Goal: Task Accomplishment & Management: Complete application form

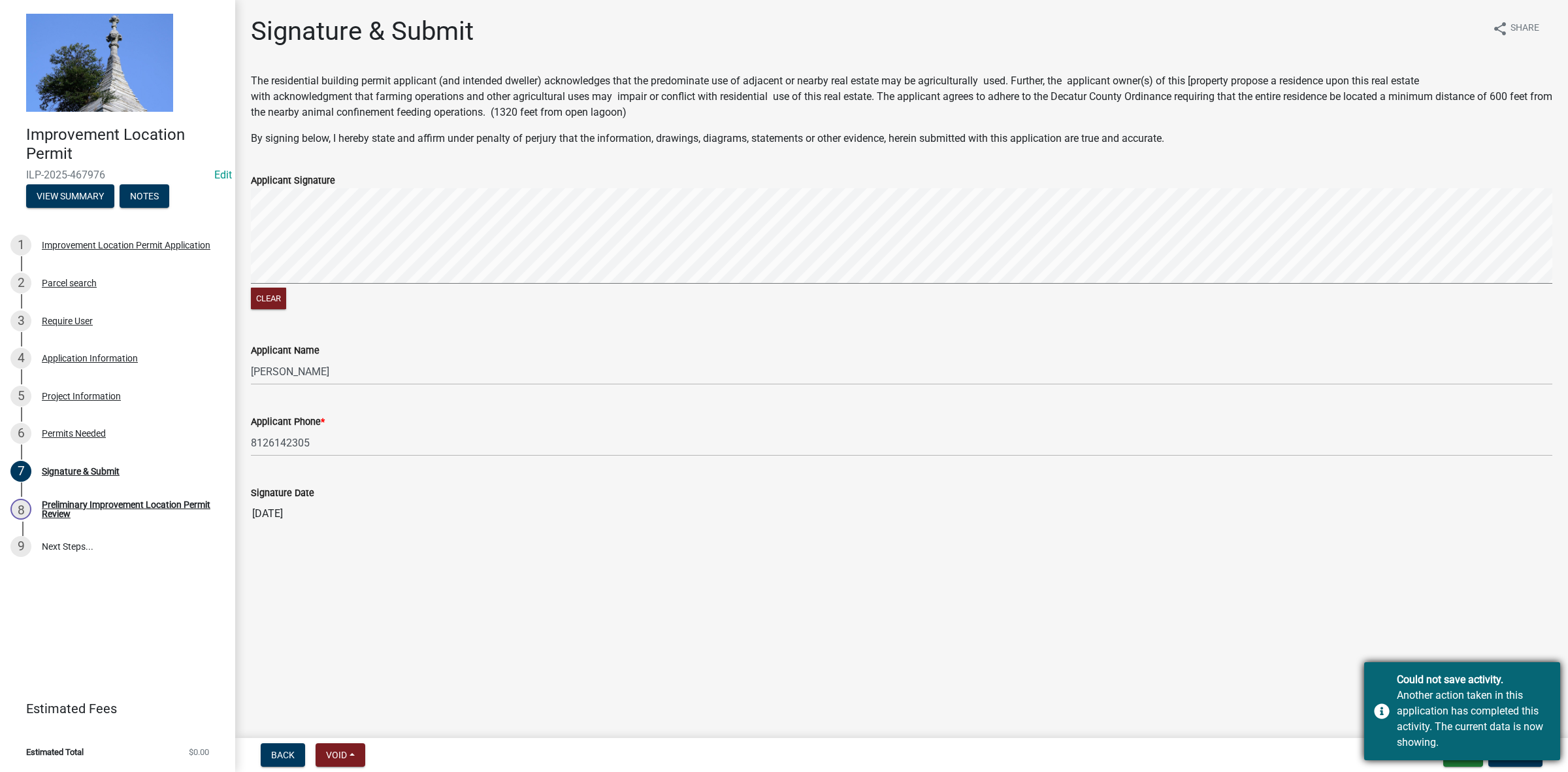
click at [1422, 683] on div "Could not save activity." at bounding box center [1474, 680] width 153 height 15
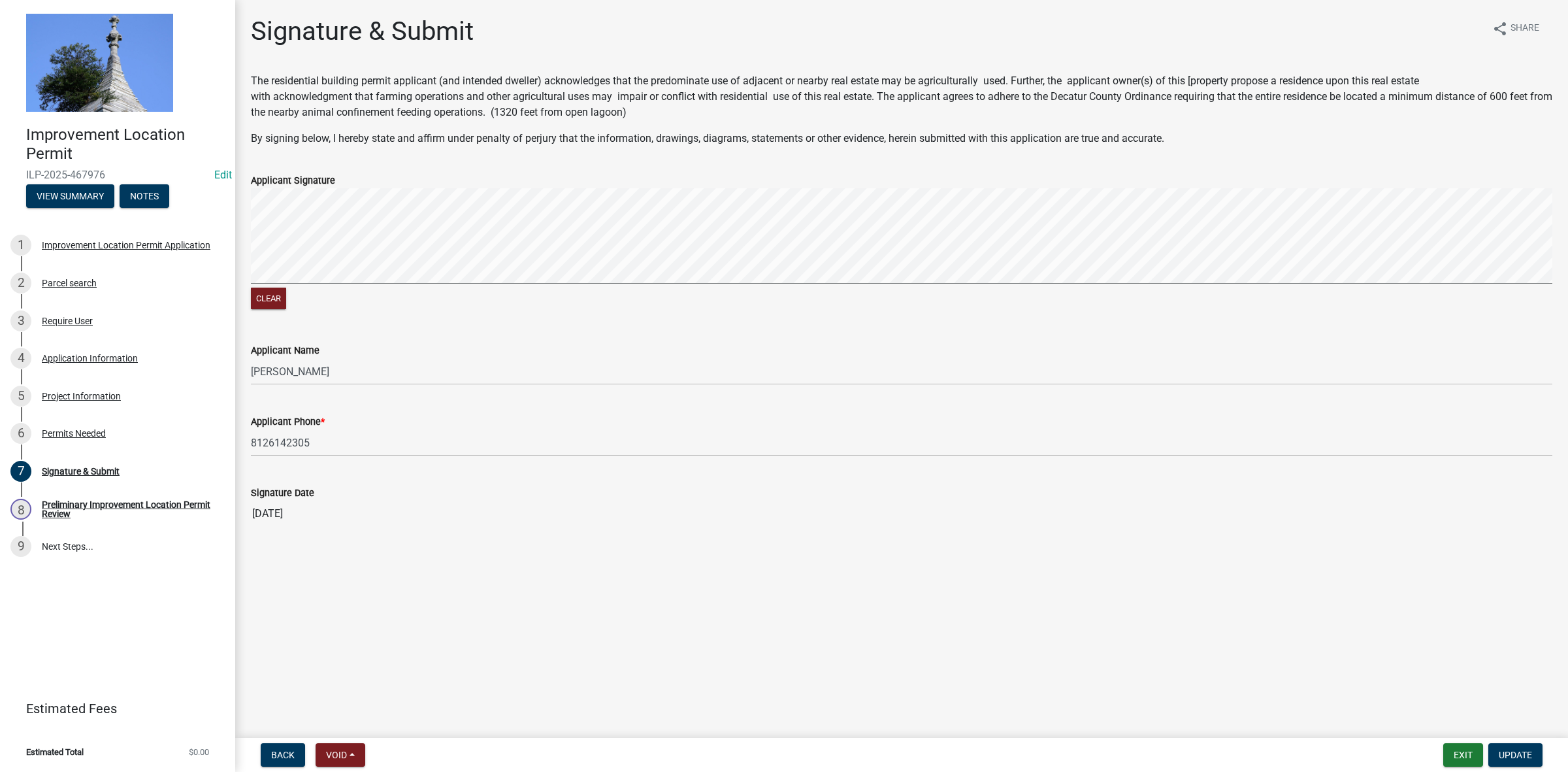
click at [942, 552] on main "Signature & Submit share Share The residential building permit applicant (and i…" at bounding box center [901, 366] width 1333 height 733
click at [1517, 752] on span "Update" at bounding box center [1515, 754] width 33 height 11
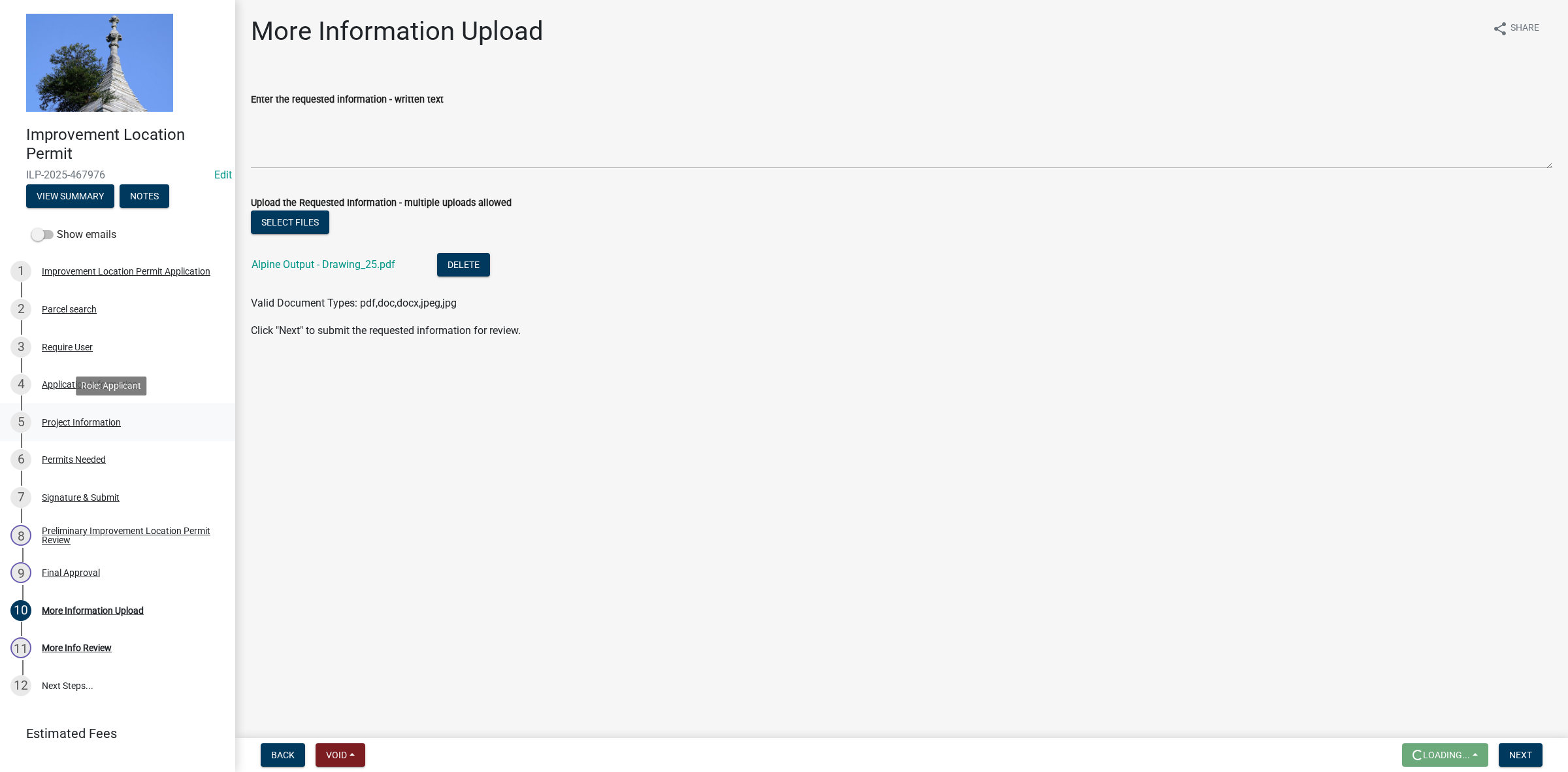
click at [73, 418] on div "Project Information" at bounding box center [81, 422] width 79 height 9
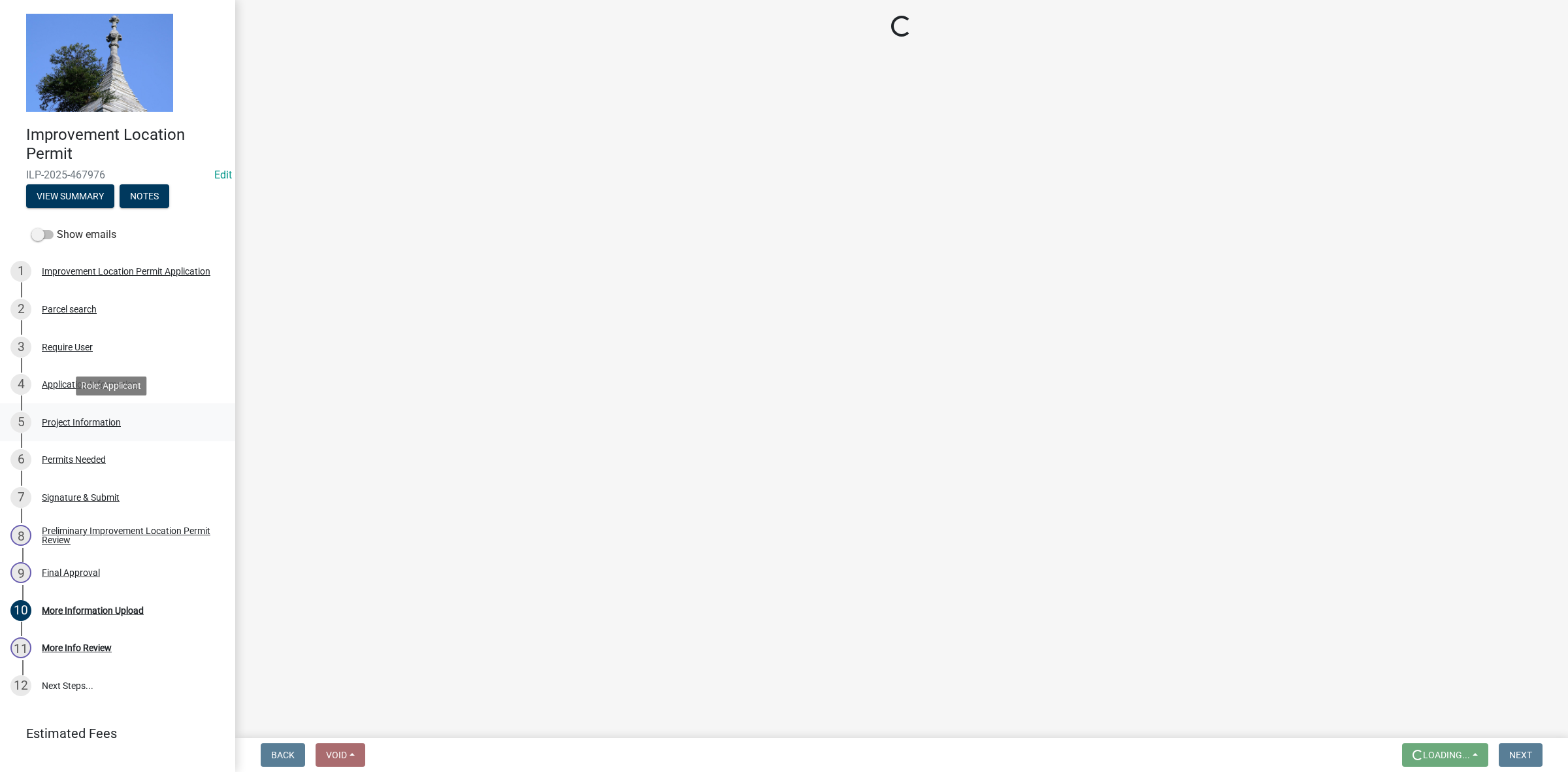
select select "9d64ea5b-356b-46b9-9003-cd08e8d798e4"
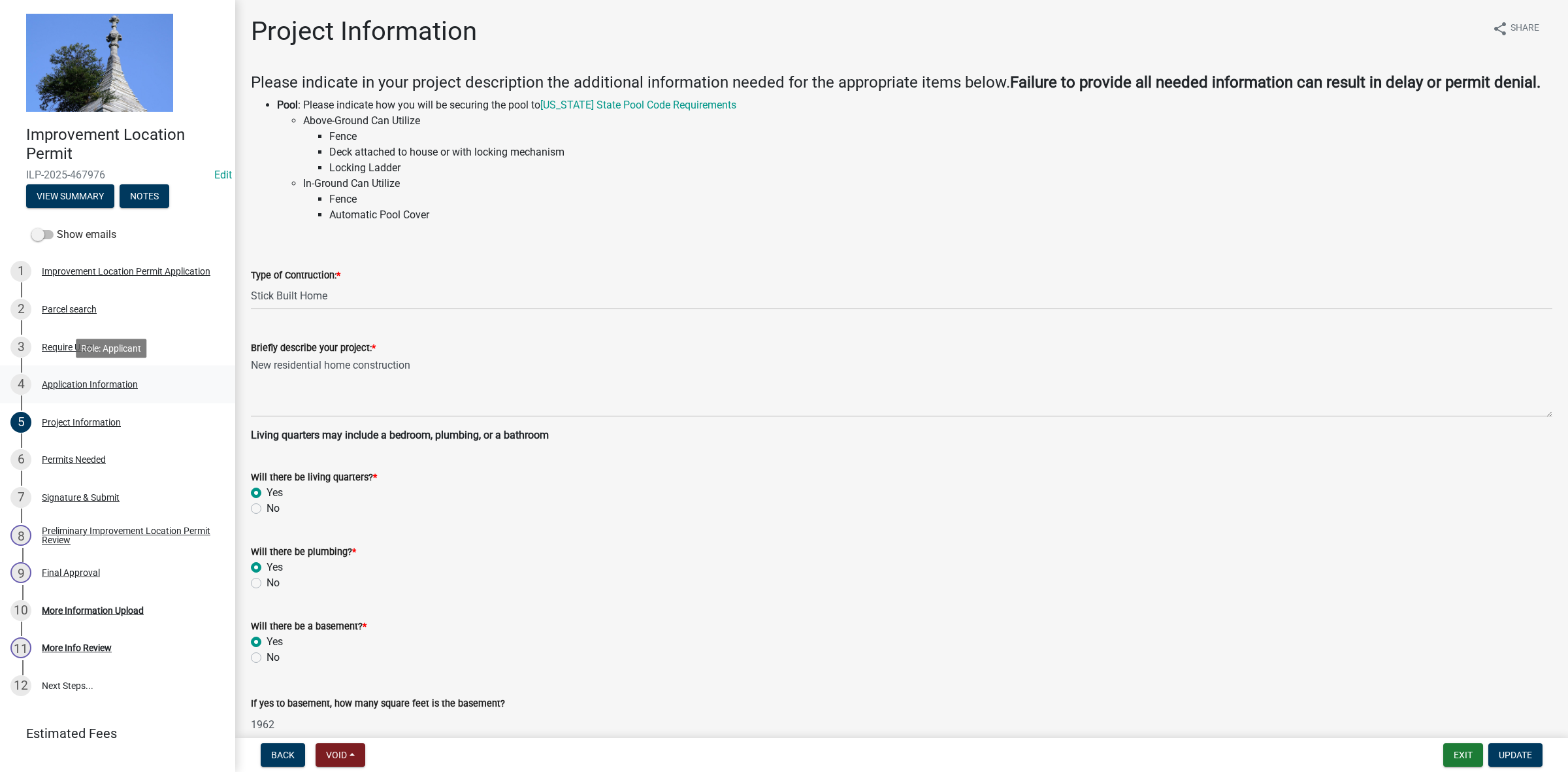
click at [76, 383] on div "Application Information" at bounding box center [89, 384] width 96 height 9
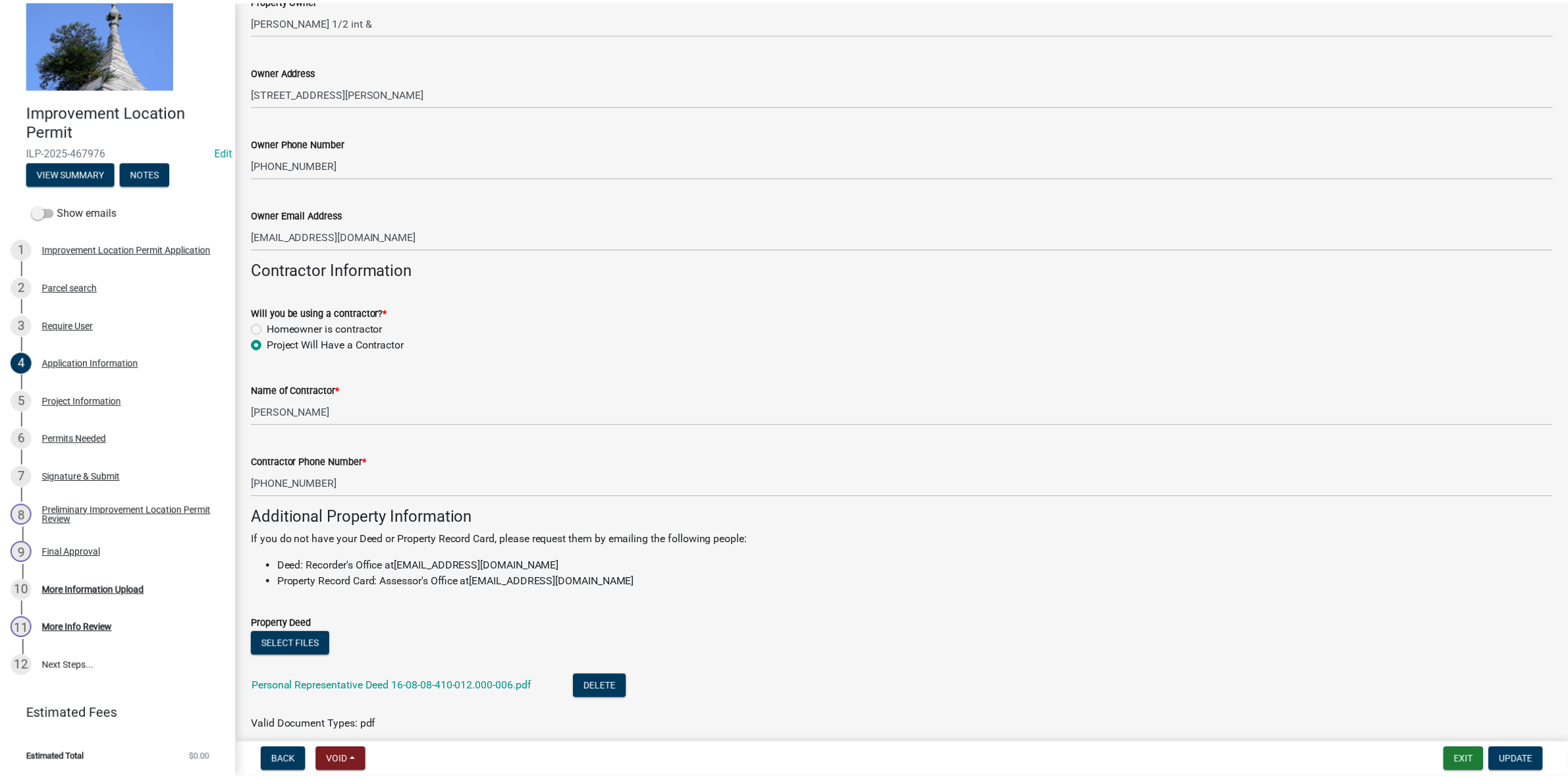
scroll to position [468, 0]
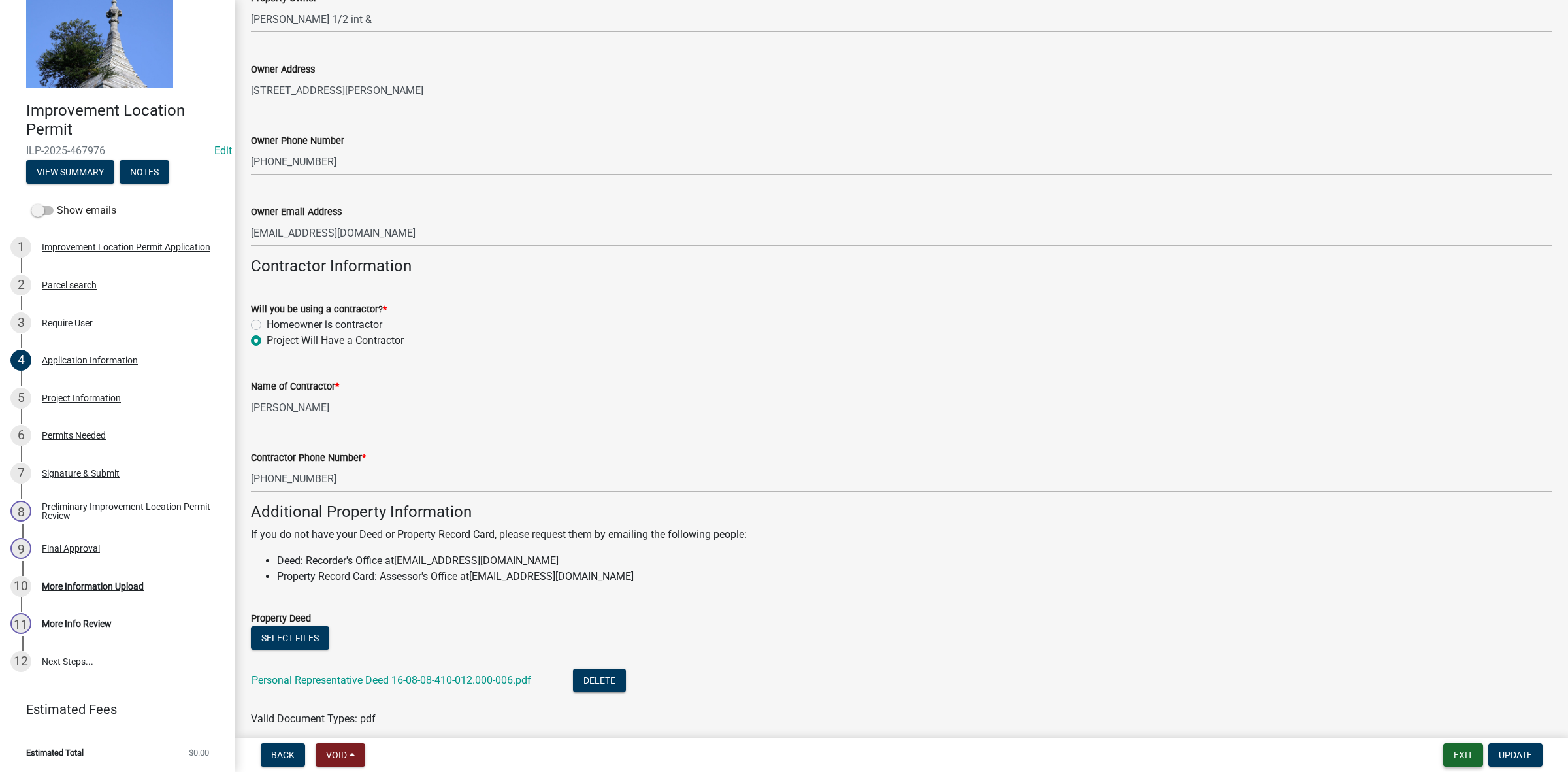
click at [1460, 748] on button "Exit" at bounding box center [1463, 754] width 40 height 23
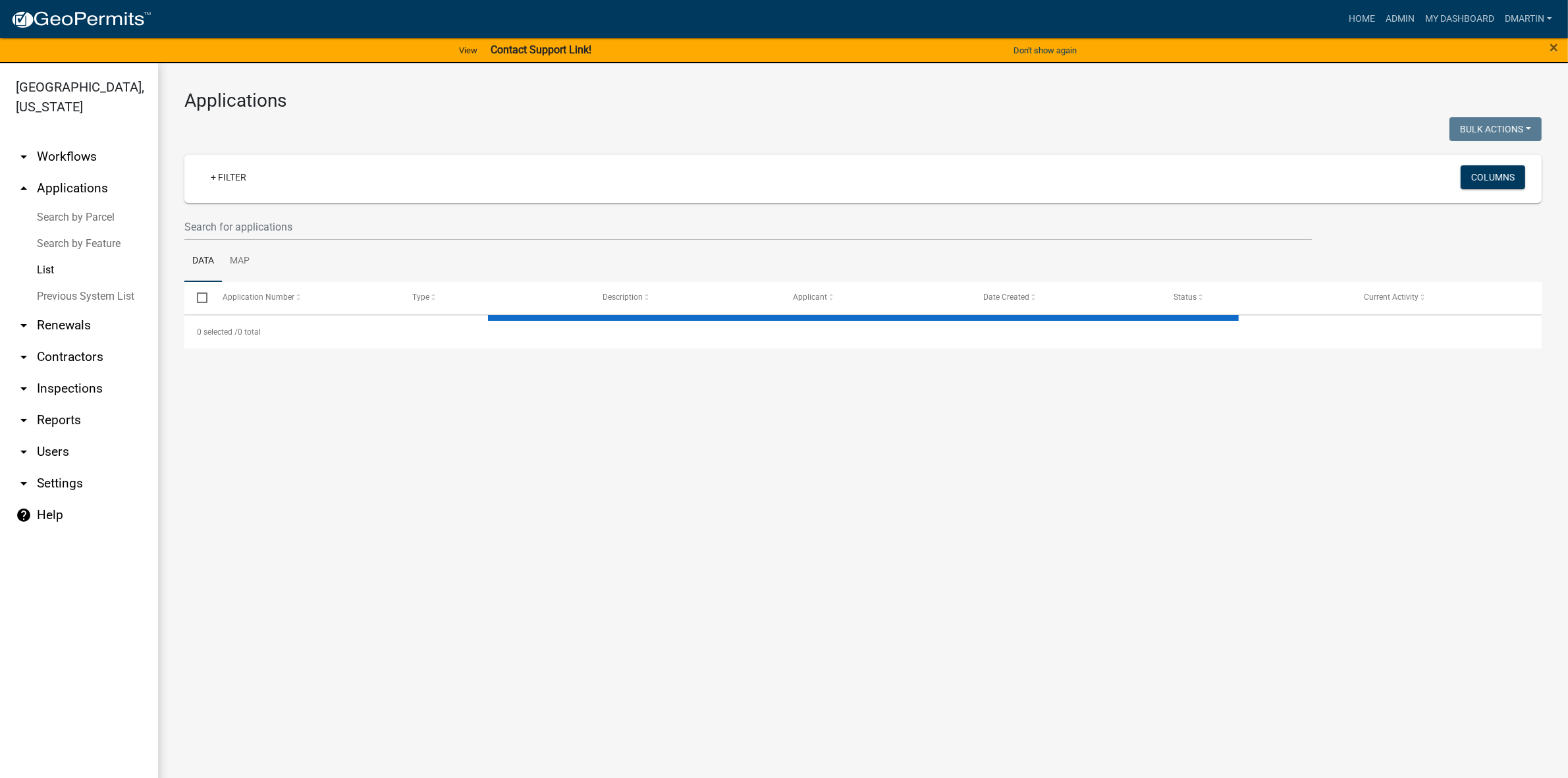
select select "3: 100"
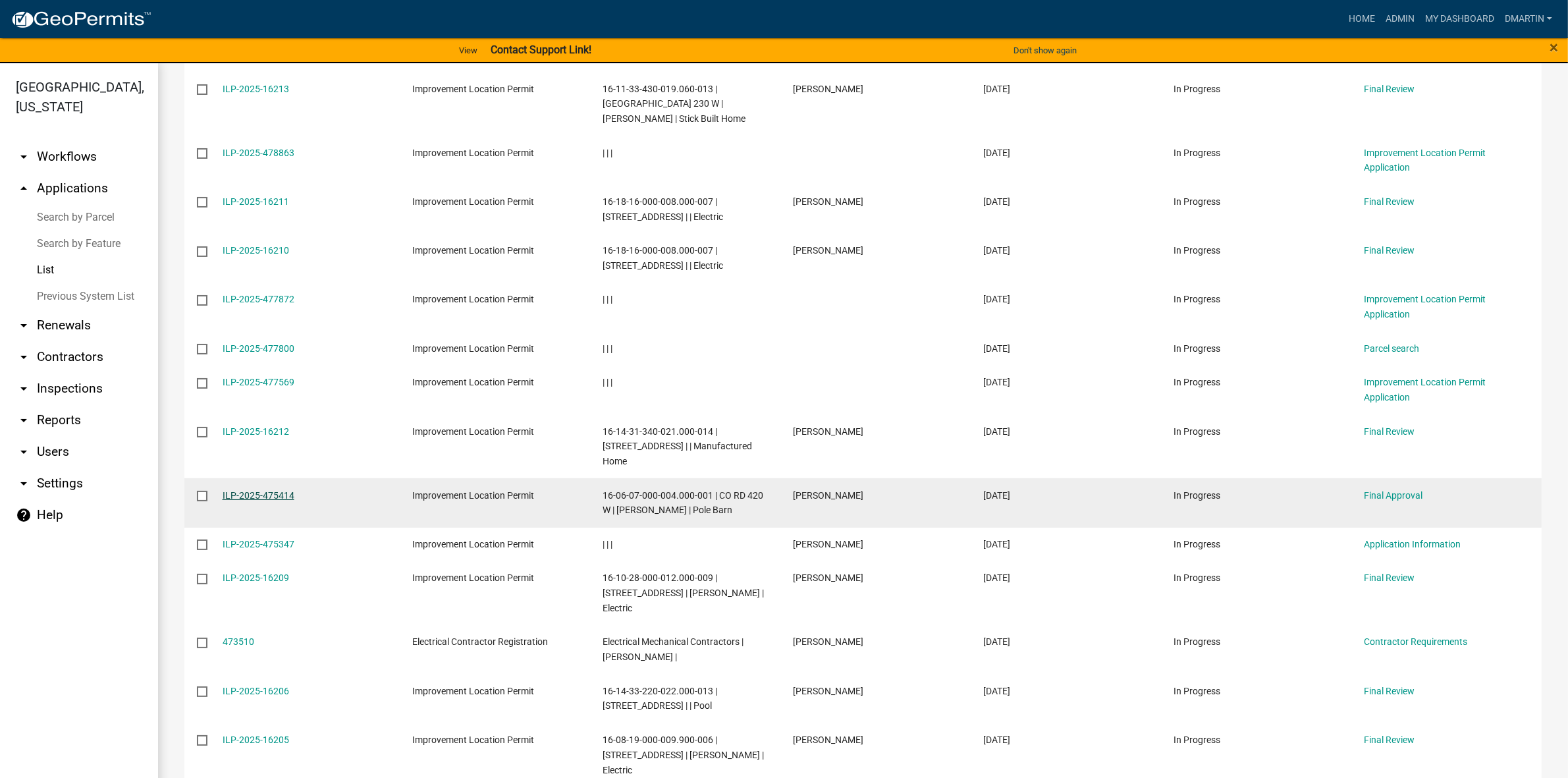
click at [257, 490] on link "ILP-2025-475414" at bounding box center [258, 495] width 72 height 11
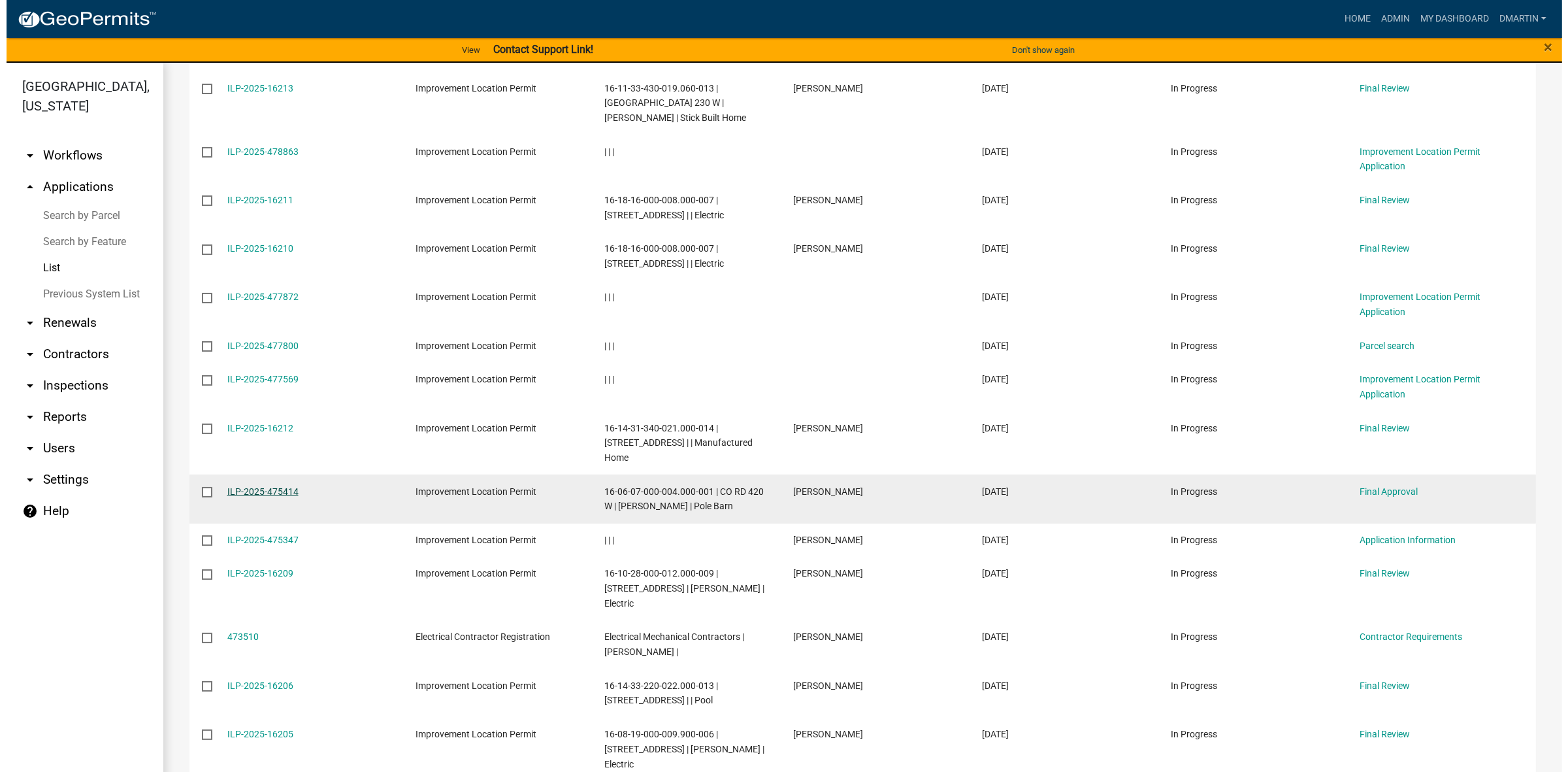
scroll to position [406, 0]
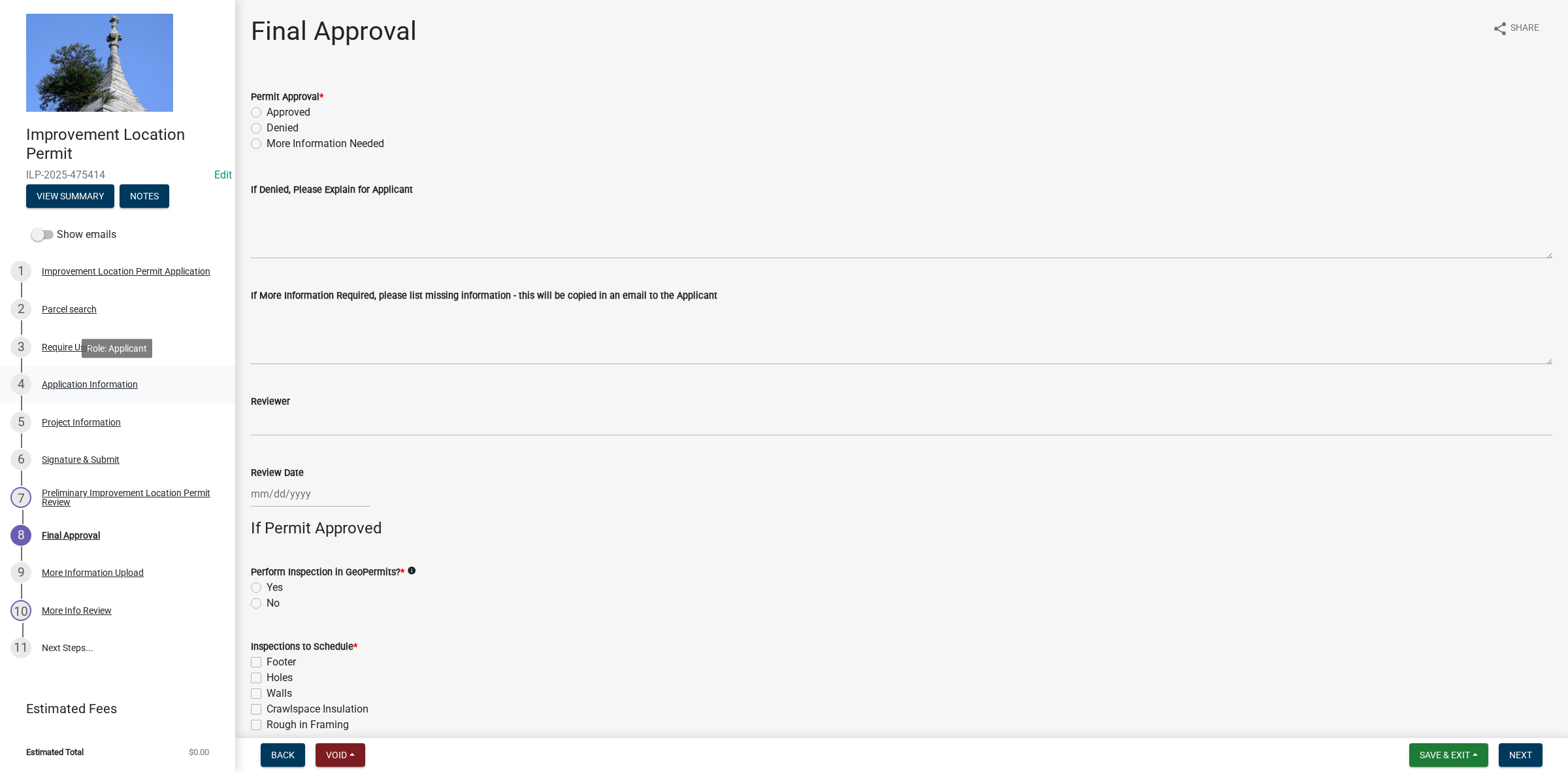
click at [77, 376] on div "4 Application Information" at bounding box center [112, 385] width 203 height 21
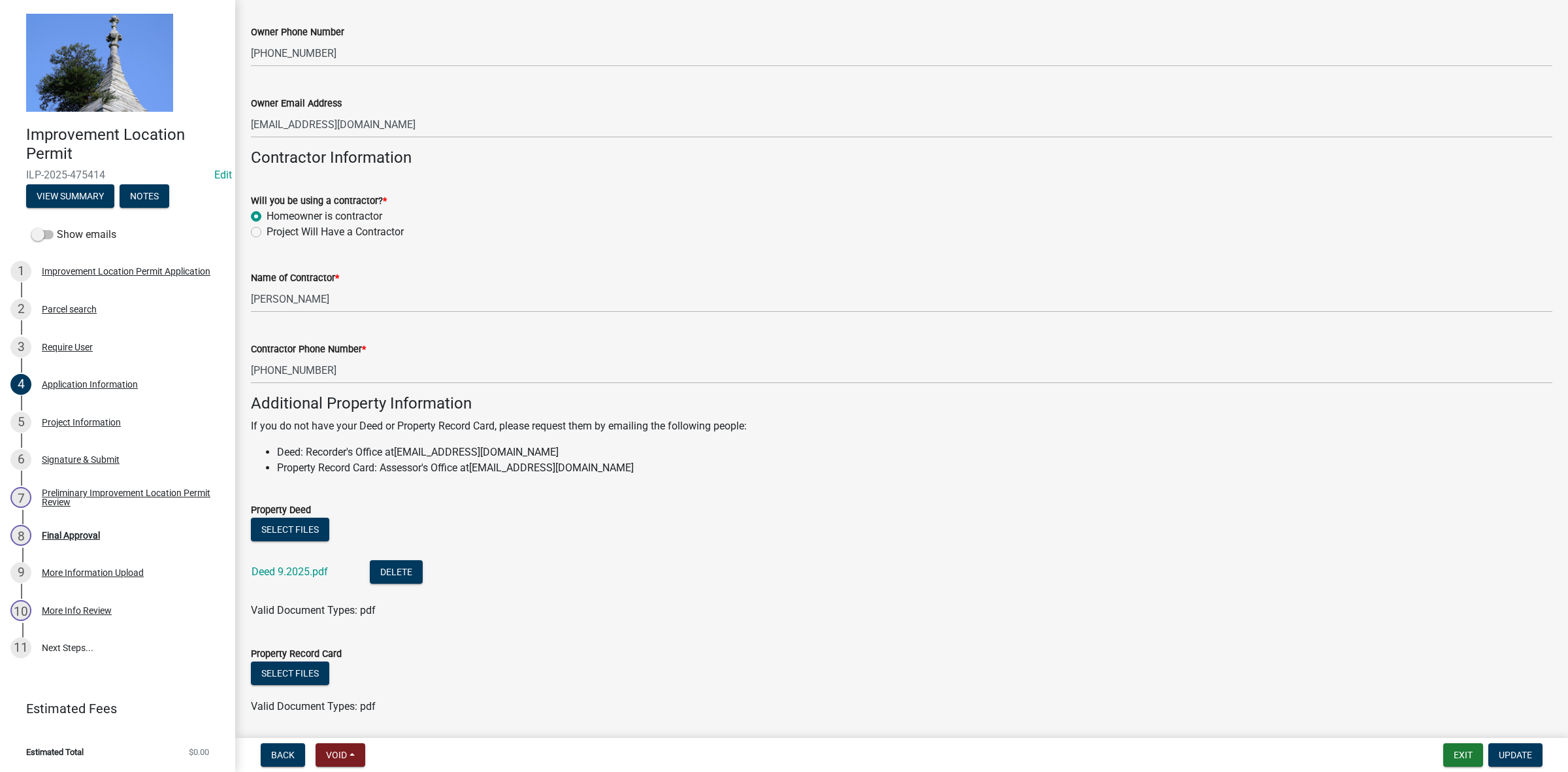
scroll to position [616, 0]
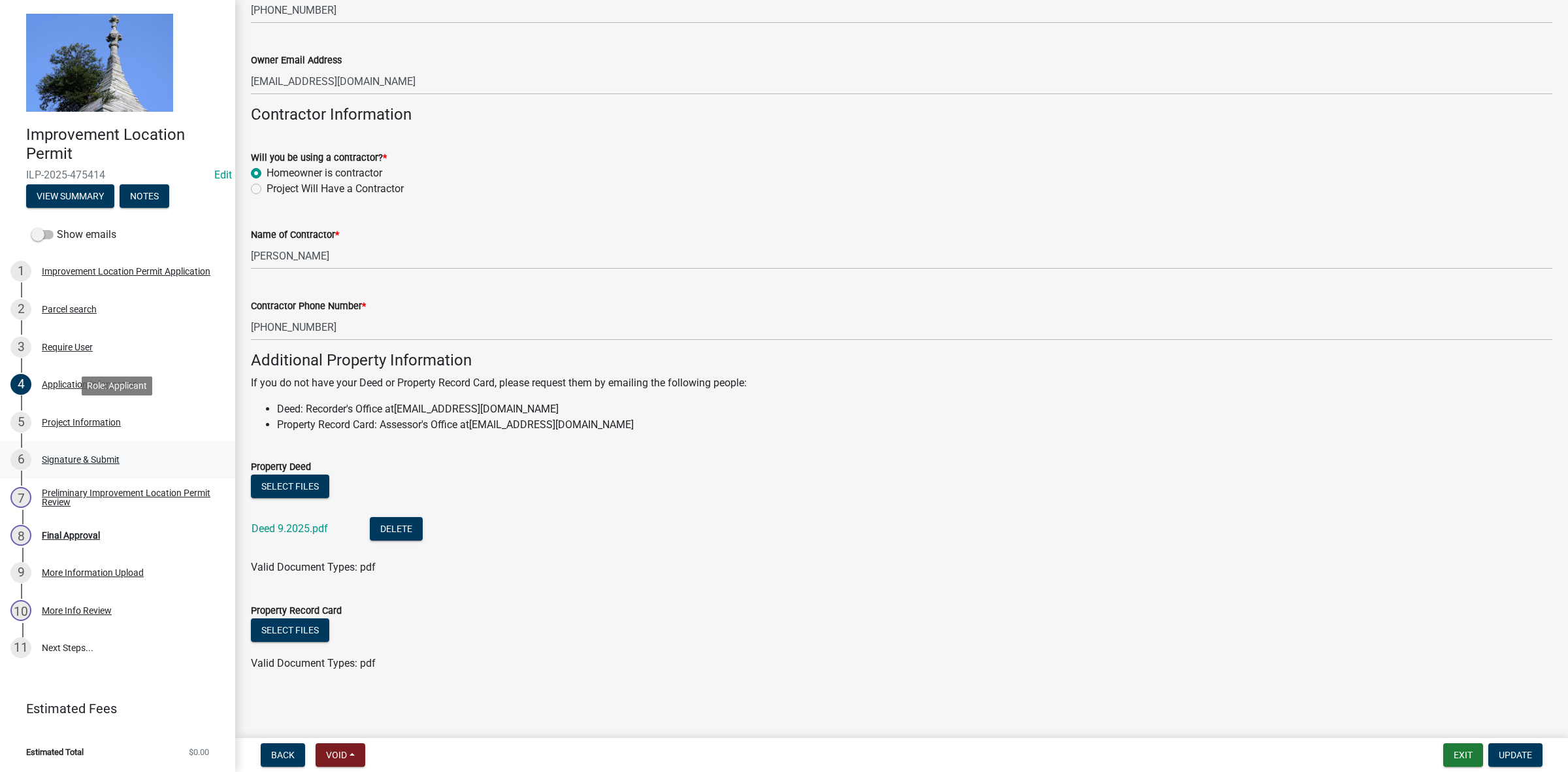
drag, startPoint x: 105, startPoint y: 421, endPoint x: 105, endPoint y: 442, distance: 21.0
click at [106, 421] on div "Project Information" at bounding box center [81, 422] width 79 height 9
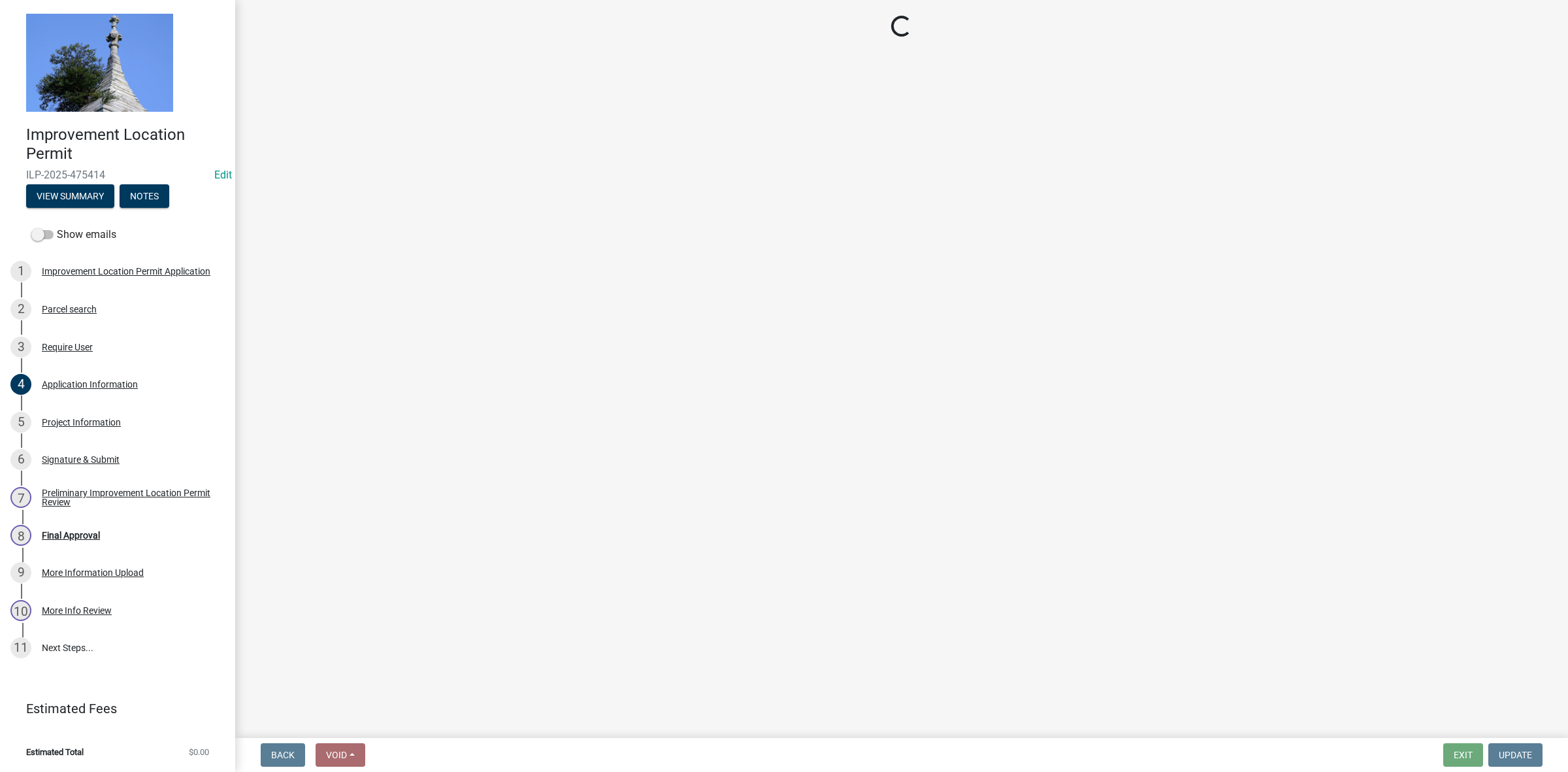
select select "dd9adb89-9a3c-4bc9-90d3-fd9cd60e52ec"
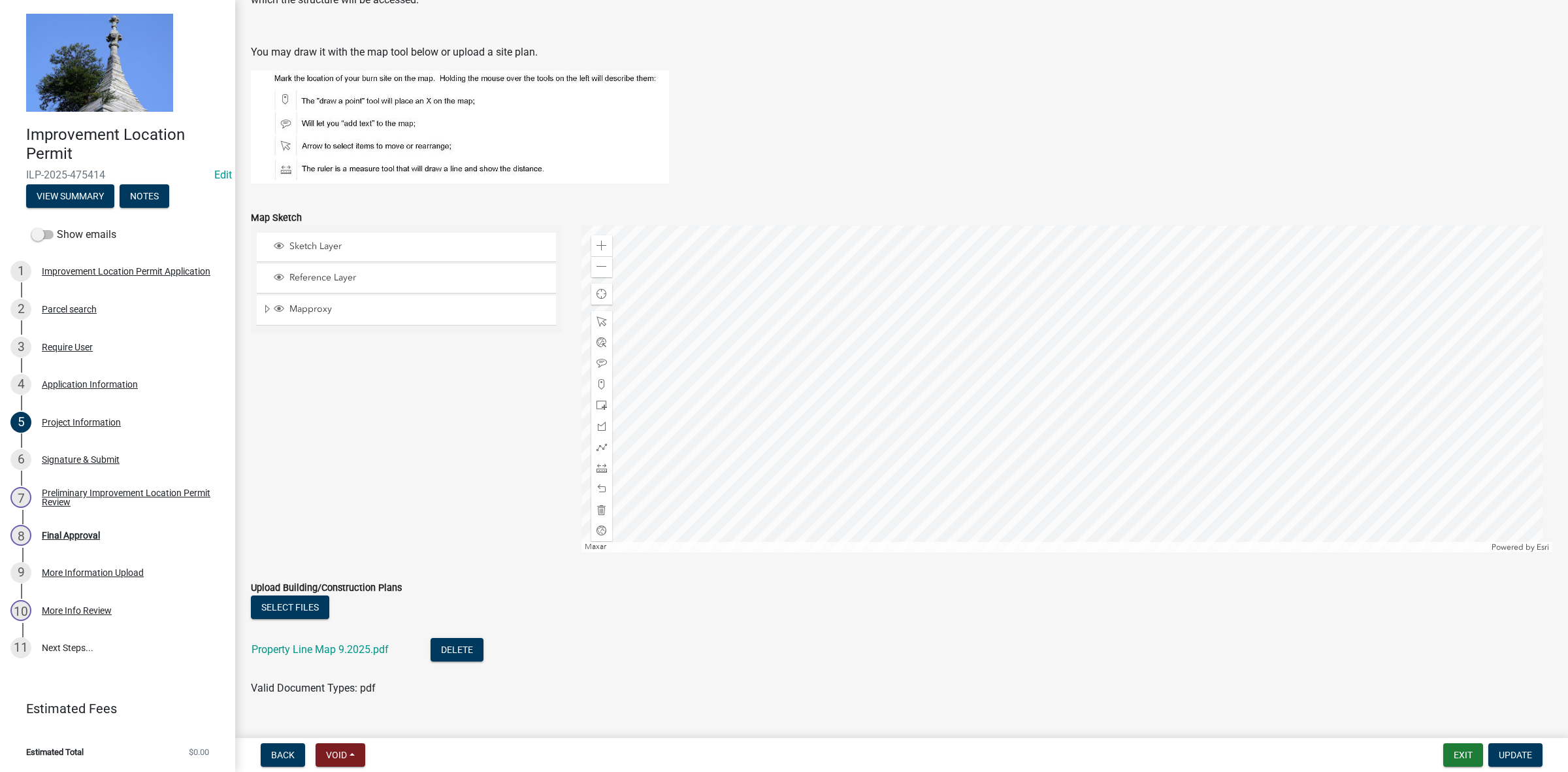
scroll to position [967, 0]
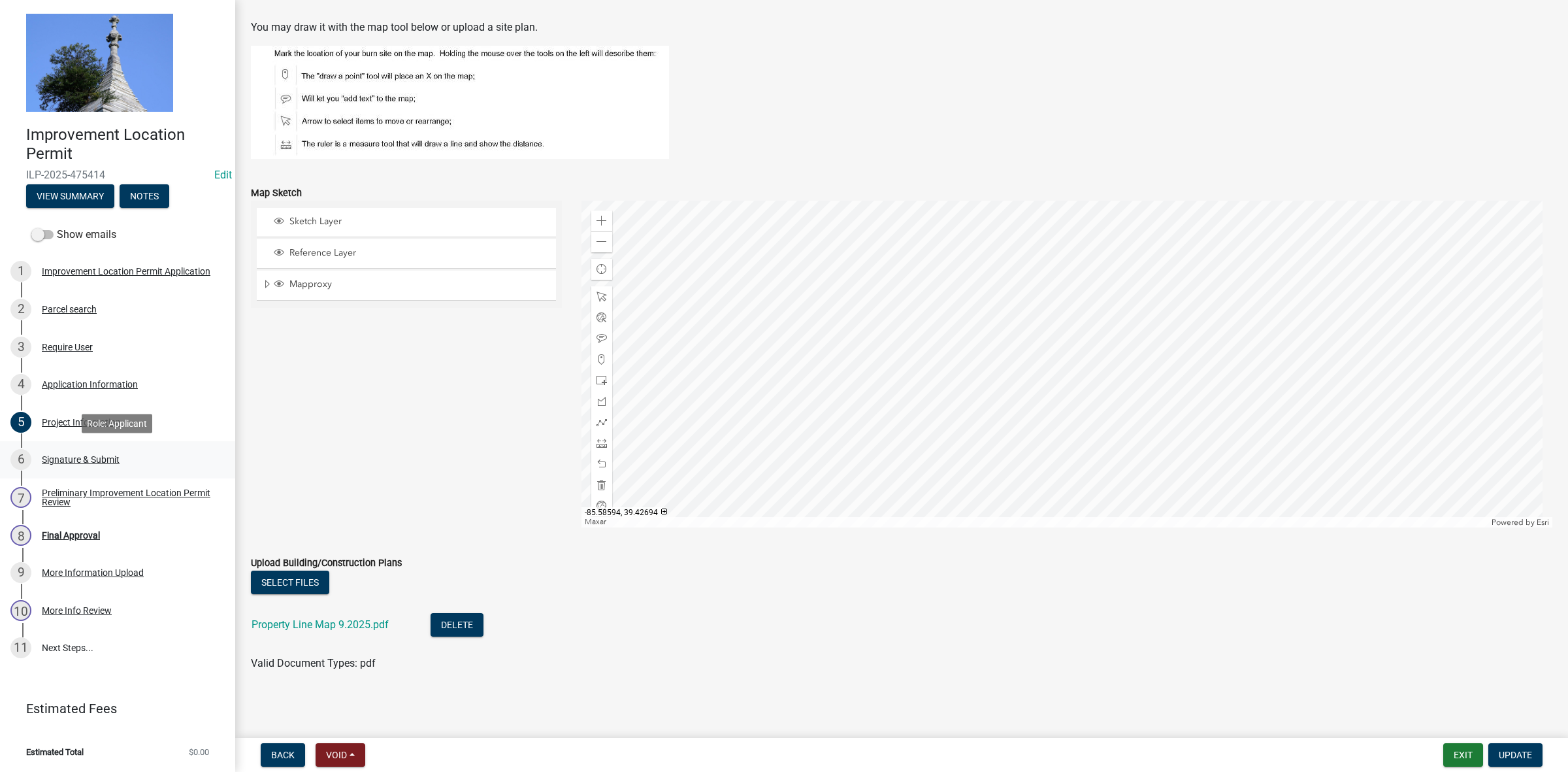
click at [58, 456] on div "Signature & Submit" at bounding box center [80, 459] width 77 height 9
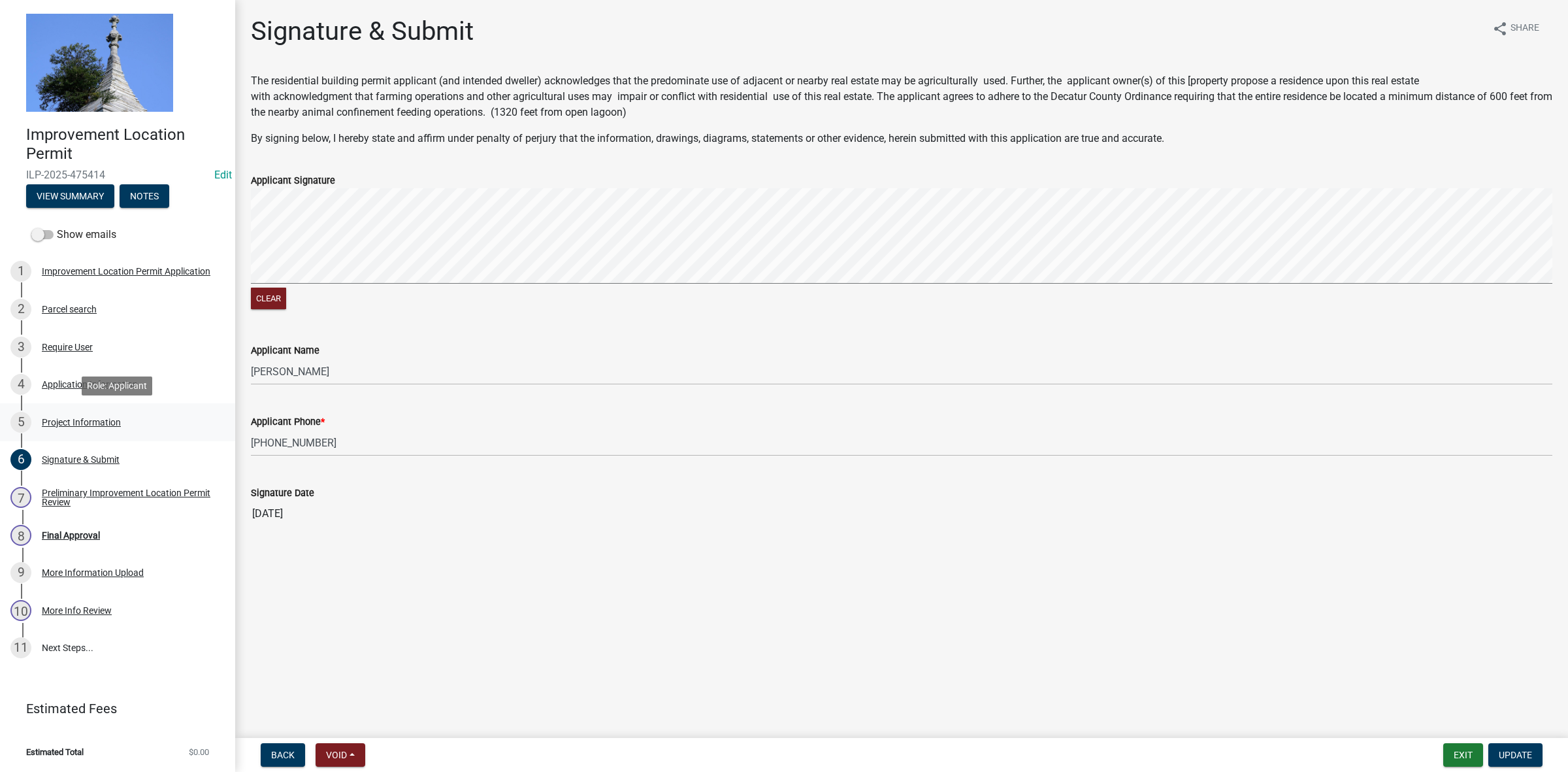
click at [98, 421] on div "Project Information" at bounding box center [81, 422] width 79 height 9
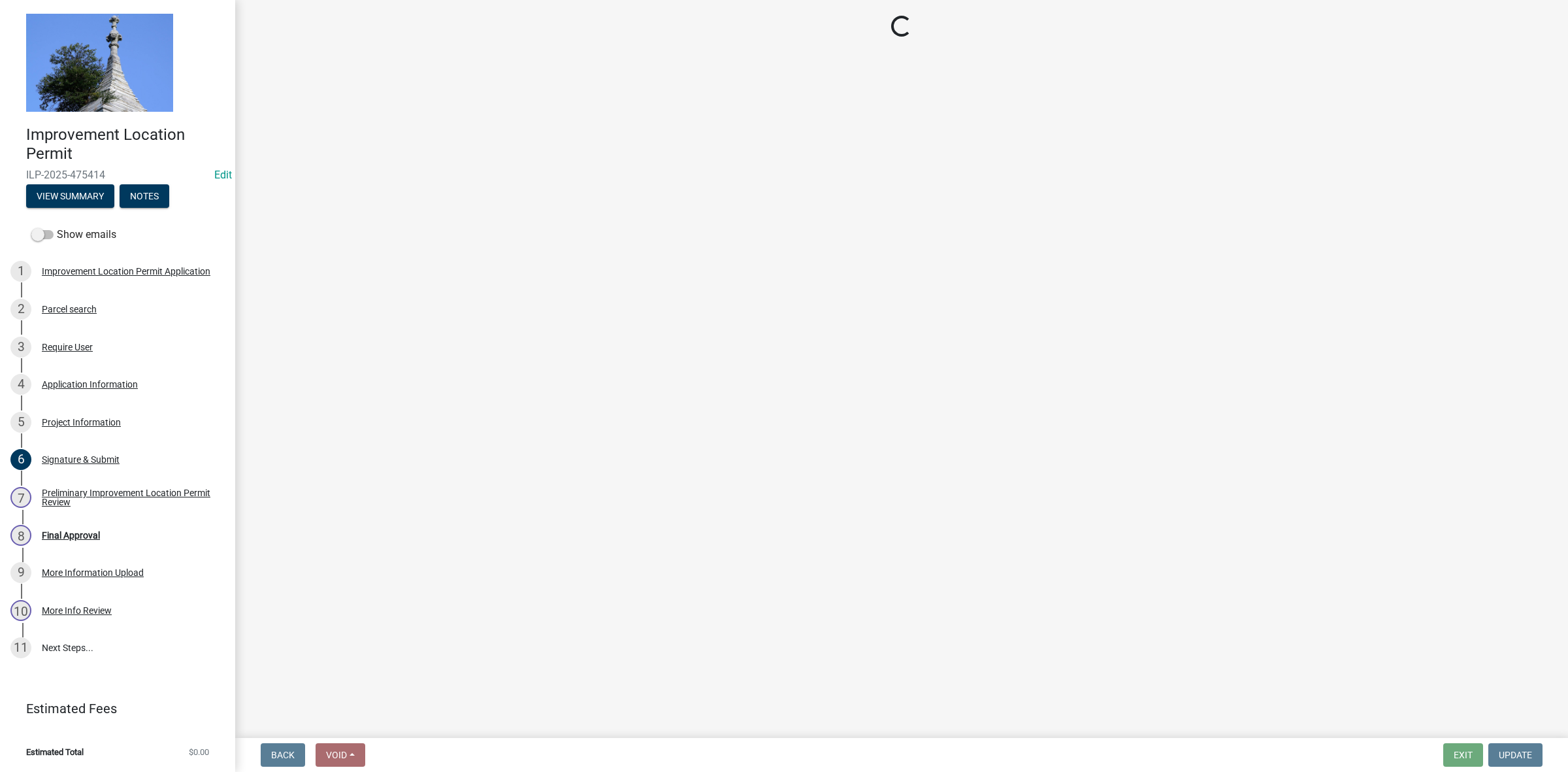
select select "dd9adb89-9a3c-4bc9-90d3-fd9cd60e52ec"
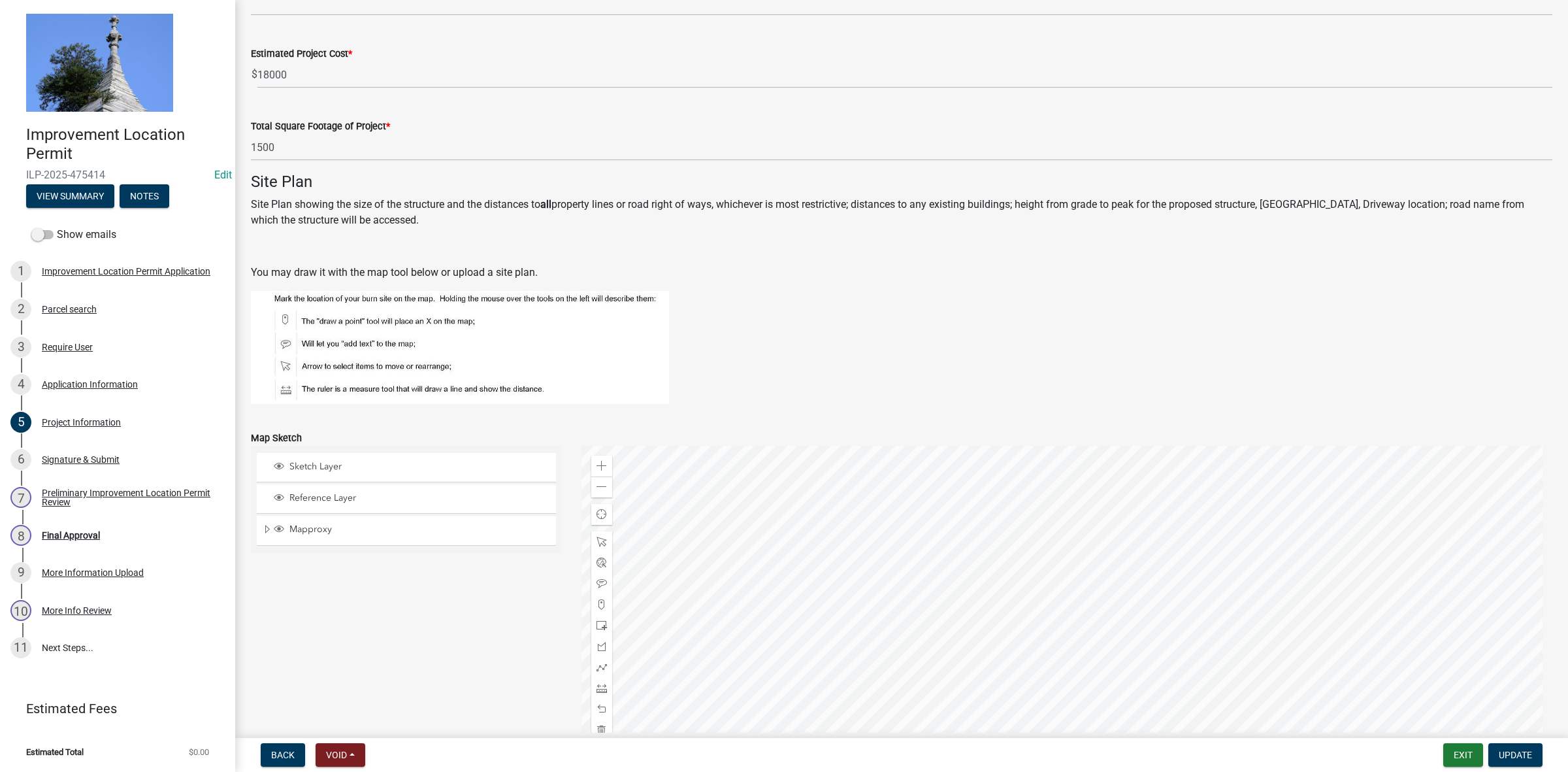
scroll to position [967, 0]
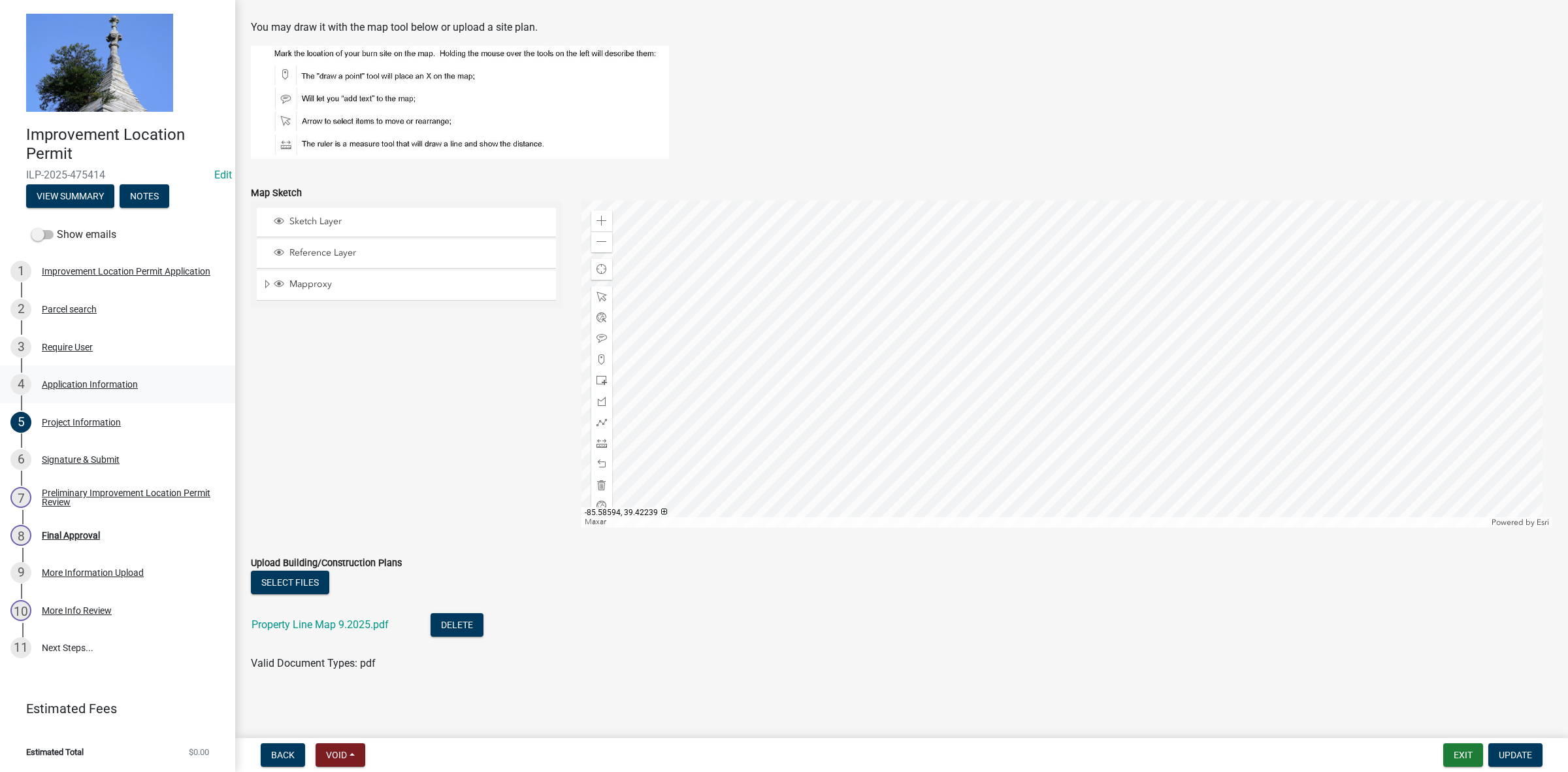
click at [82, 381] on div "Application Information" at bounding box center [89, 384] width 96 height 9
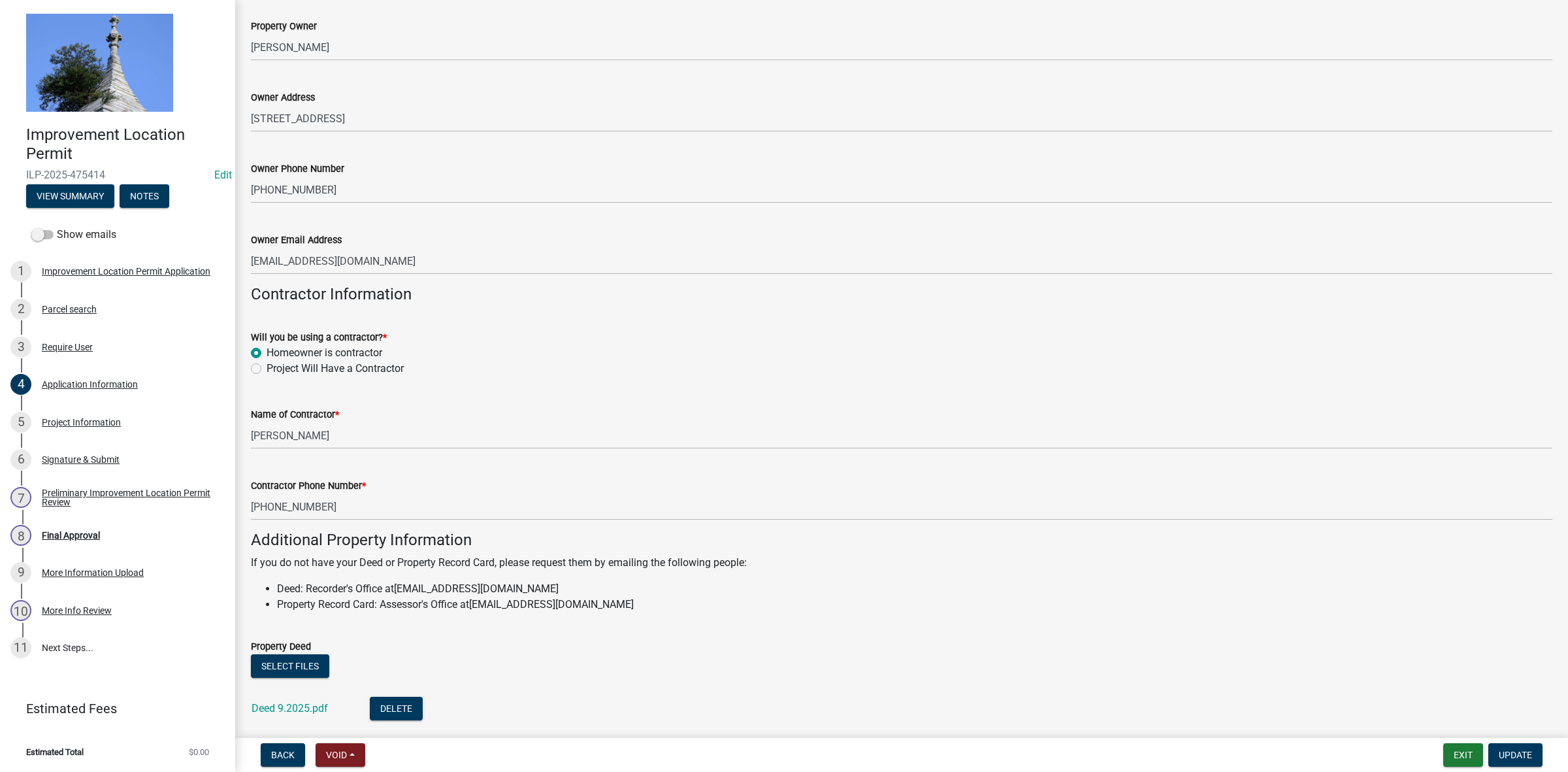
scroll to position [616, 0]
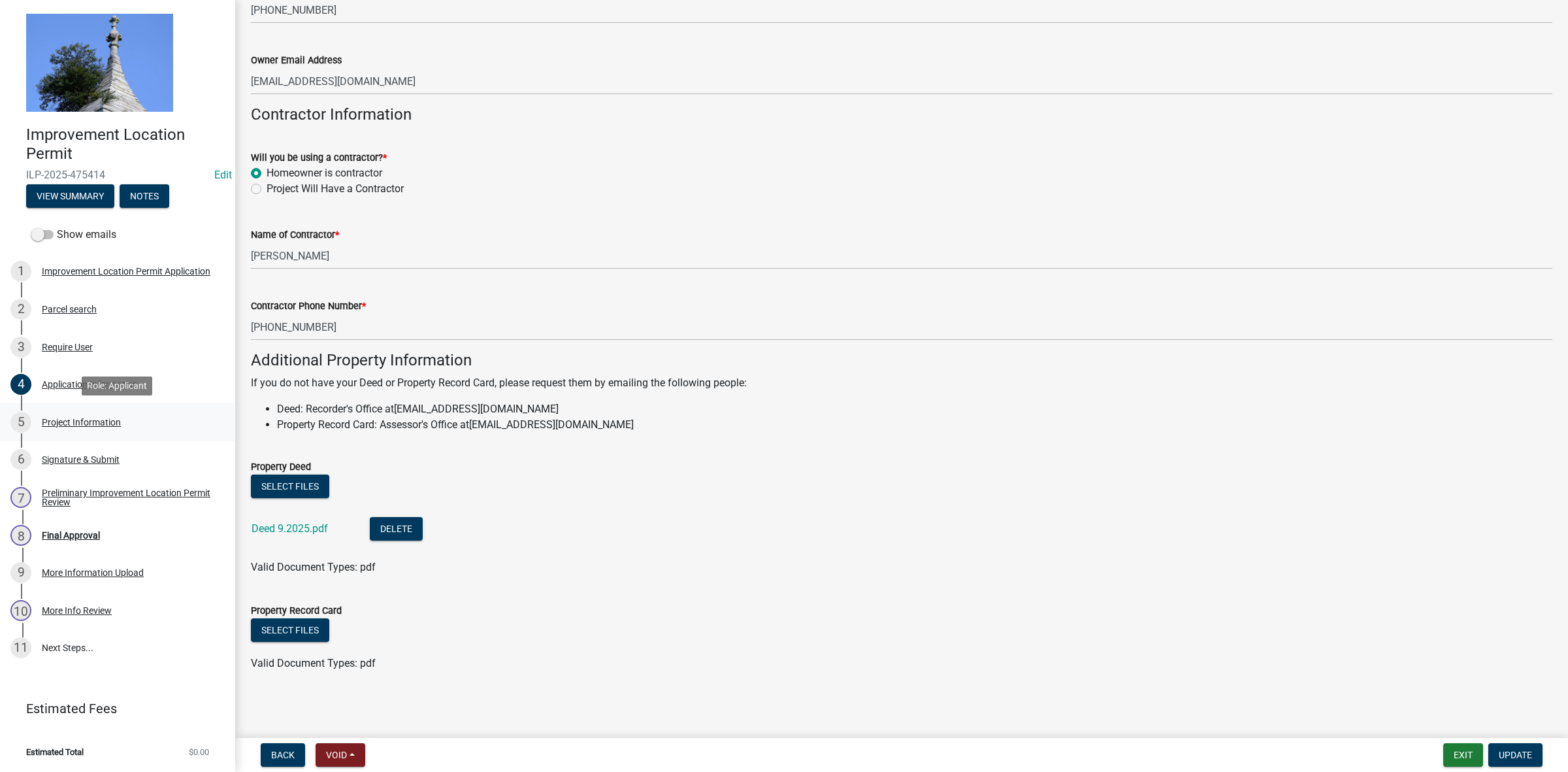
click at [90, 421] on div "Project Information" at bounding box center [81, 422] width 79 height 9
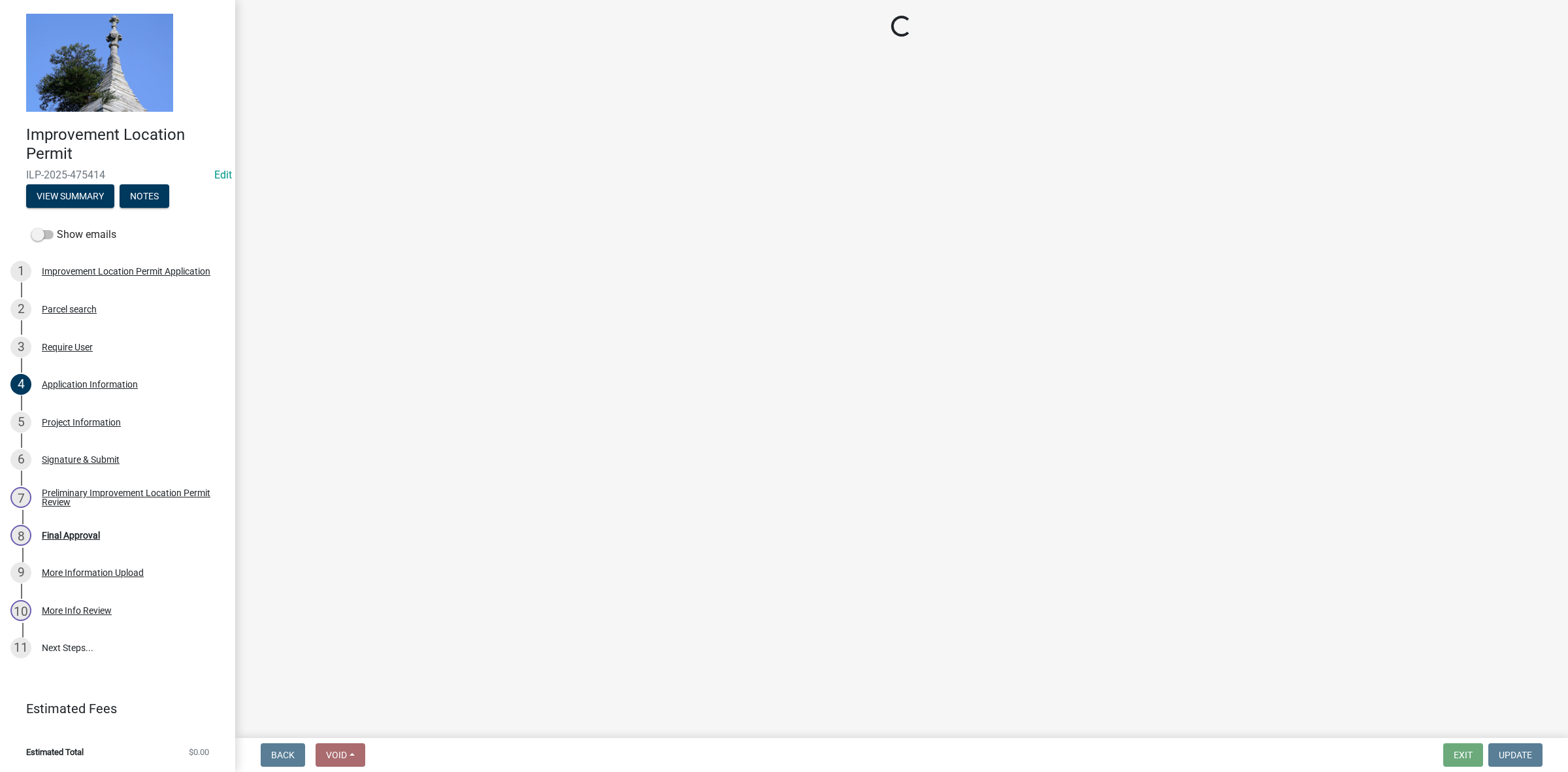
select select "dd9adb89-9a3c-4bc9-90d3-fd9cd60e52ec"
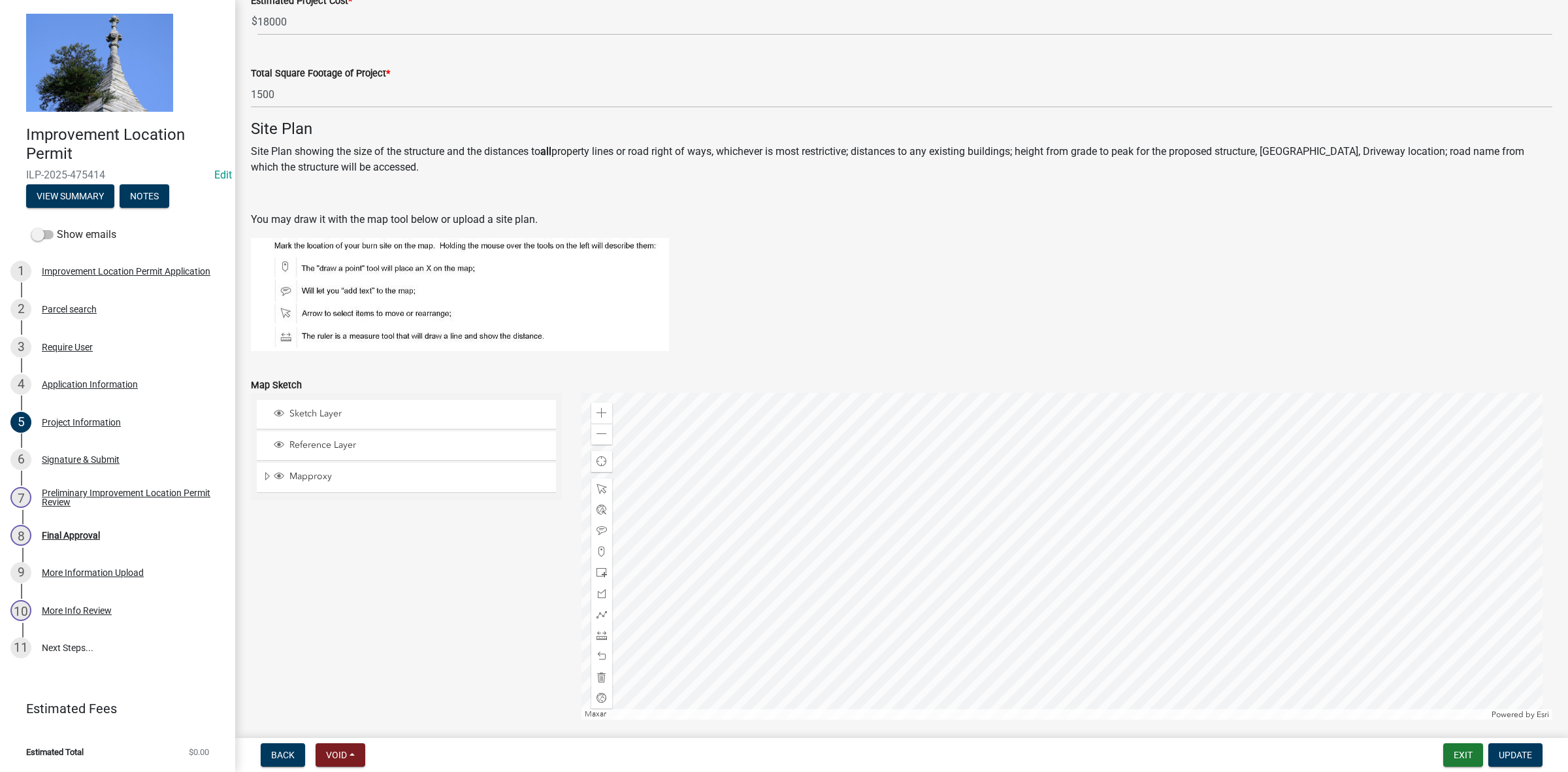
scroll to position [967, 0]
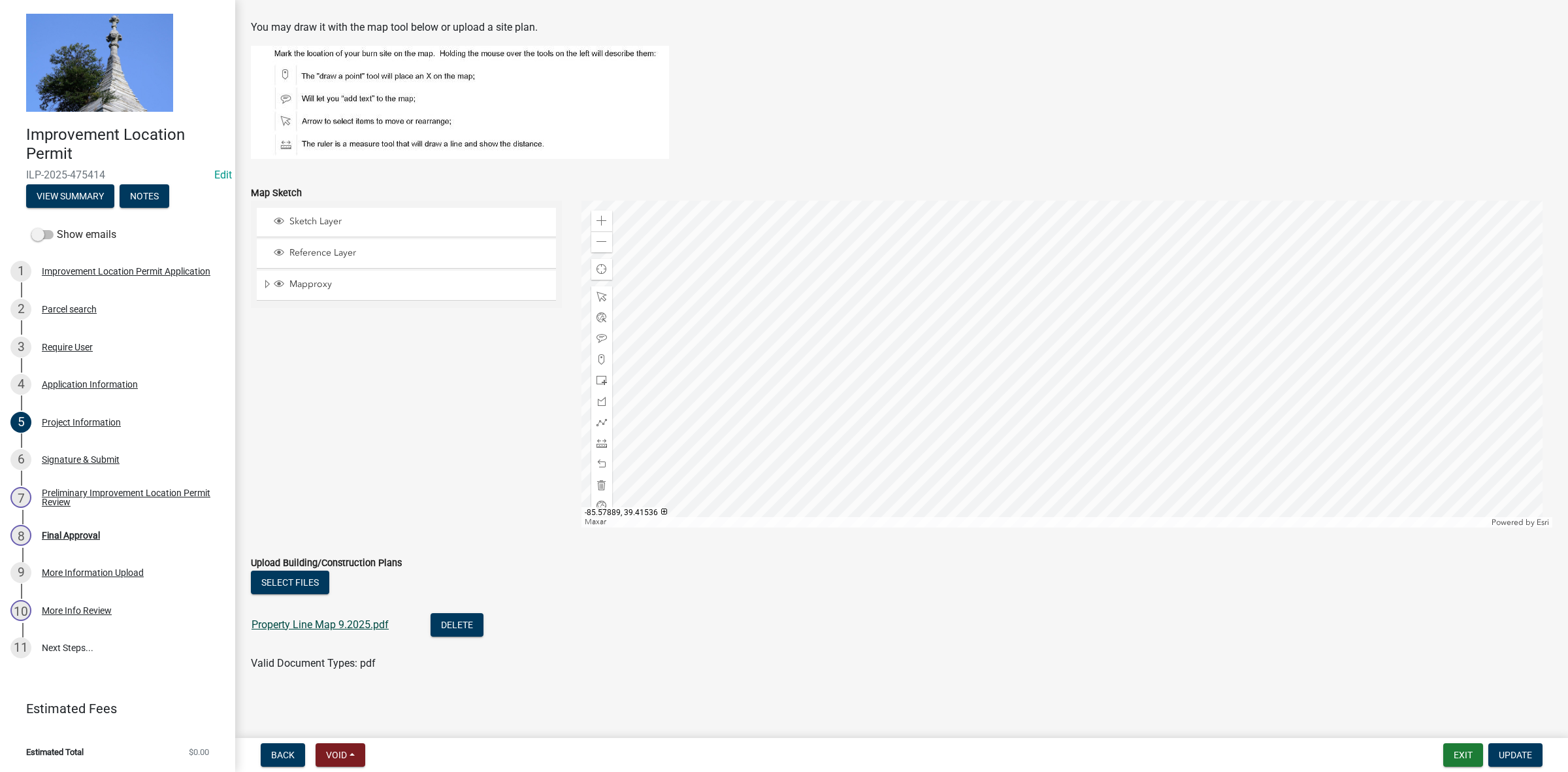
click at [341, 618] on link "Property Line Map 9.2025.pdf" at bounding box center [320, 625] width 137 height 13
click at [77, 568] on div "More Information Upload" at bounding box center [92, 572] width 102 height 9
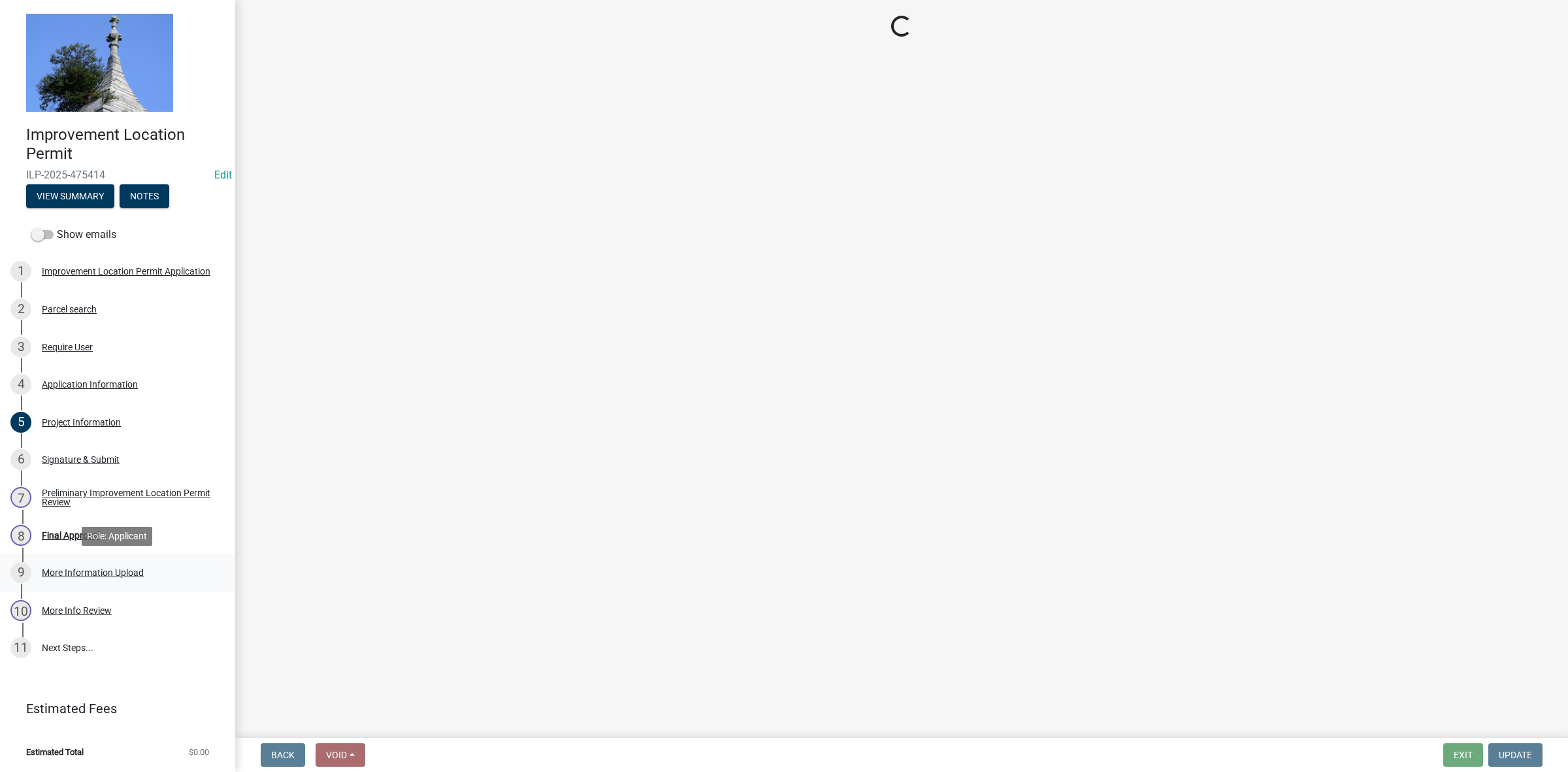
scroll to position [0, 0]
select select "dd9adb89-9a3c-4bc9-90d3-fd9cd60e52ec"
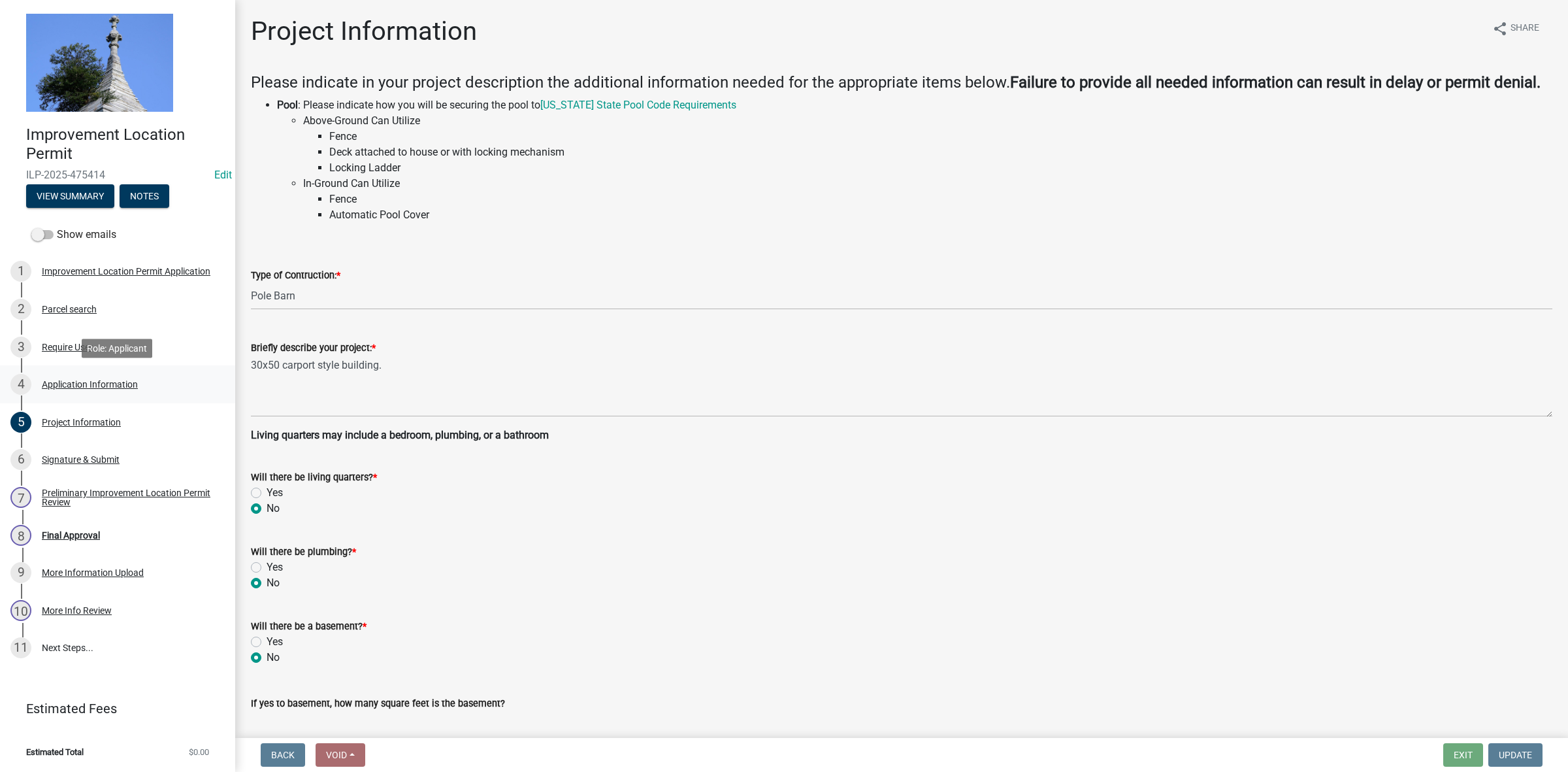
click at [77, 376] on div "4 Application Information" at bounding box center [112, 385] width 203 height 21
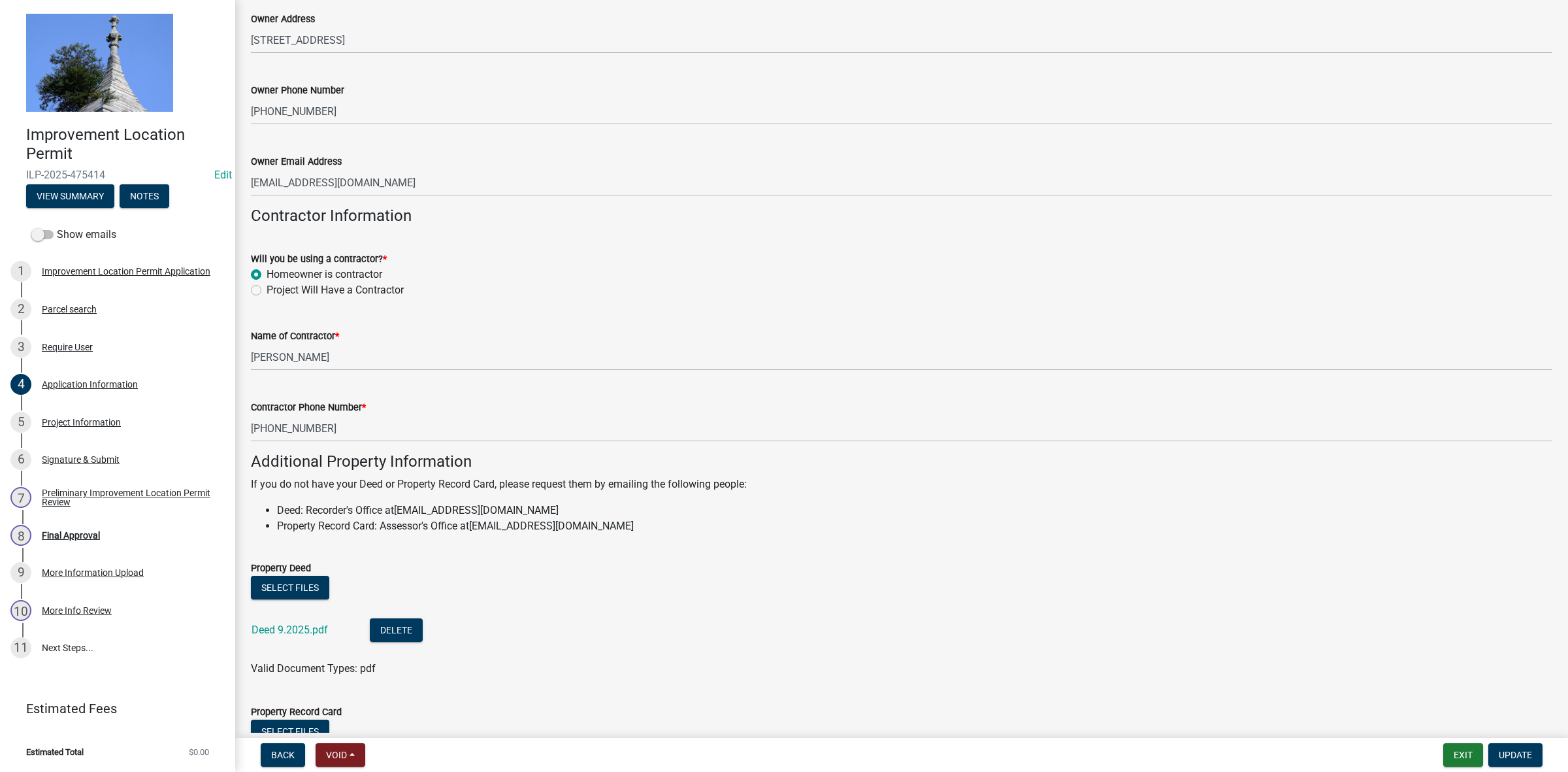
scroll to position [616, 0]
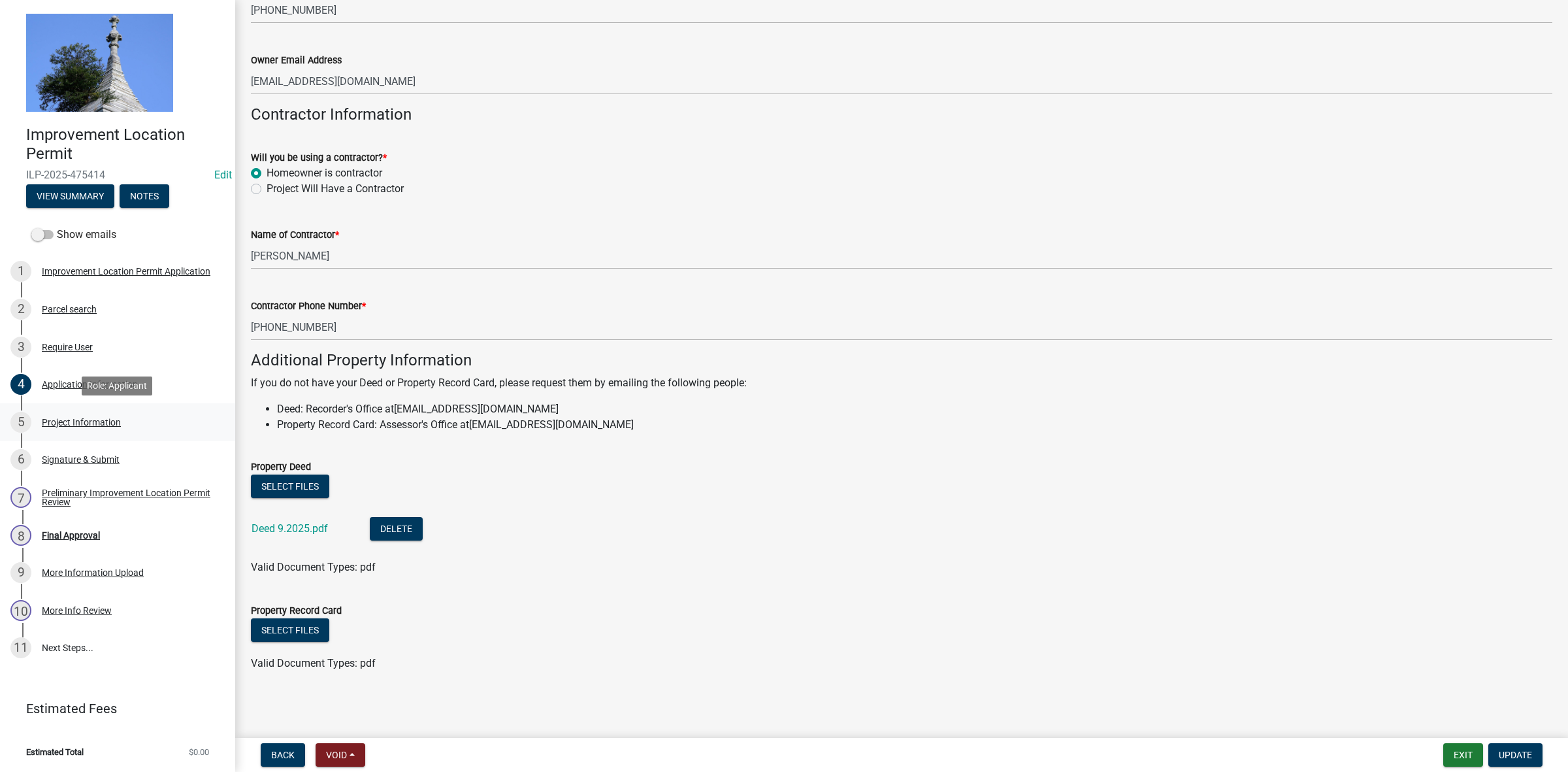
click at [77, 419] on div "Project Information" at bounding box center [81, 422] width 79 height 9
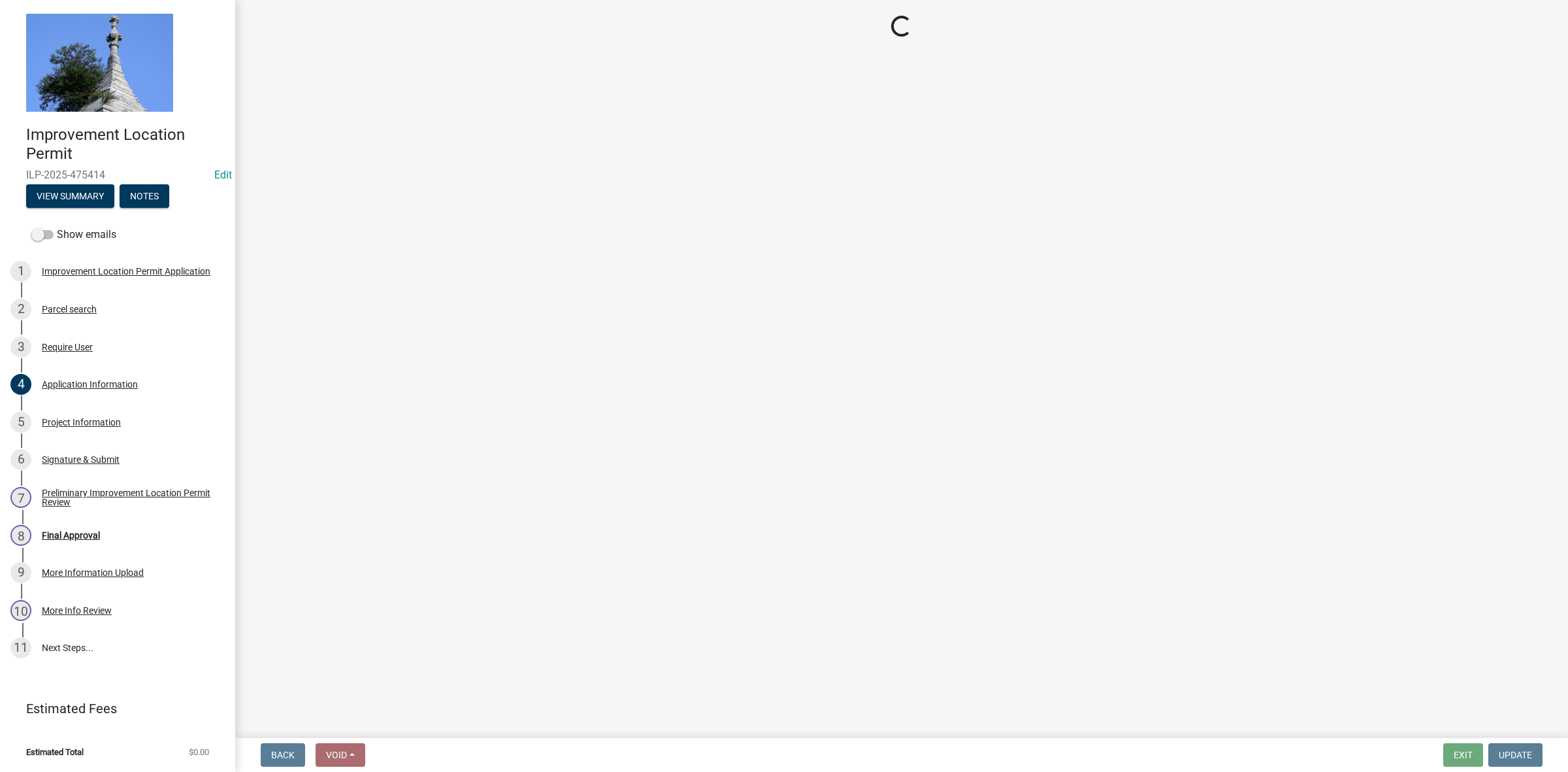
select select "dd9adb89-9a3c-4bc9-90d3-fd9cd60e52ec"
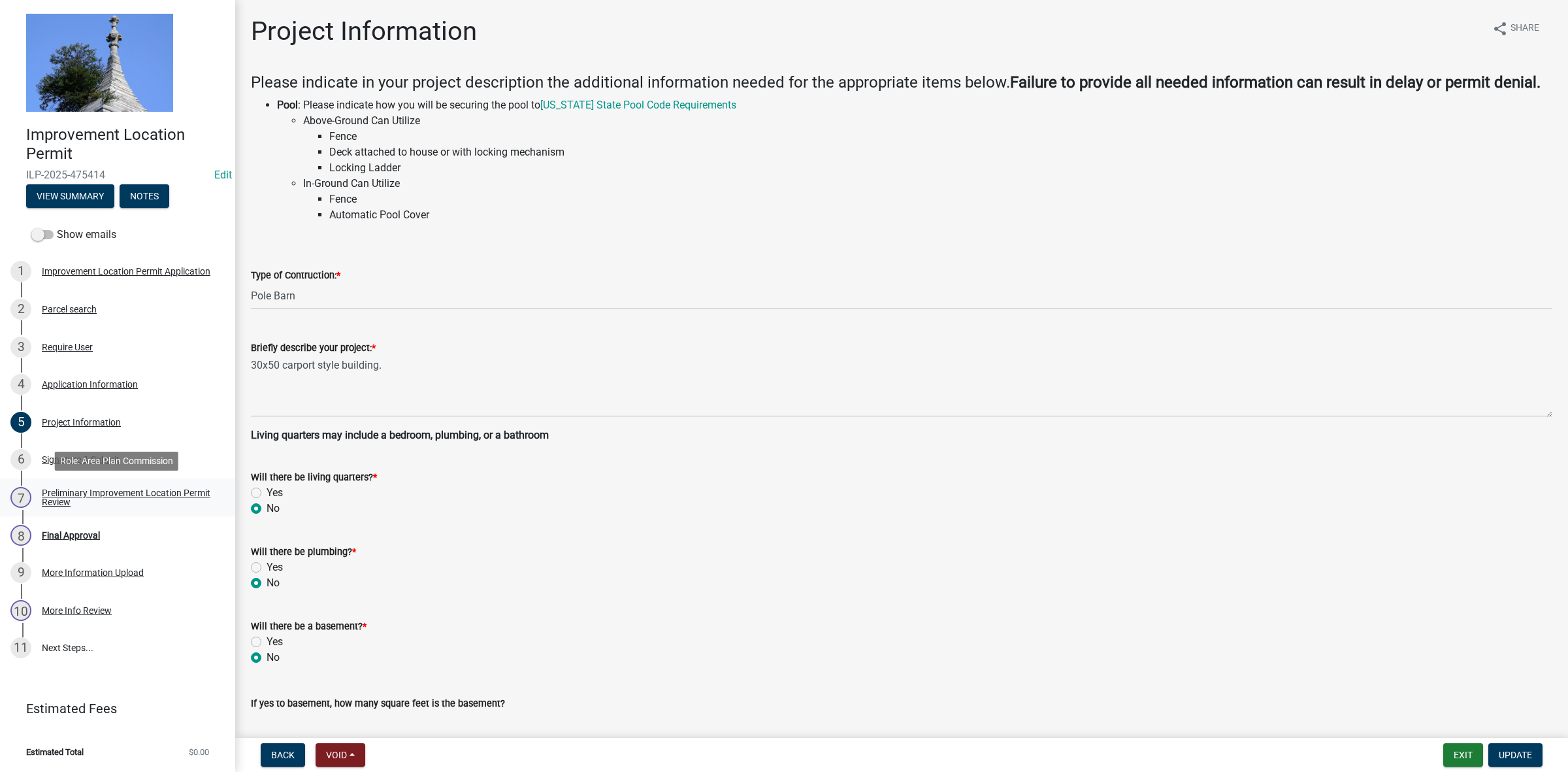
click at [118, 491] on div "Preliminary Improvement Location Permit Review" at bounding box center [127, 497] width 173 height 18
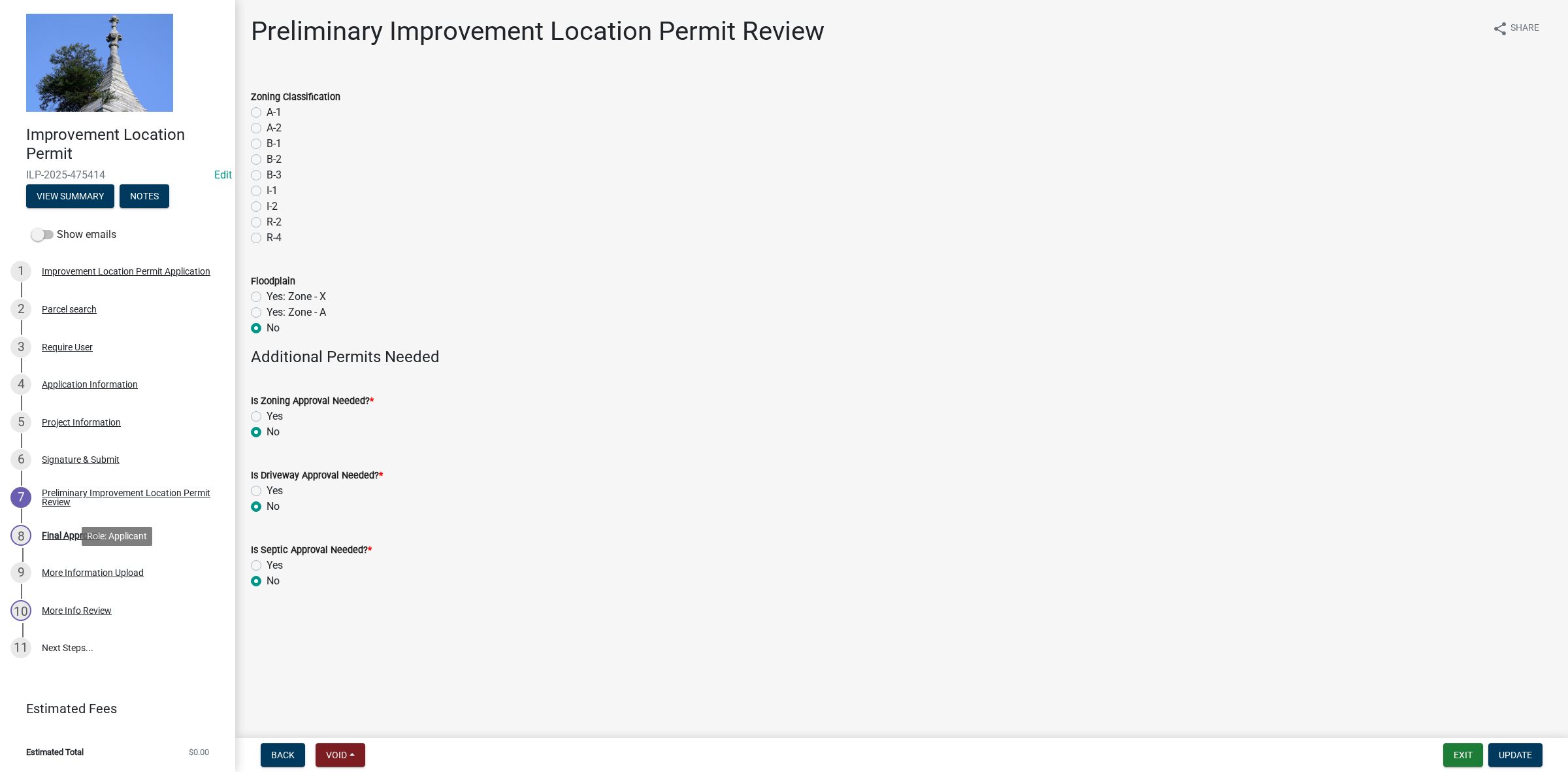
click at [92, 573] on div "More Information Upload" at bounding box center [92, 572] width 102 height 9
click at [76, 537] on div "Final Approval" at bounding box center [70, 535] width 58 height 9
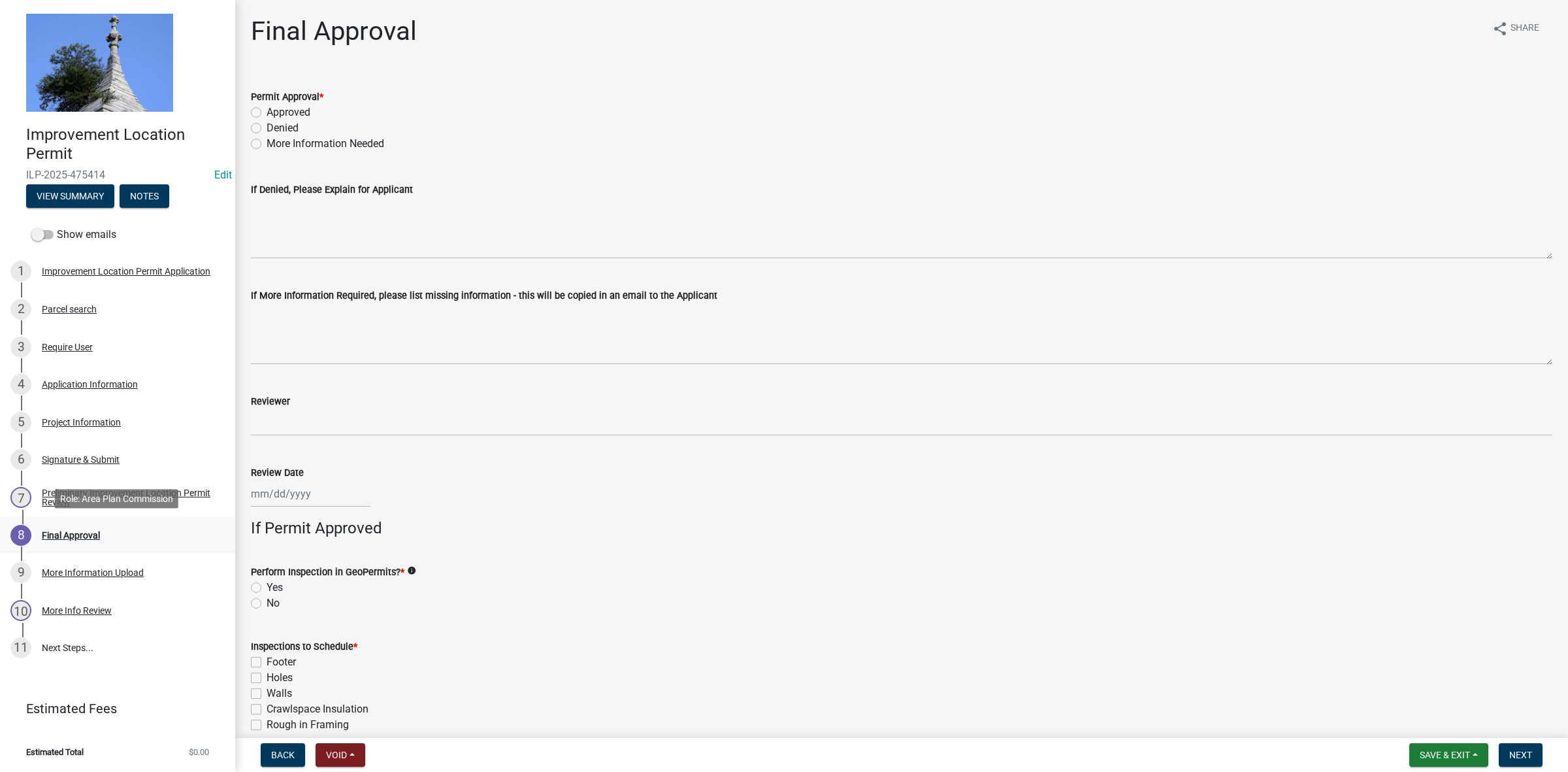
click at [82, 530] on div "Final Approval" at bounding box center [70, 535] width 58 height 9
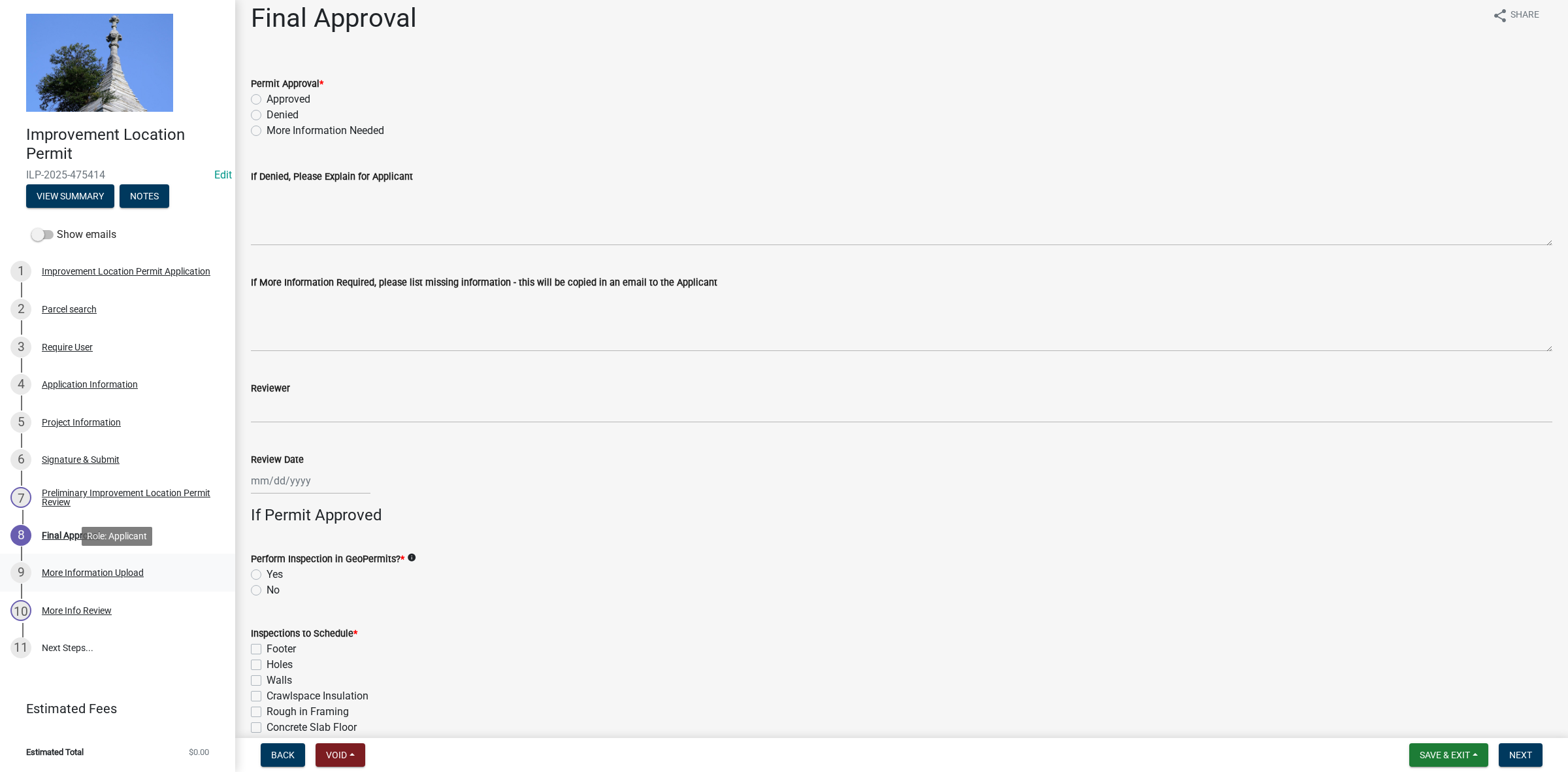
scroll to position [11, 0]
click at [113, 572] on div "More Information Upload" at bounding box center [92, 572] width 102 height 9
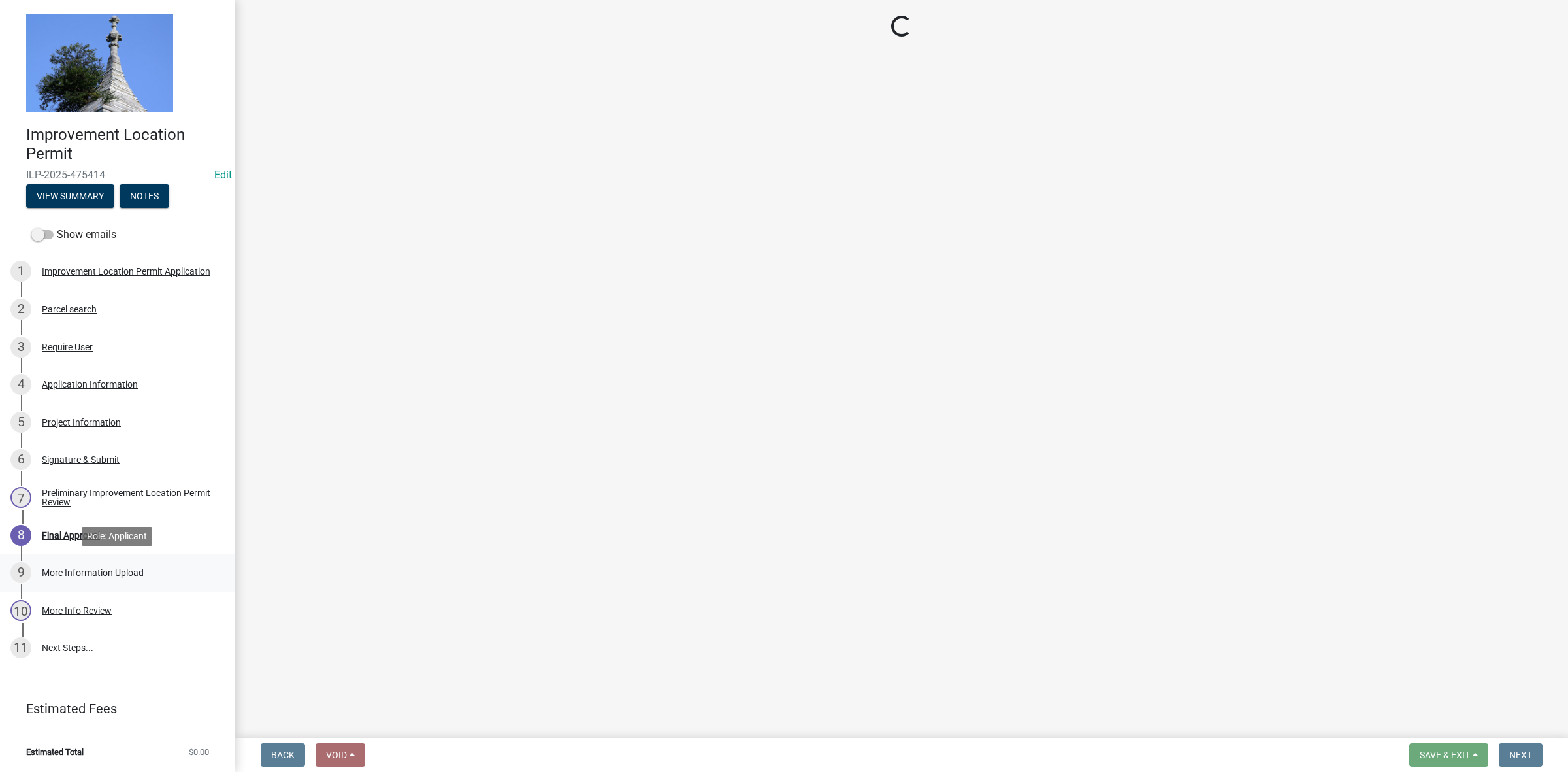
scroll to position [0, 0]
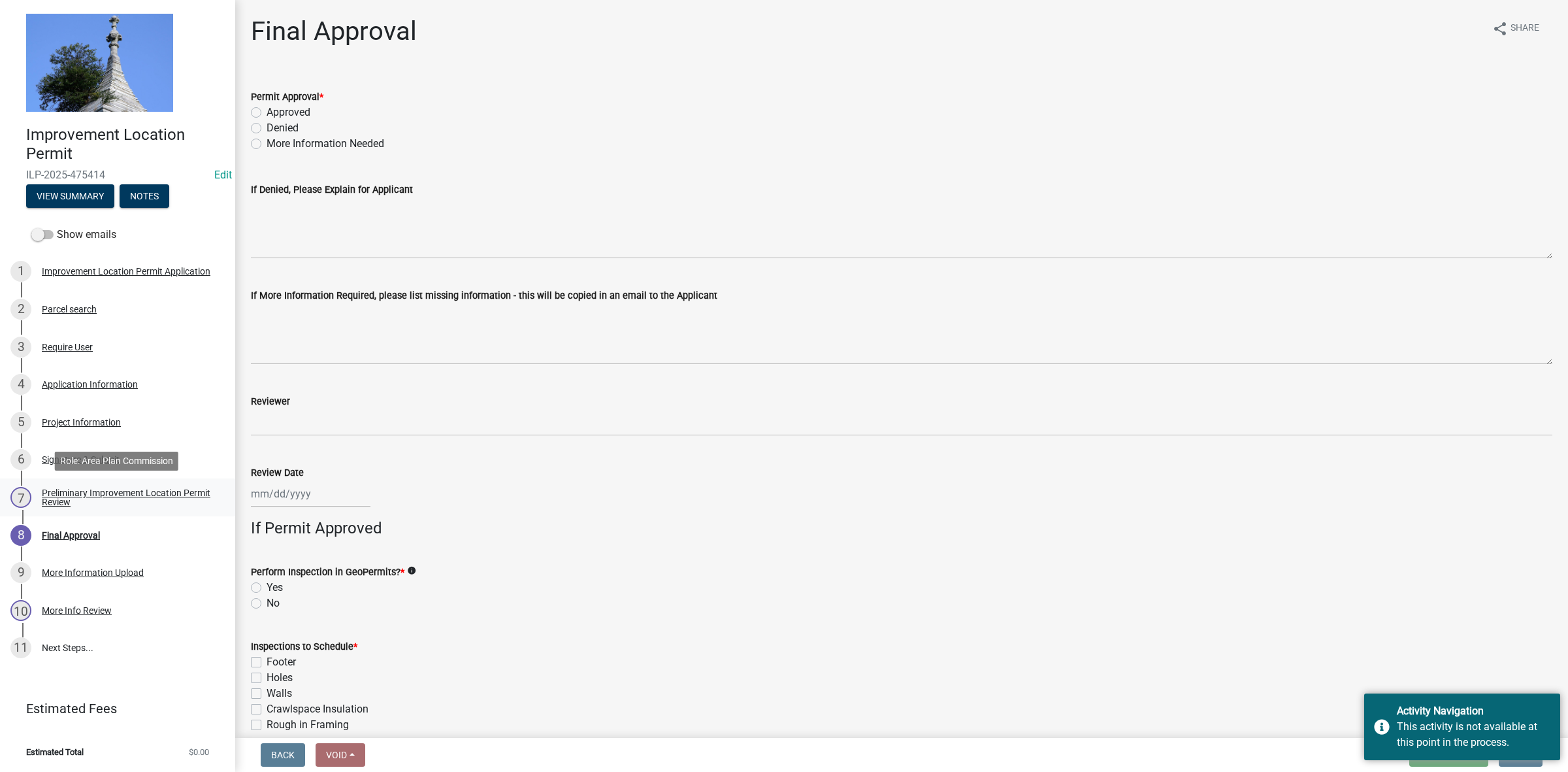
click at [104, 492] on div "Preliminary Improvement Location Permit Review" at bounding box center [127, 497] width 173 height 18
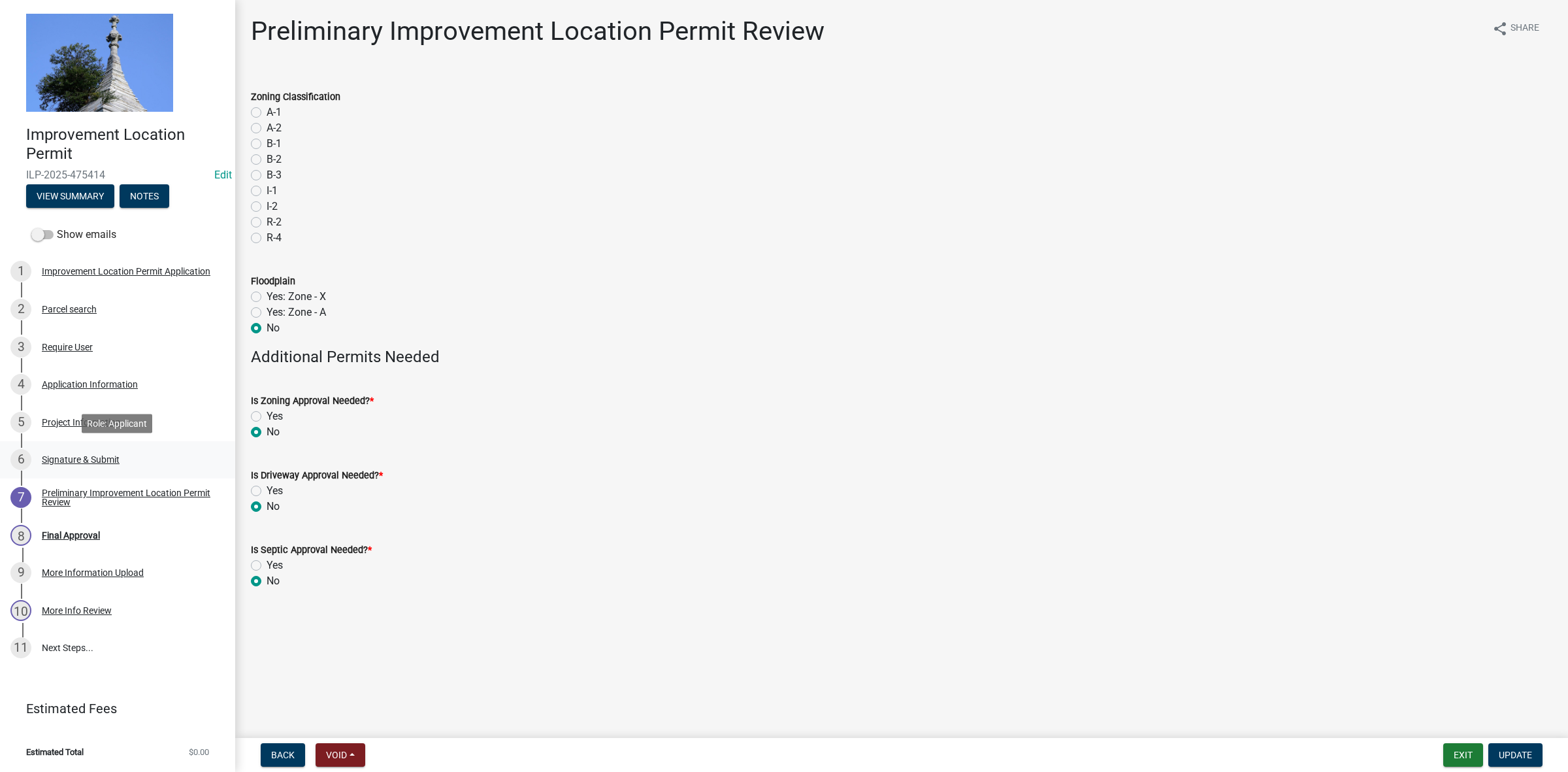
click at [89, 456] on div "Signature & Submit" at bounding box center [80, 459] width 77 height 9
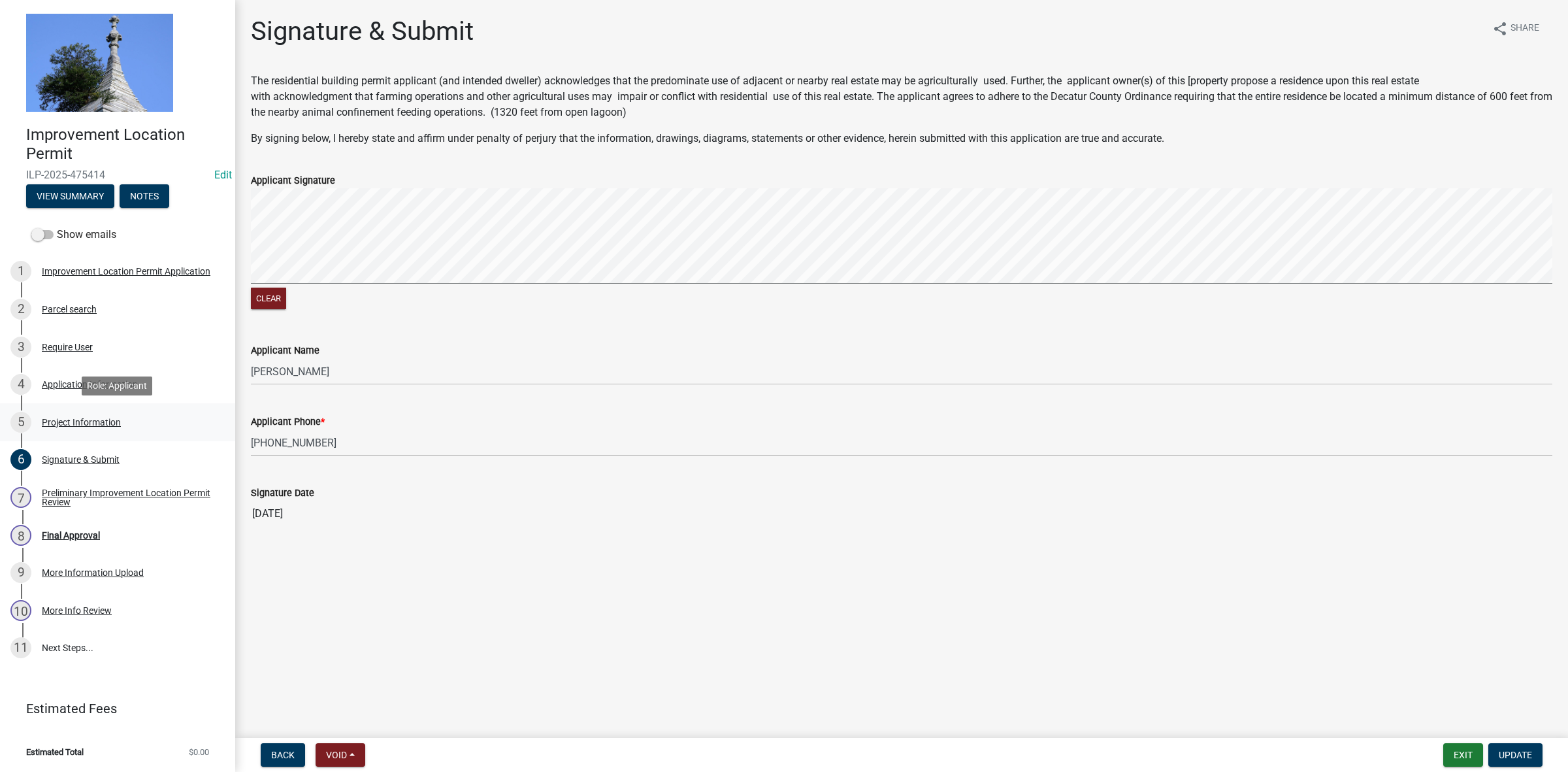
click at [99, 422] on div "Project Information" at bounding box center [81, 422] width 79 height 9
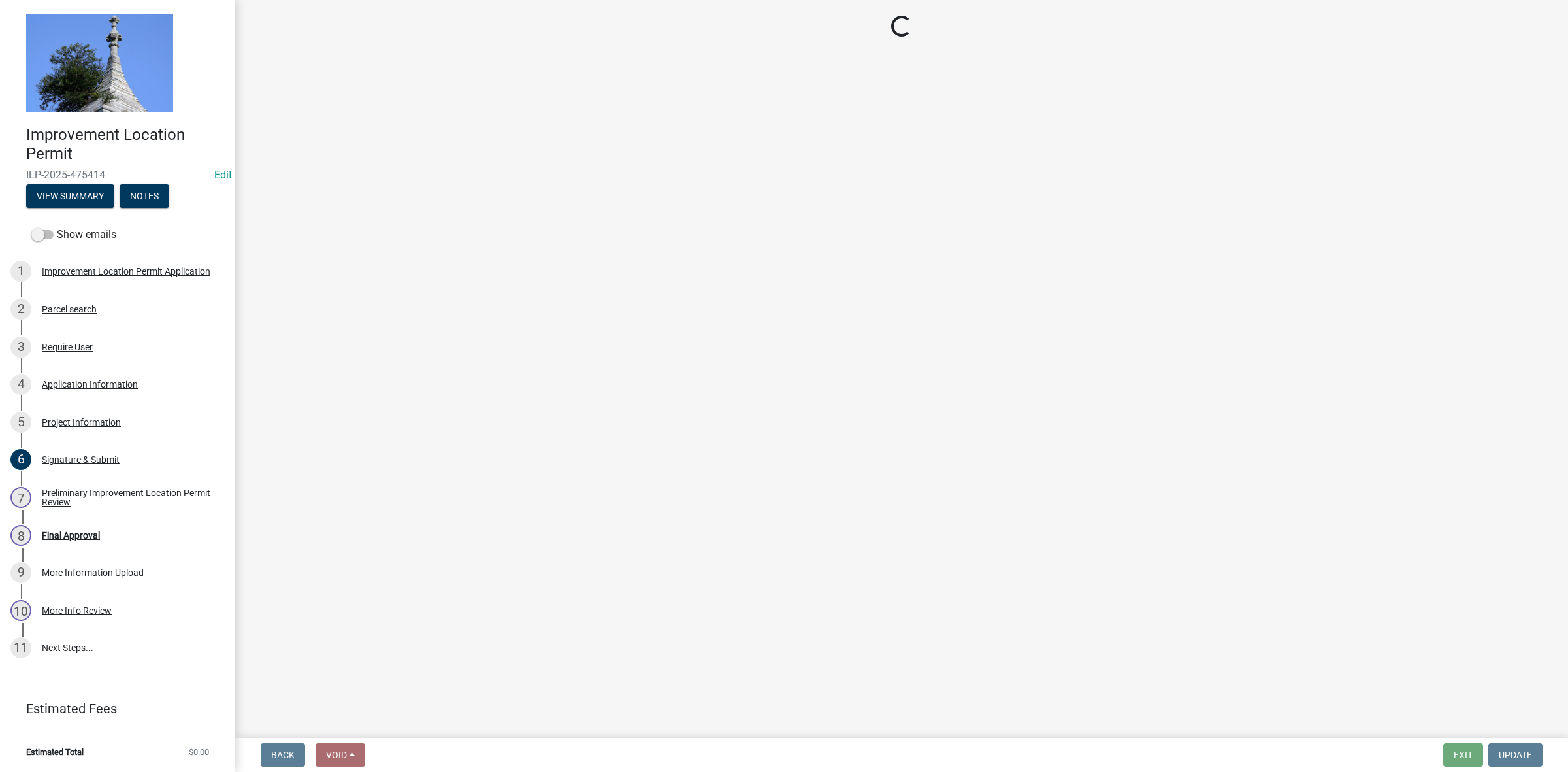
select select "dd9adb89-9a3c-4bc9-90d3-fd9cd60e52ec"
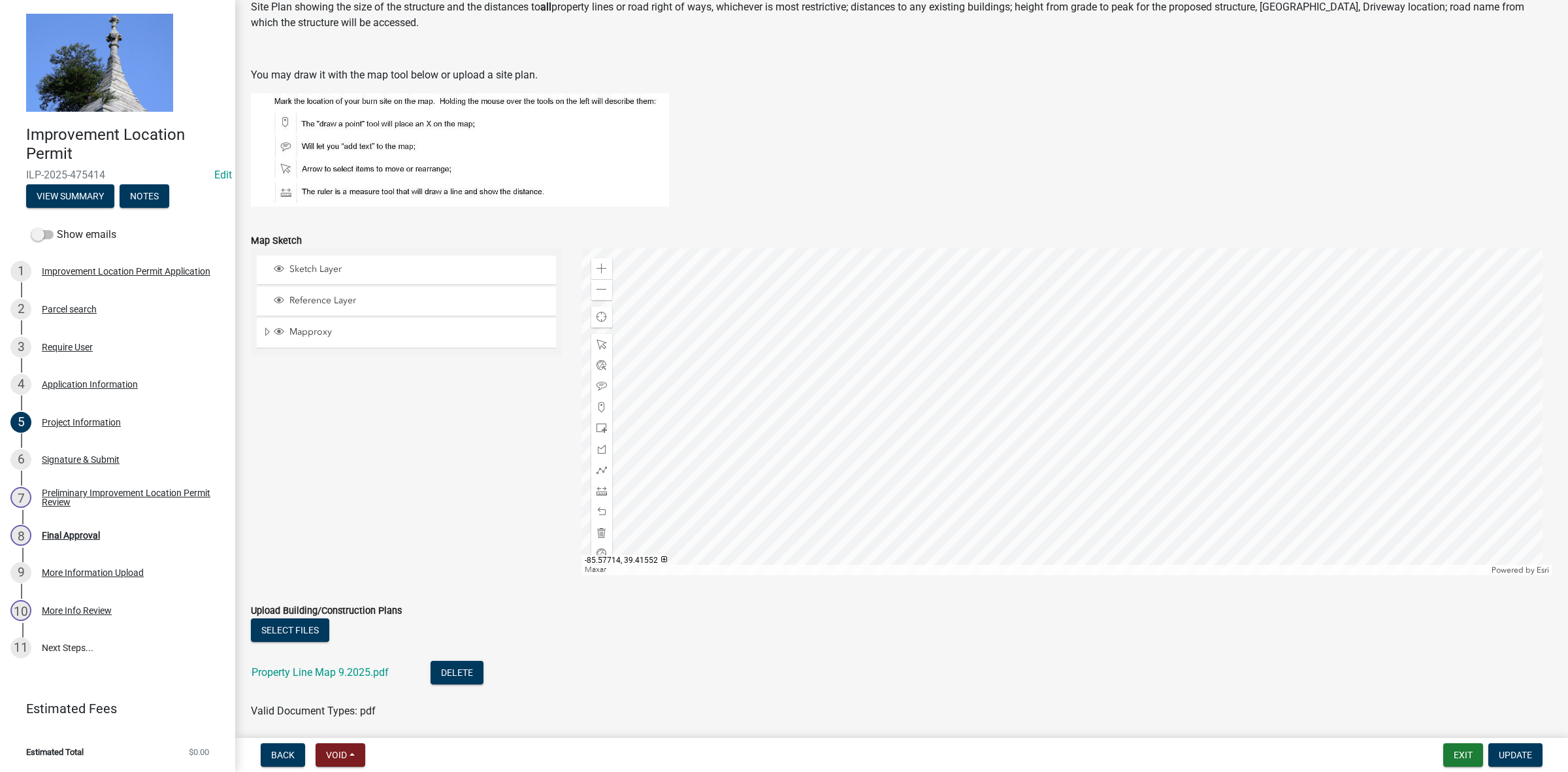
scroll to position [967, 0]
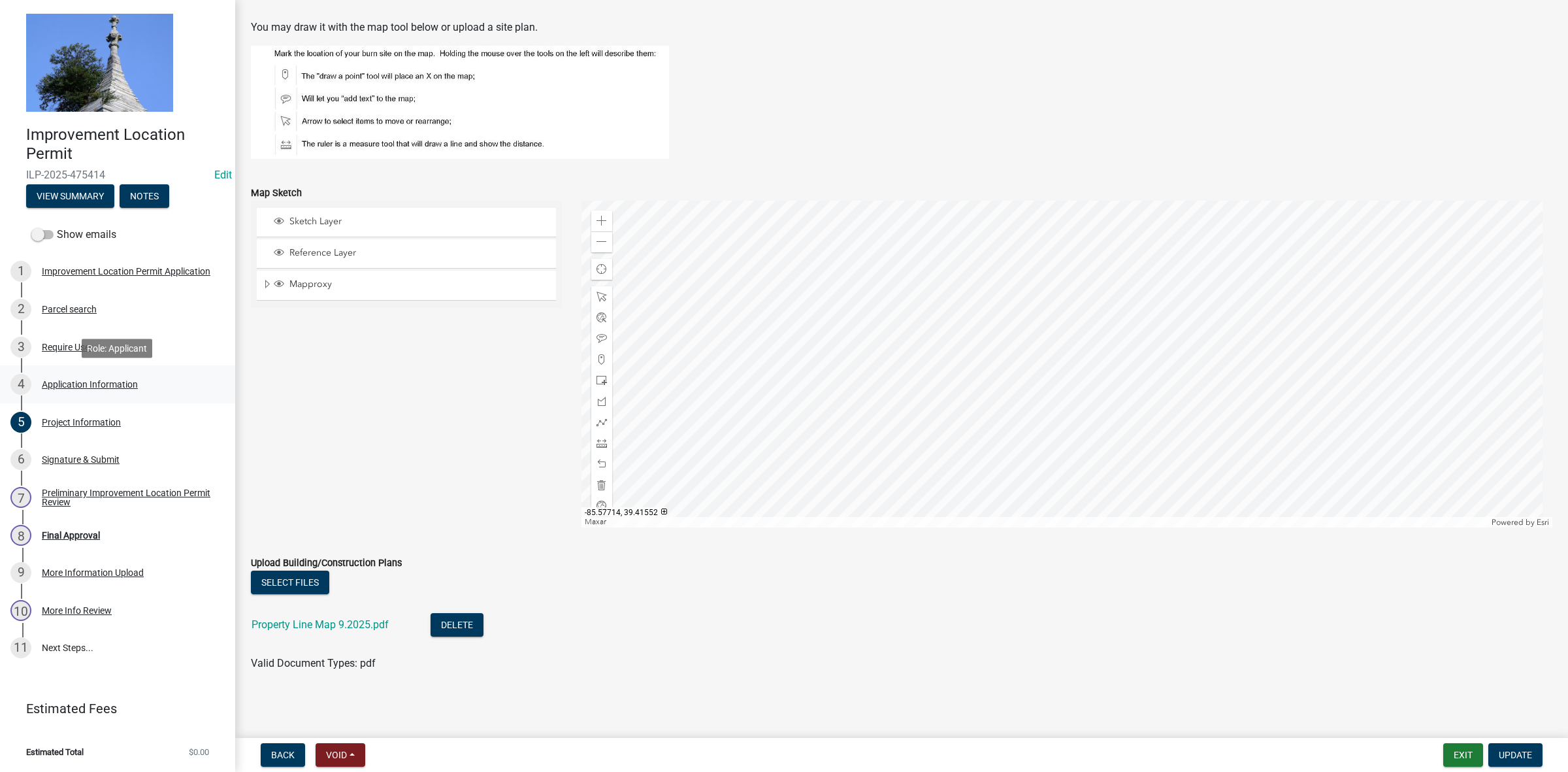
click at [93, 385] on div "Application Information" at bounding box center [89, 384] width 96 height 9
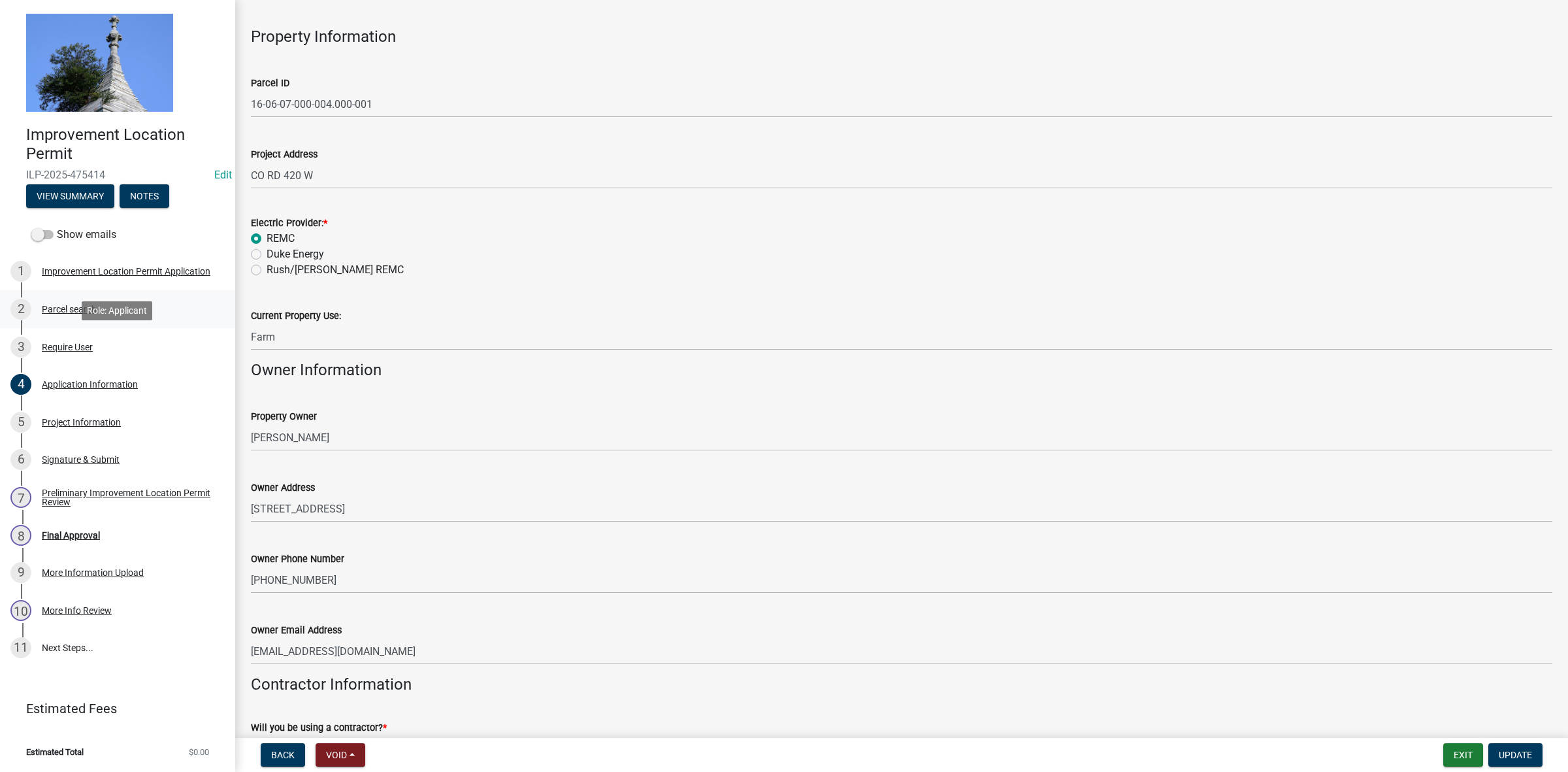
scroll to position [44, 0]
click at [73, 380] on div "Application Information" at bounding box center [89, 384] width 96 height 9
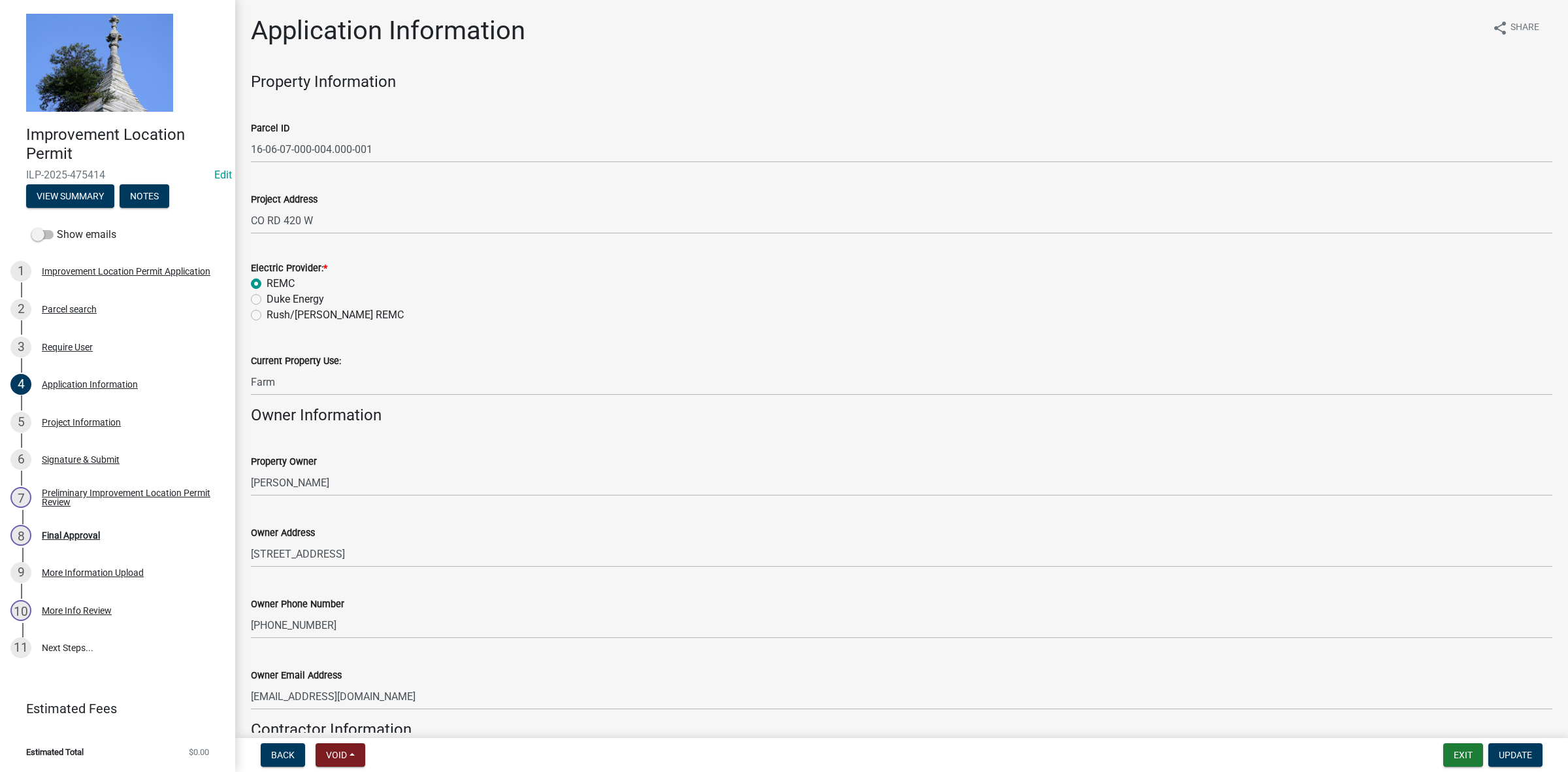
scroll to position [0, 0]
click at [70, 313] on div "Parcel search" at bounding box center [69, 309] width 55 height 9
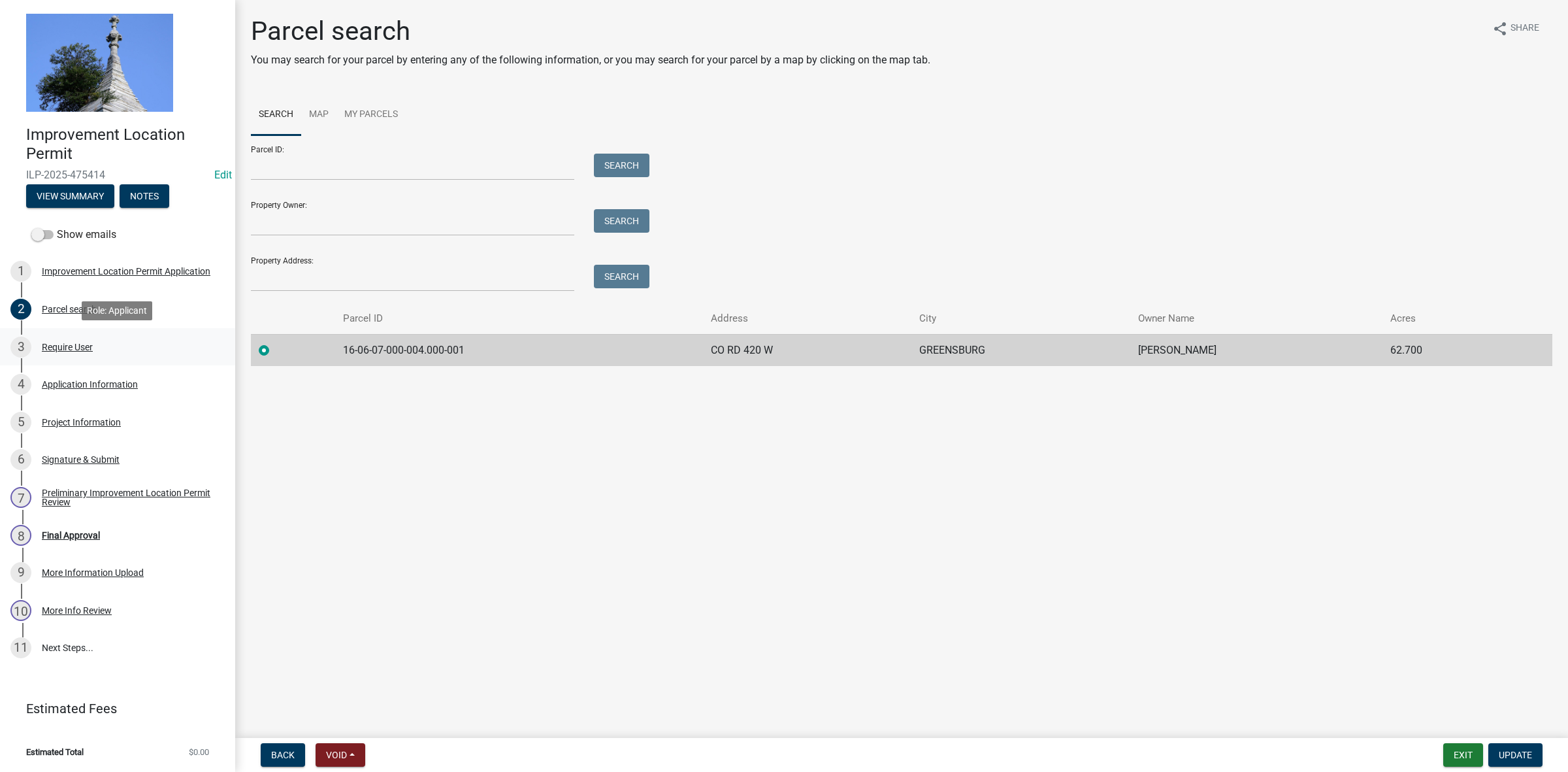
click at [82, 347] on div "Require User" at bounding box center [67, 347] width 51 height 9
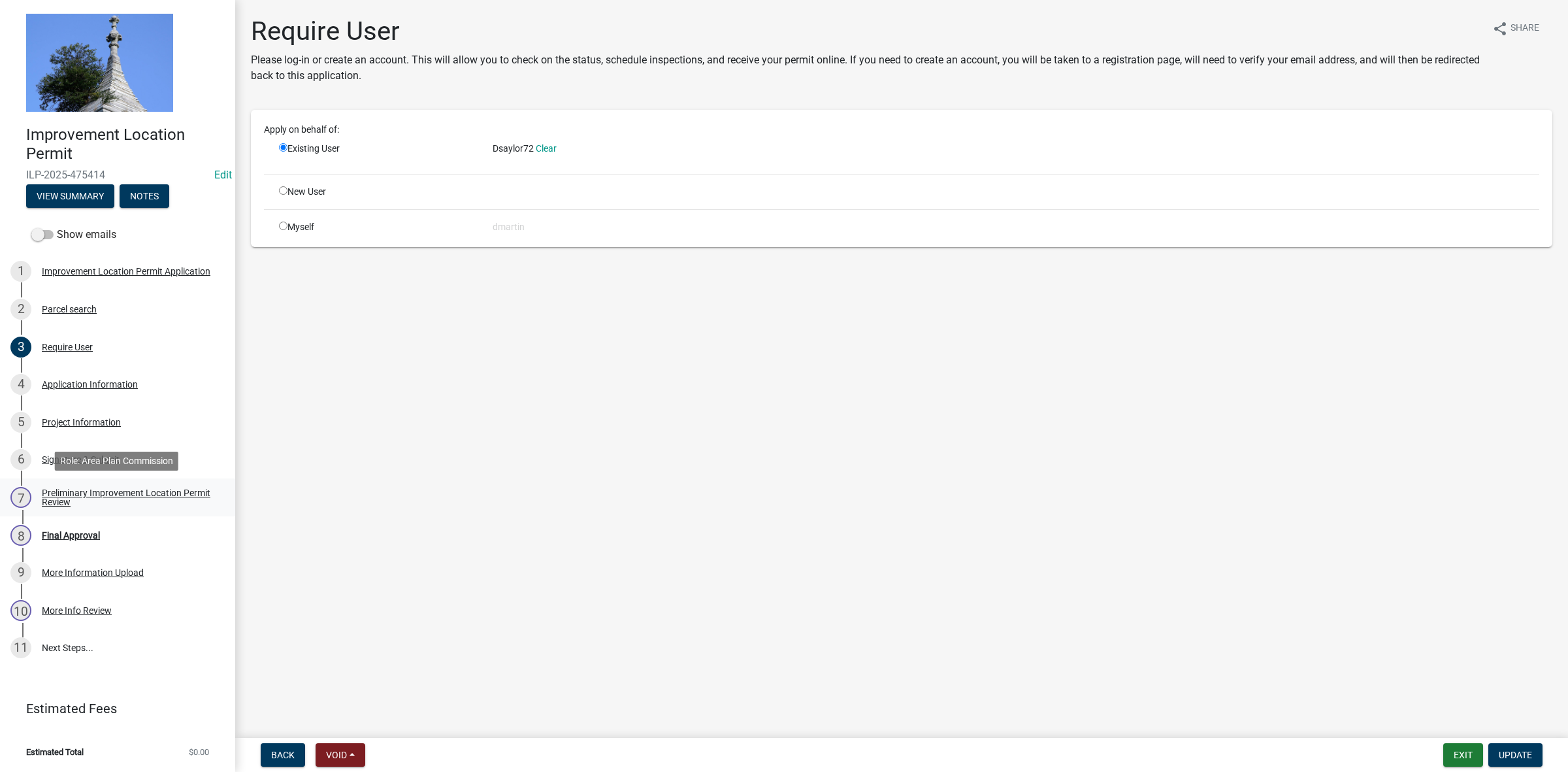
click at [92, 490] on div "Preliminary Improvement Location Permit Review" at bounding box center [127, 497] width 173 height 18
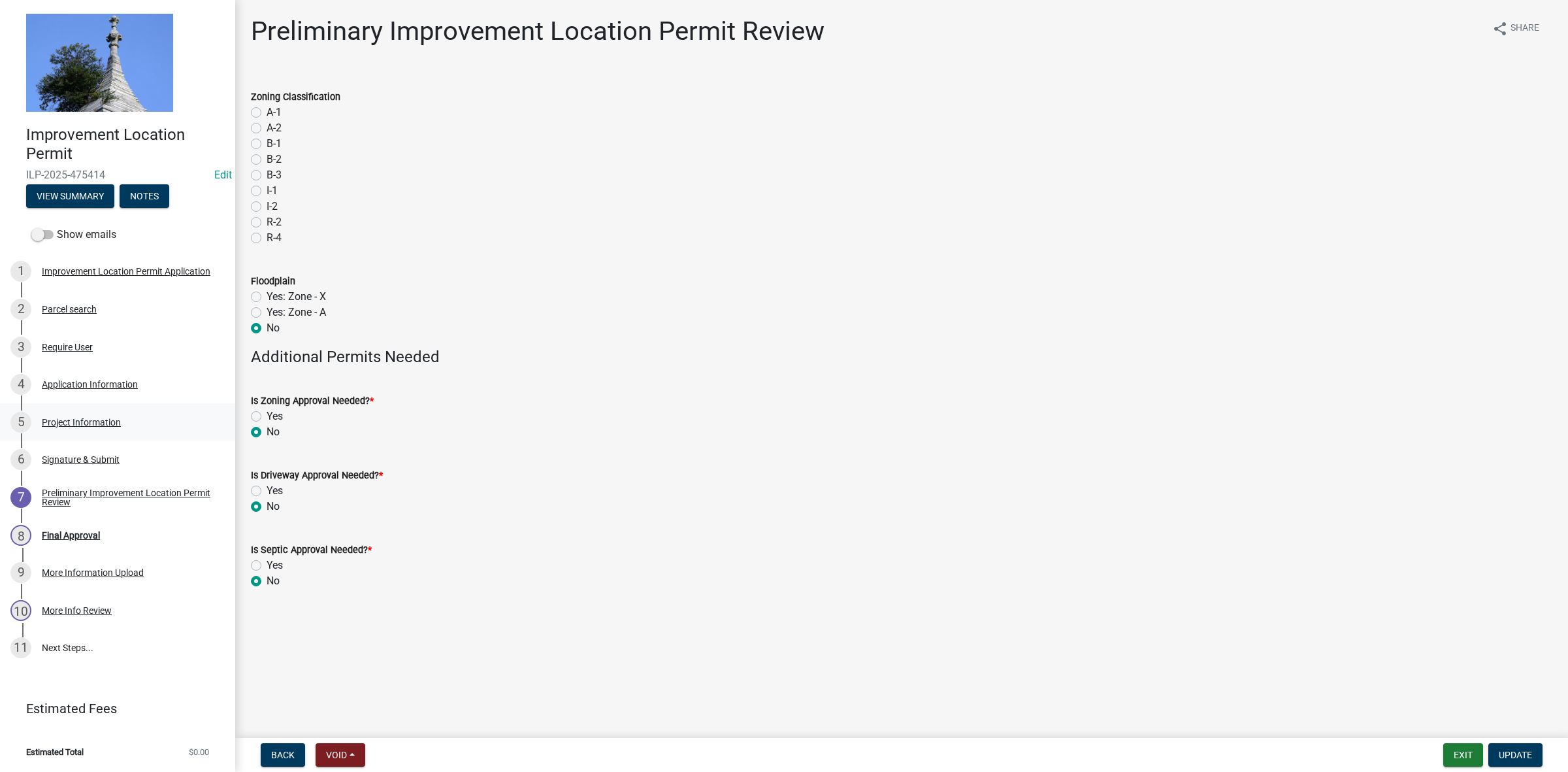
click at [86, 421] on div "Project Information" at bounding box center [81, 422] width 79 height 9
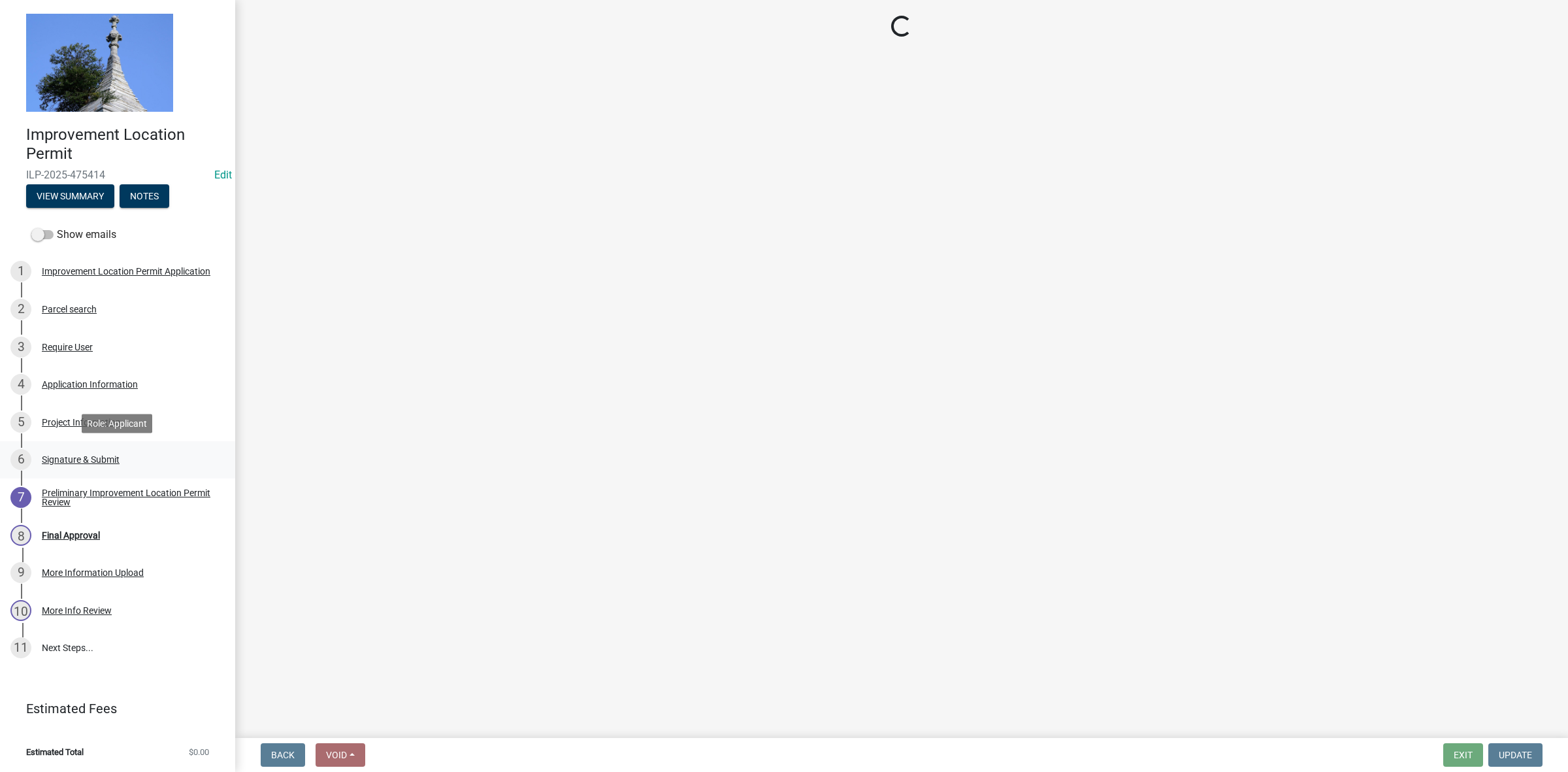
click at [86, 456] on div "Signature & Submit" at bounding box center [80, 459] width 77 height 9
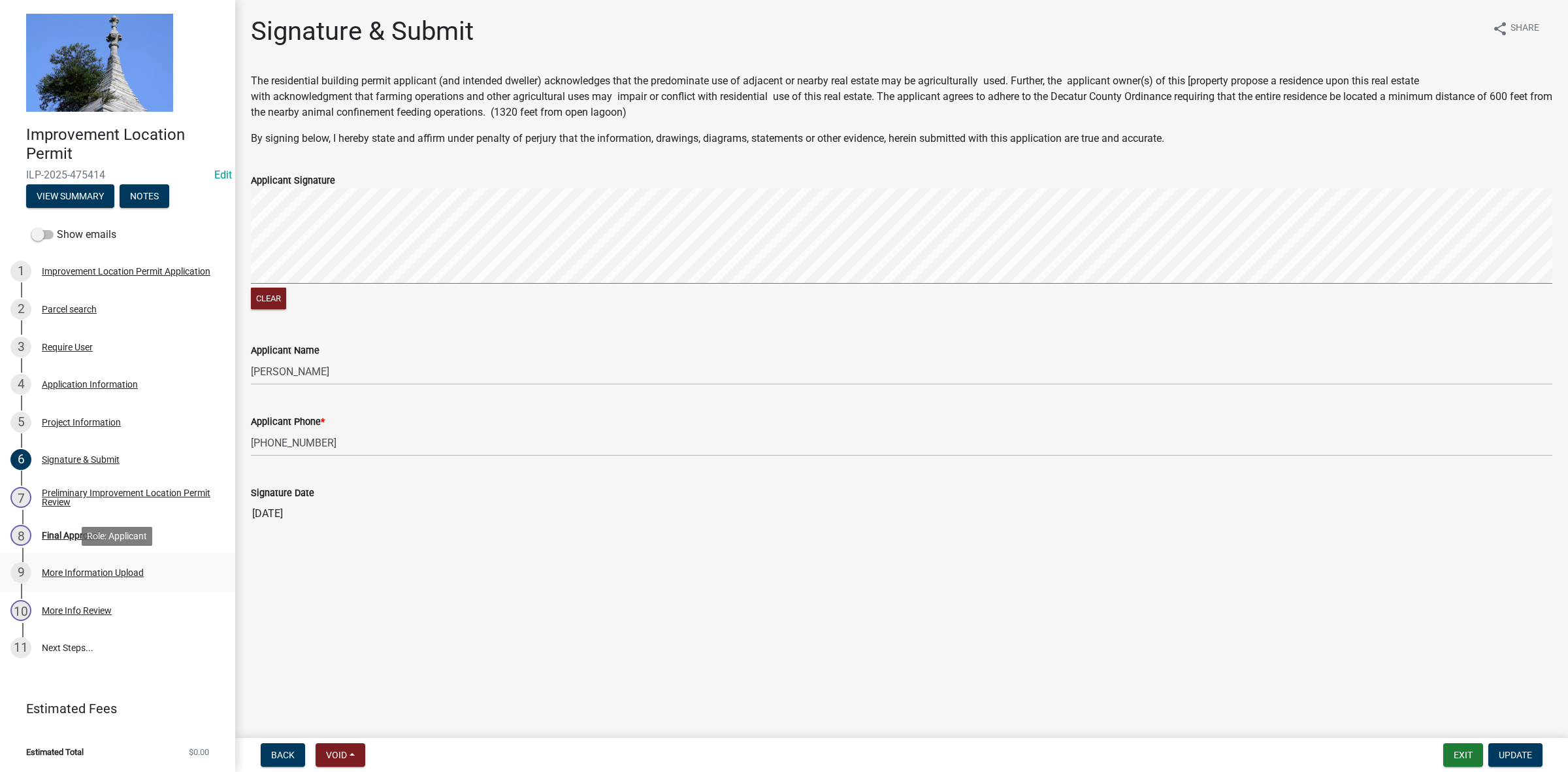
click at [109, 570] on div "More Information Upload" at bounding box center [92, 572] width 102 height 9
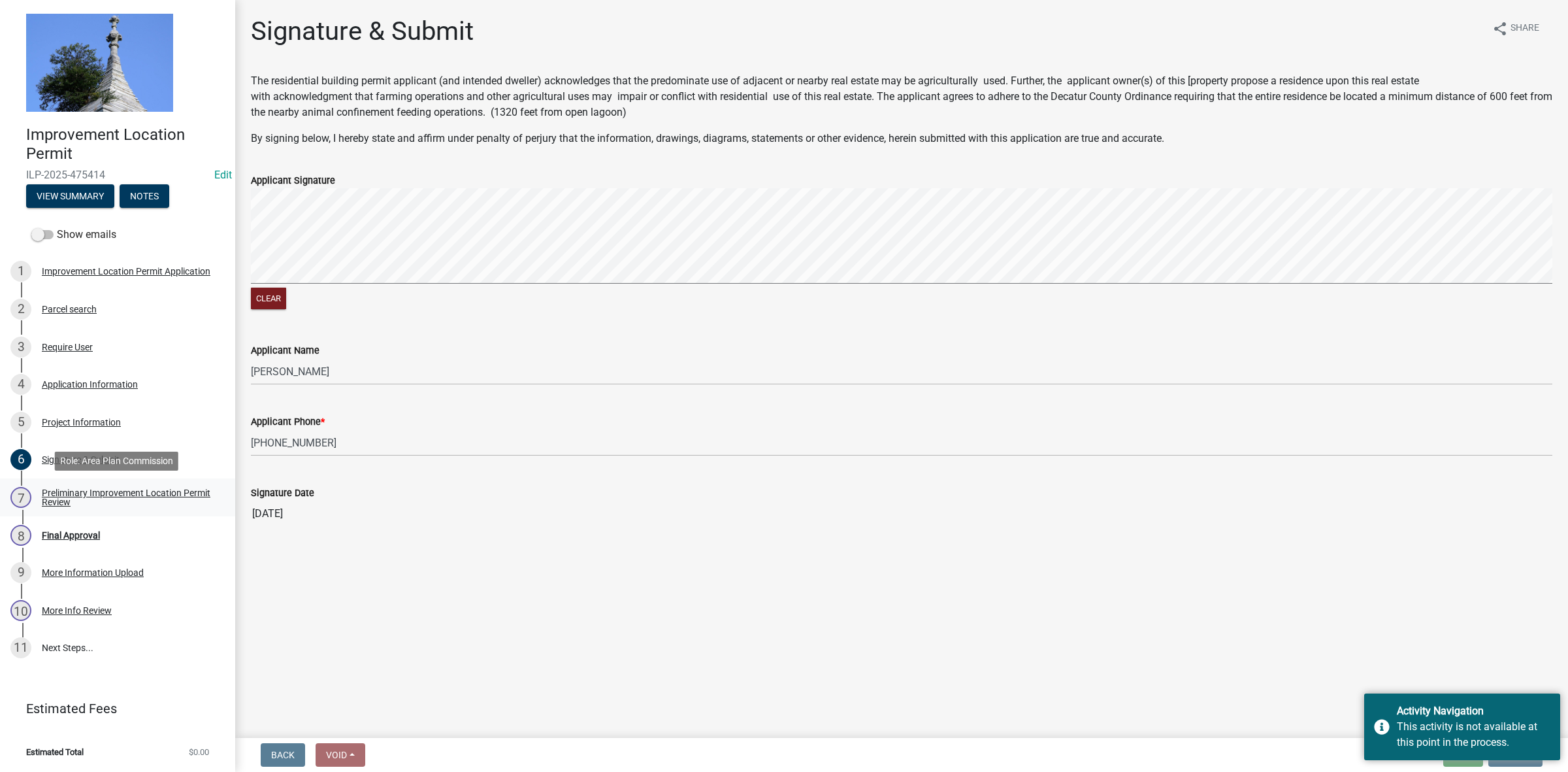
click at [79, 492] on div "Preliminary Improvement Location Permit Review" at bounding box center [127, 497] width 173 height 18
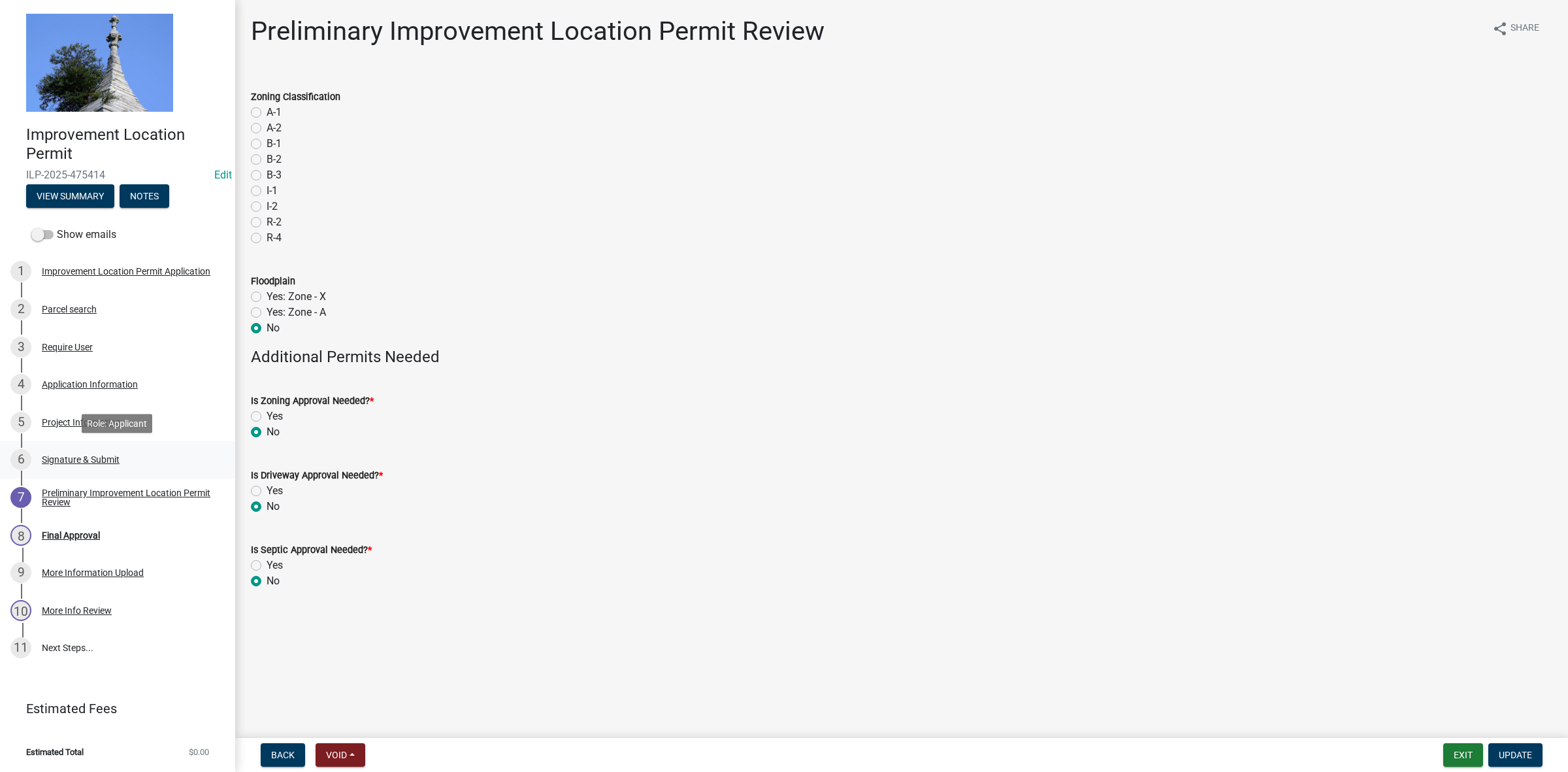
click at [77, 456] on div "Signature & Submit" at bounding box center [80, 459] width 77 height 9
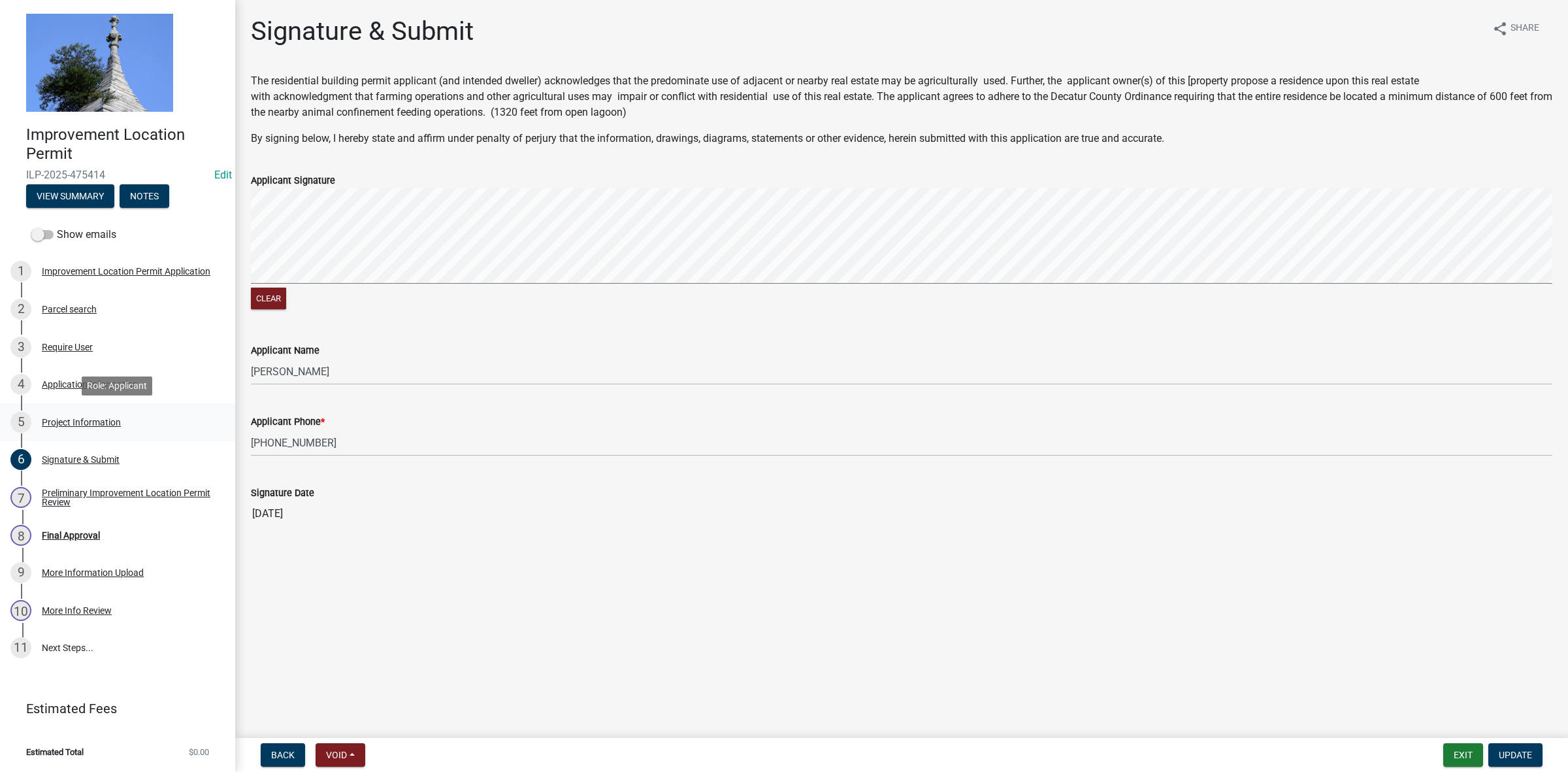
click at [77, 419] on div "Project Information" at bounding box center [81, 422] width 79 height 9
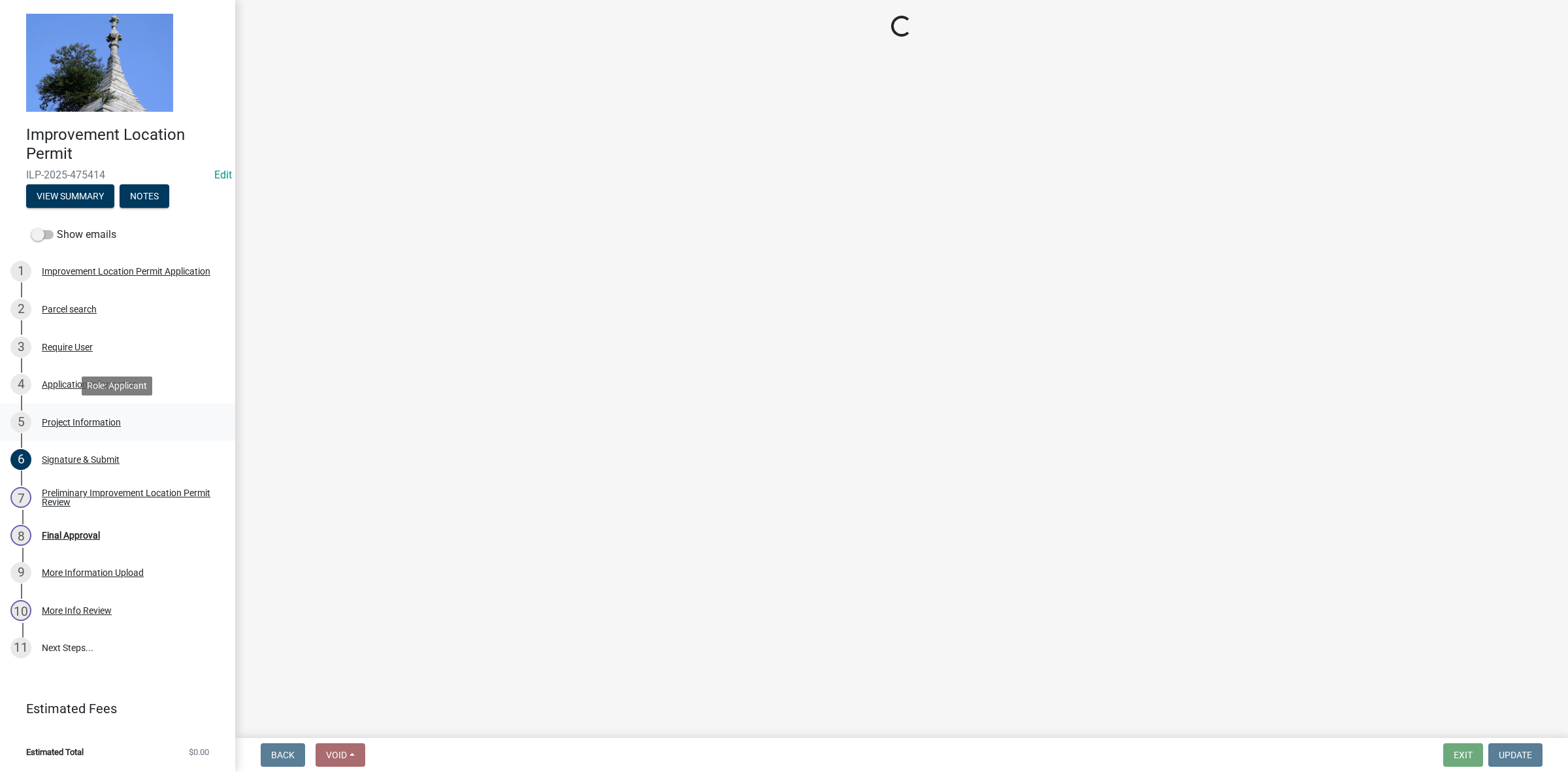
select select "dd9adb89-9a3c-4bc9-90d3-fd9cd60e52ec"
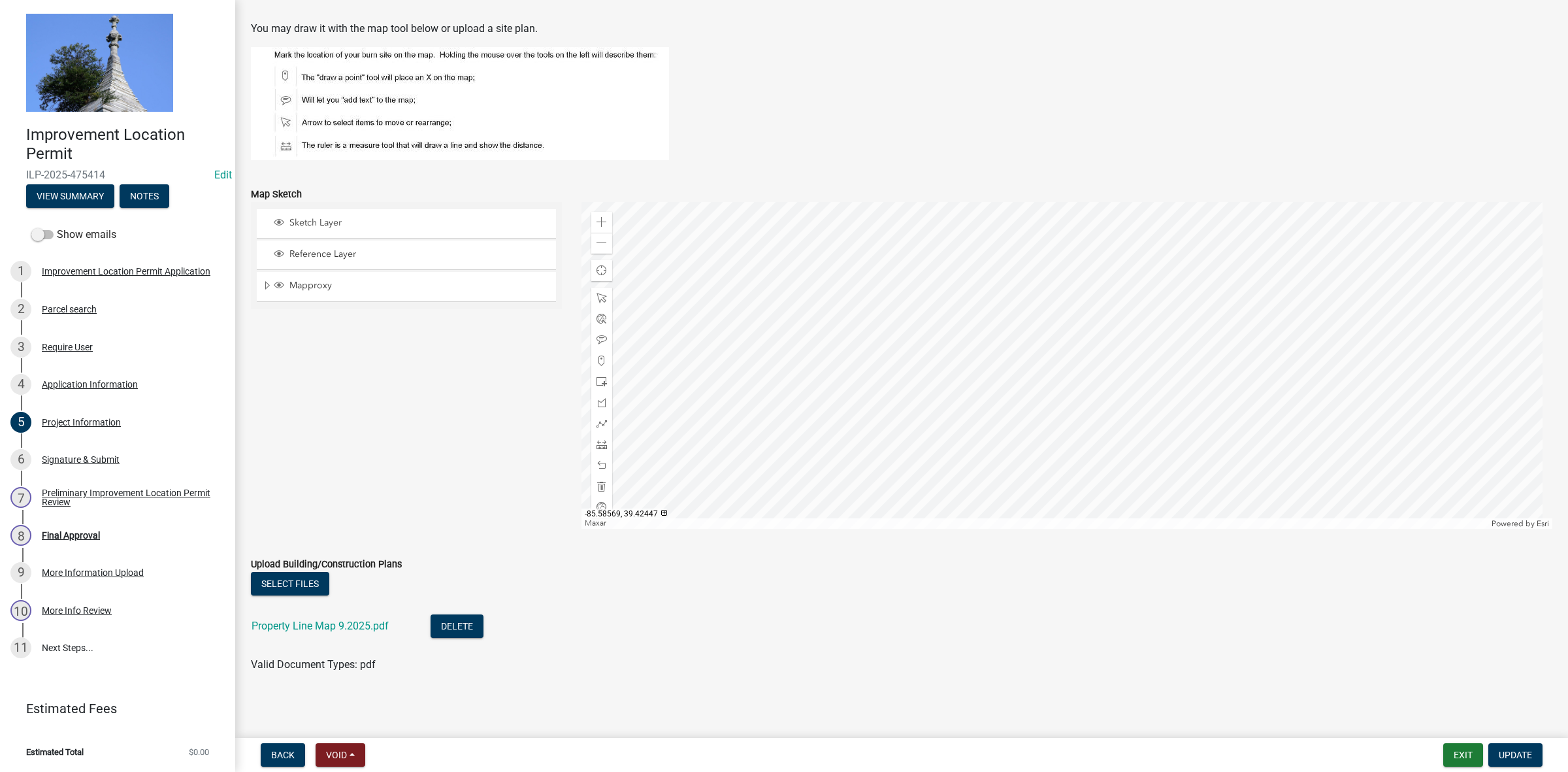
scroll to position [967, 0]
click at [108, 571] on div "More Information Upload" at bounding box center [92, 572] width 102 height 9
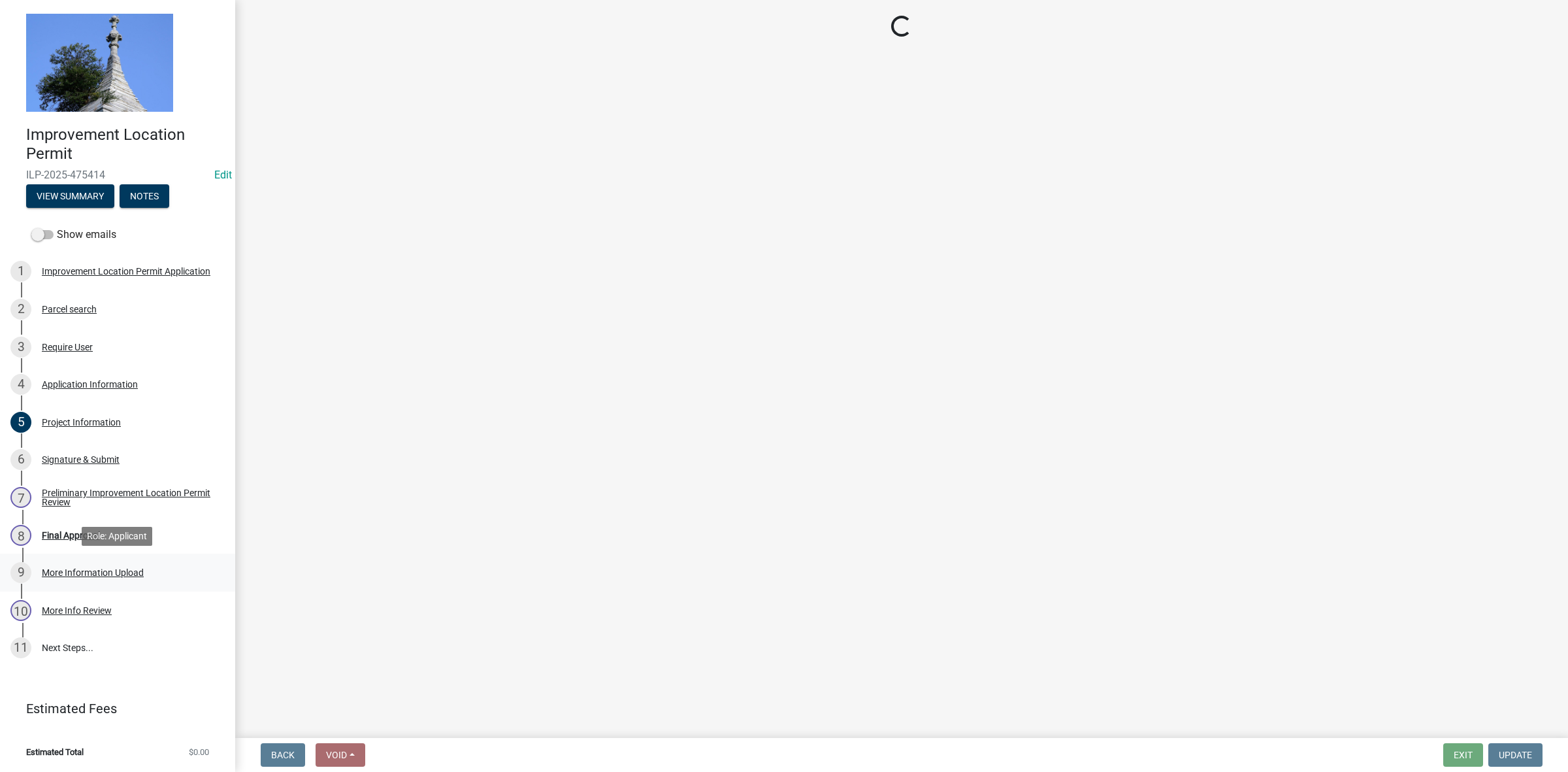
select select "dd9adb89-9a3c-4bc9-90d3-fd9cd60e52ec"
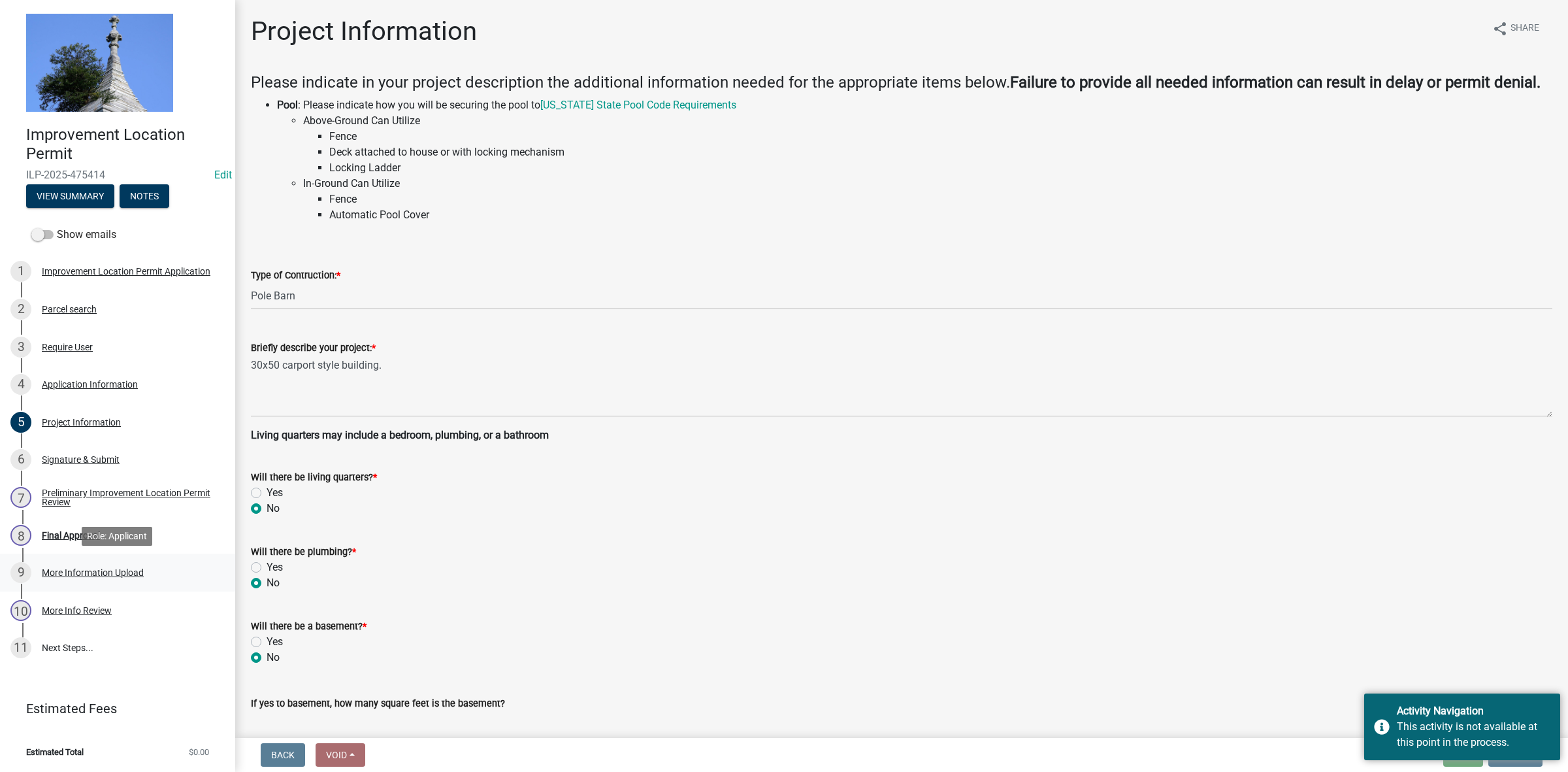
click at [90, 570] on div "More Information Upload" at bounding box center [92, 572] width 102 height 9
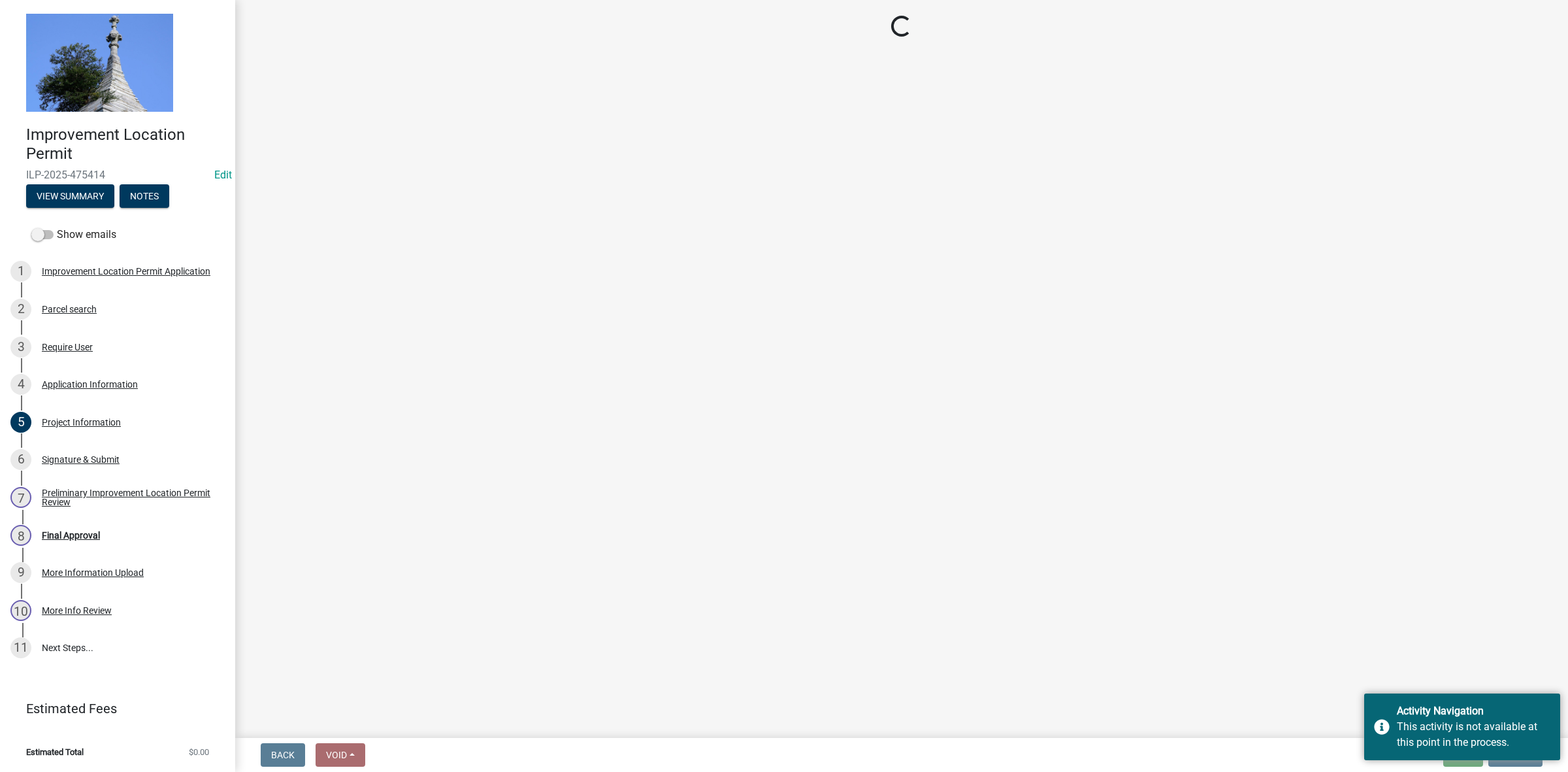
select select "dd9adb89-9a3c-4bc9-90d3-fd9cd60e52ec"
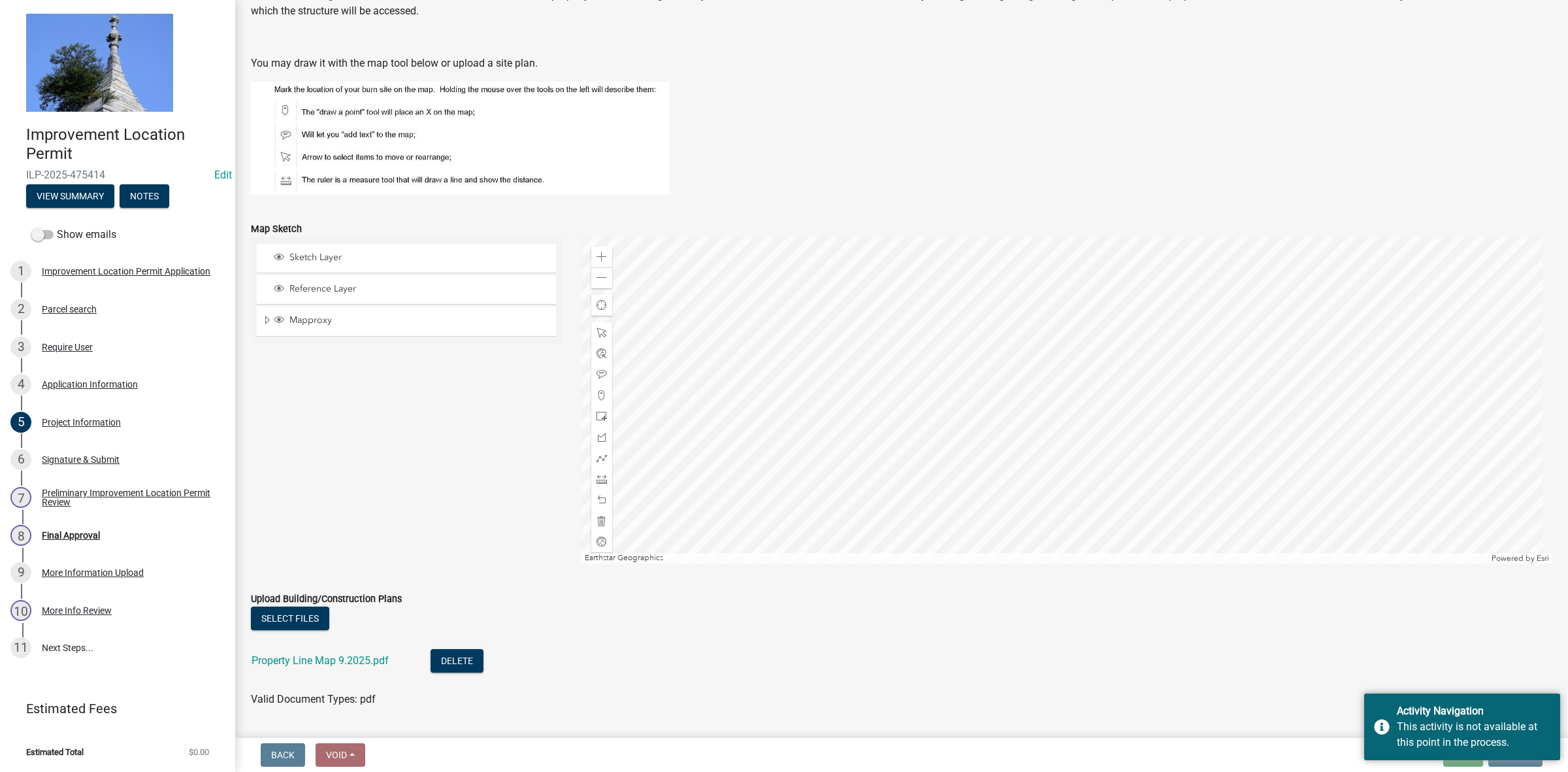
scroll to position [967, 0]
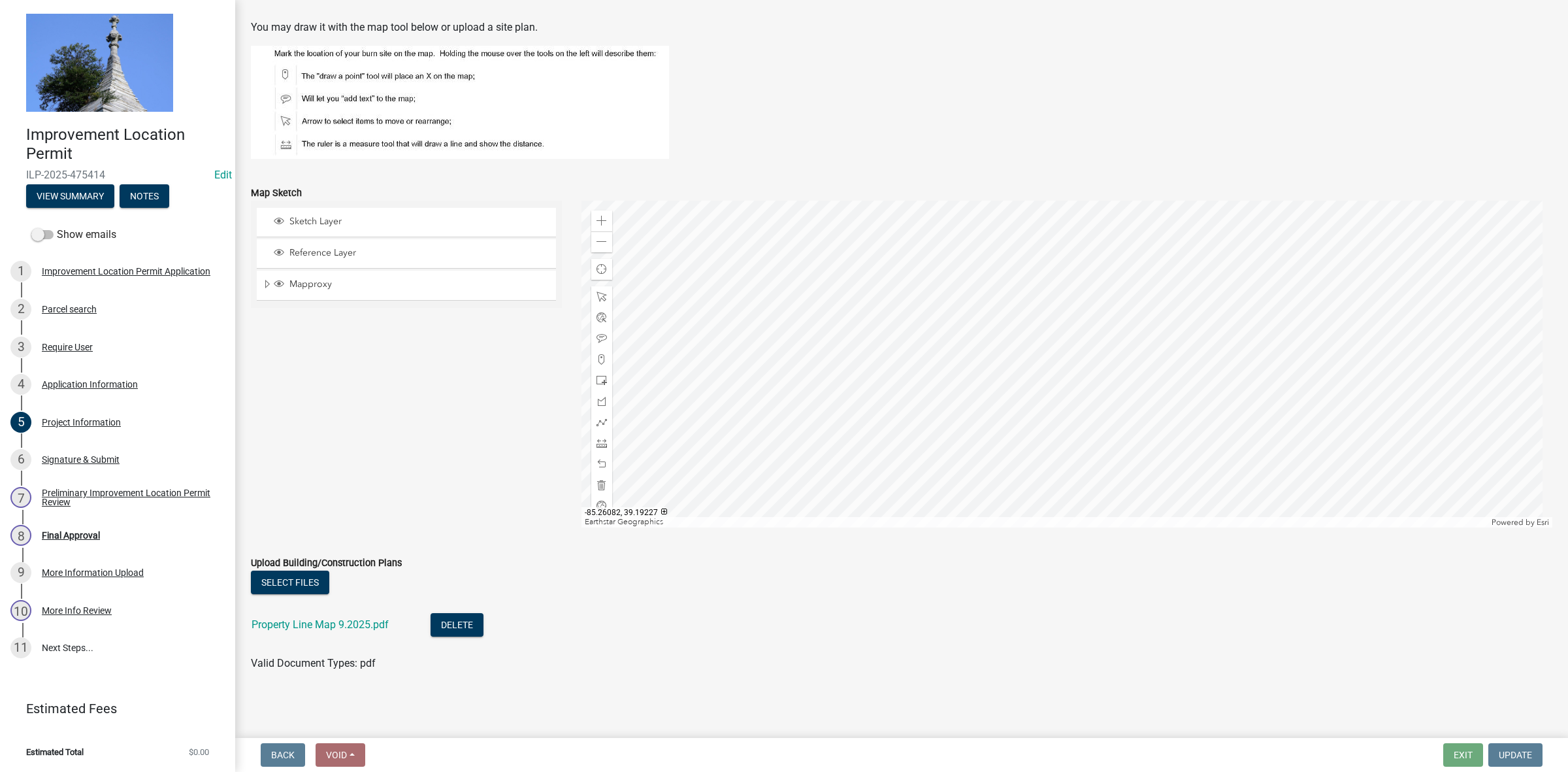
click at [908, 577] on div "Select files" at bounding box center [901, 584] width 1301 height 27
click at [80, 459] on div "Signature & Submit" at bounding box center [80, 459] width 77 height 9
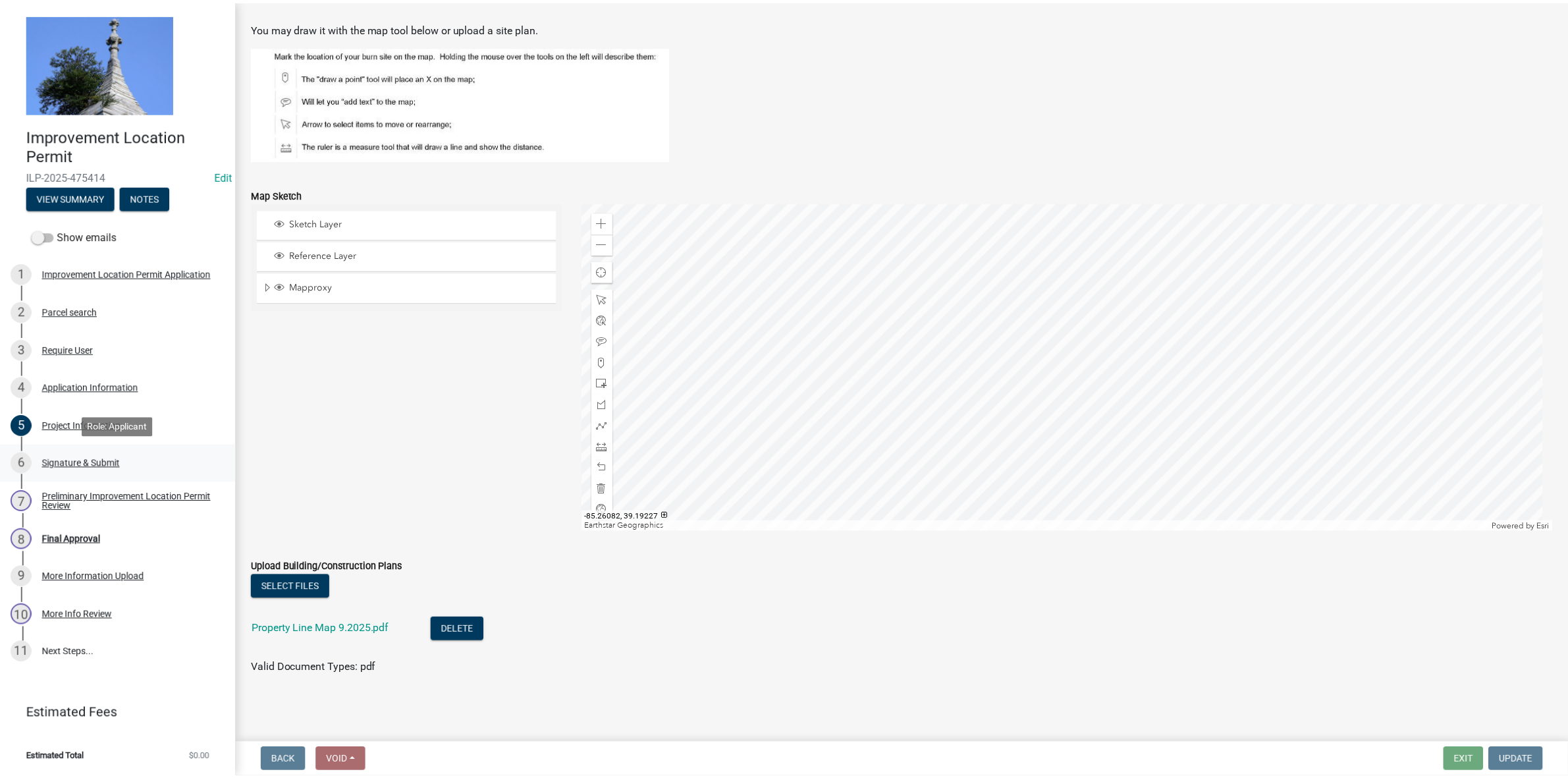
scroll to position [0, 0]
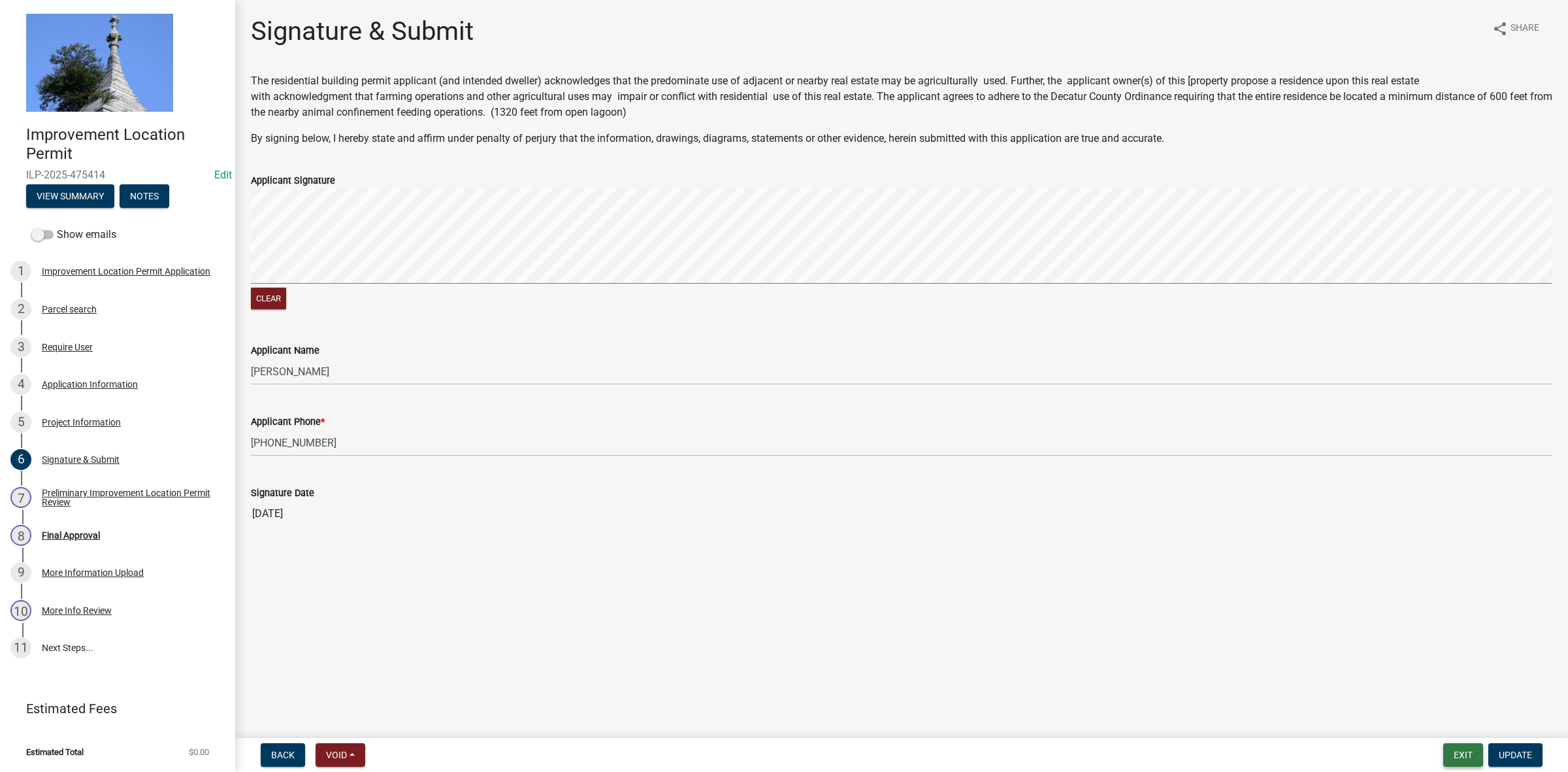
click at [1462, 750] on button "Exit" at bounding box center [1463, 754] width 40 height 23
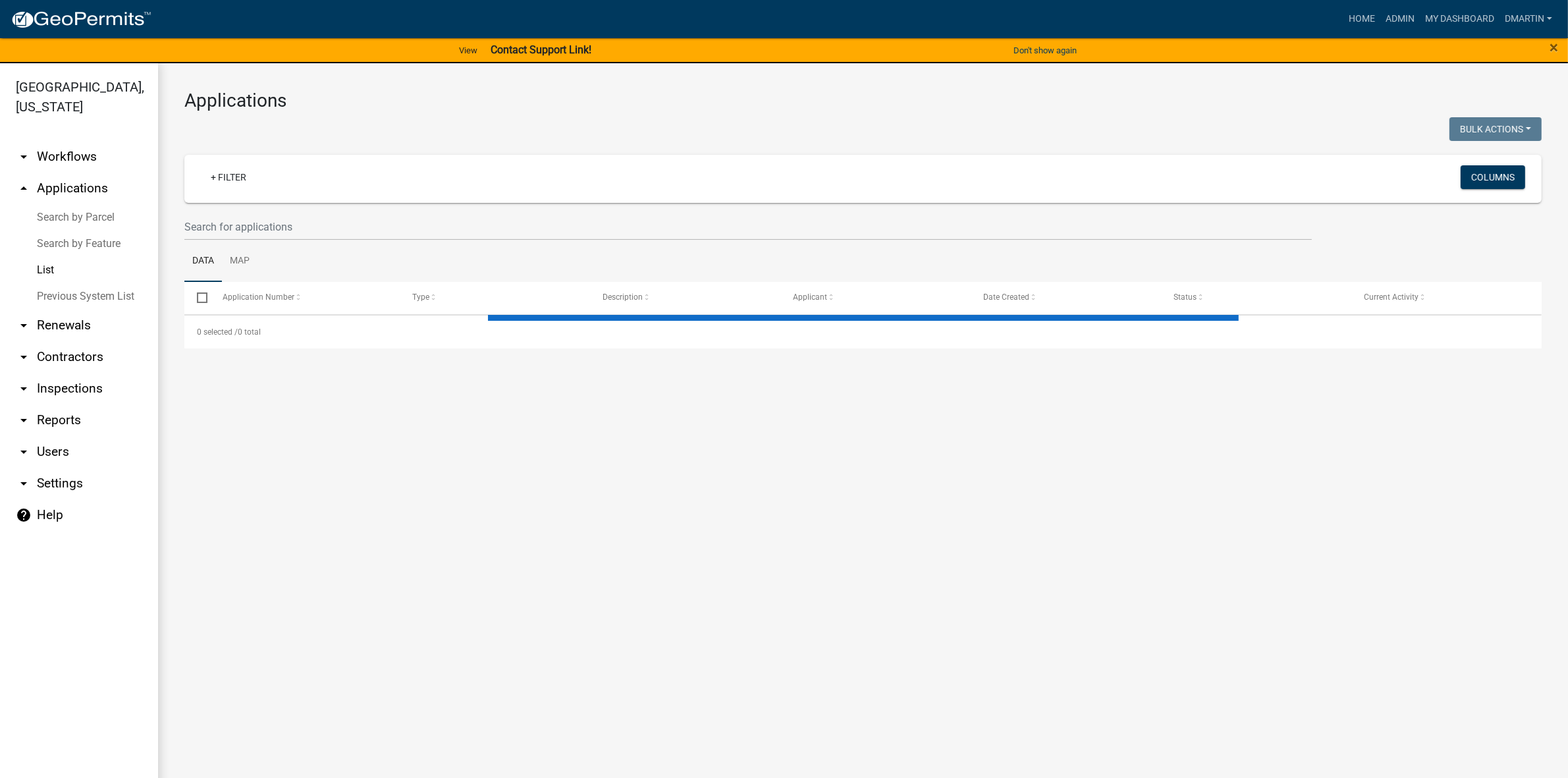
select select "3: 100"
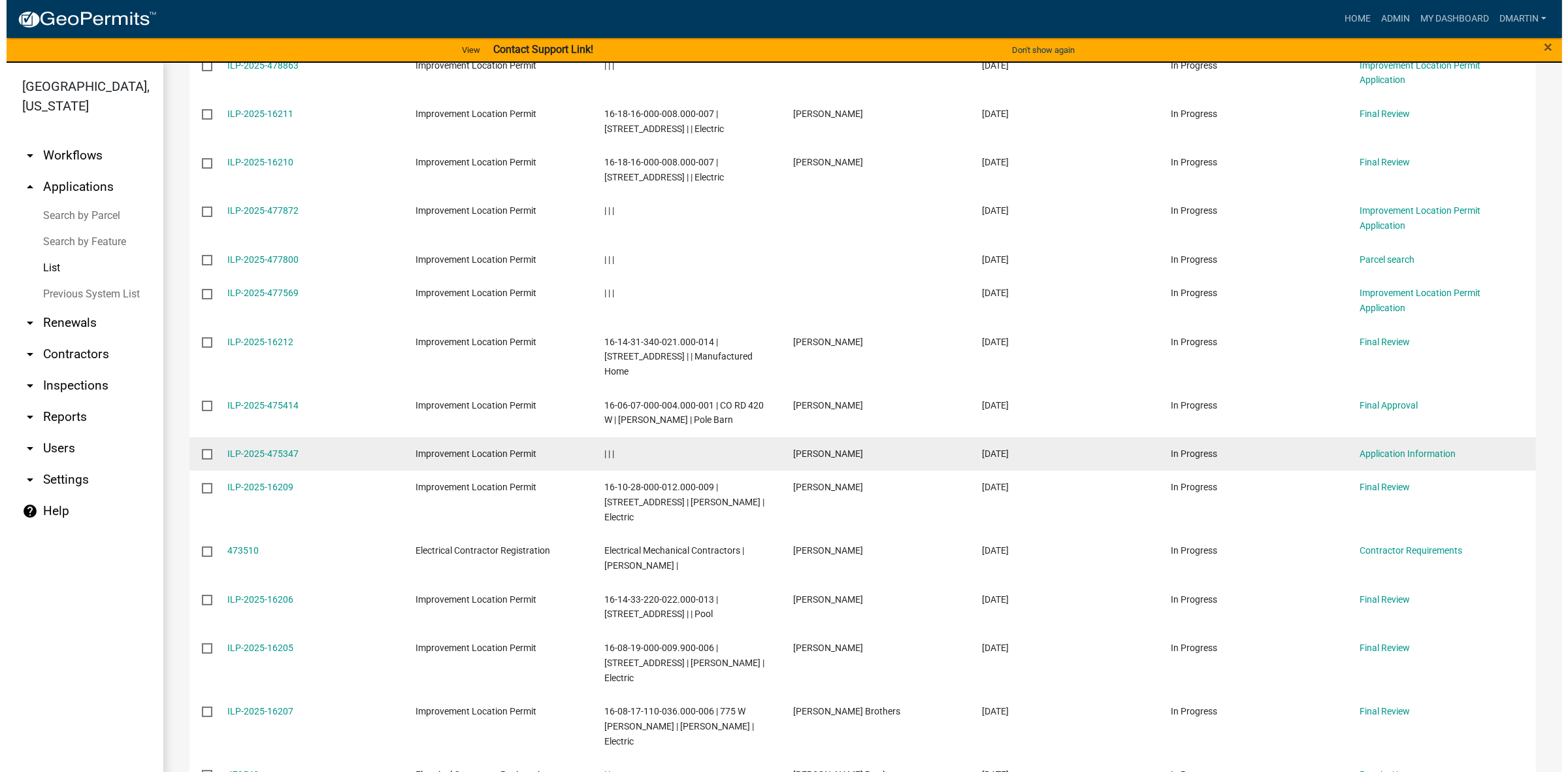
scroll to position [491, 0]
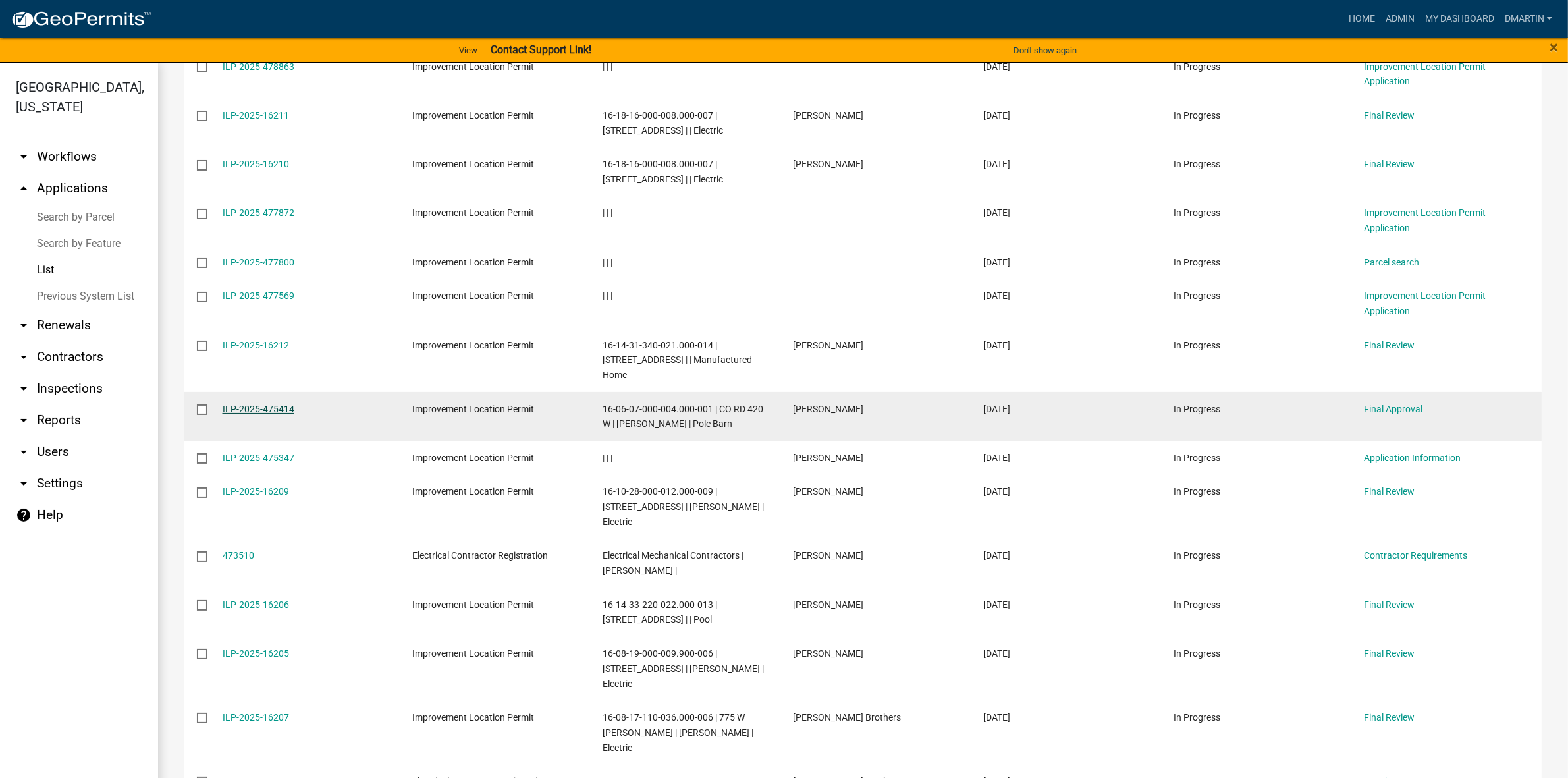
click at [251, 404] on link "ILP-2025-475414" at bounding box center [258, 409] width 72 height 11
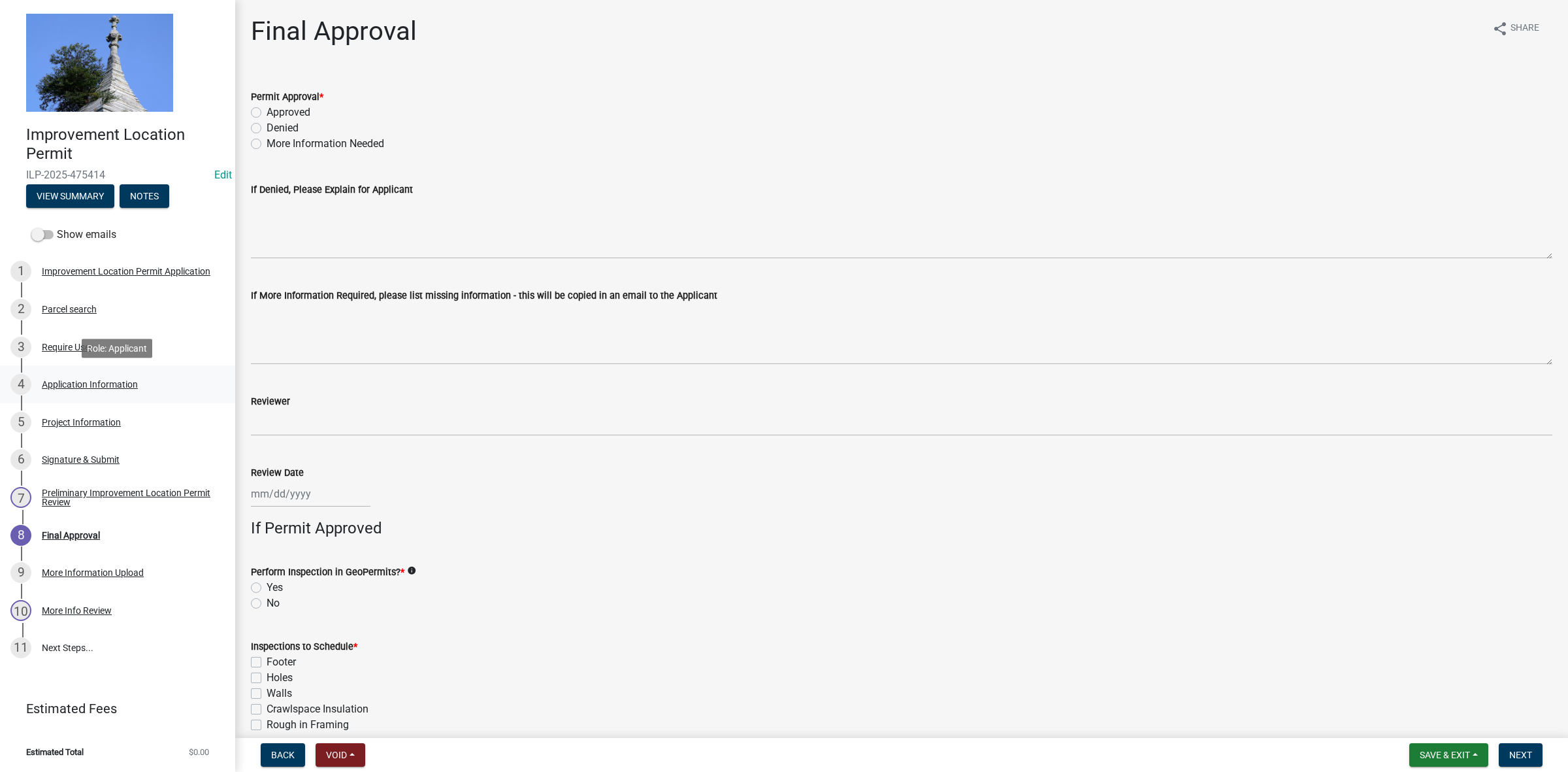
click at [78, 385] on div "Application Information" at bounding box center [89, 384] width 96 height 9
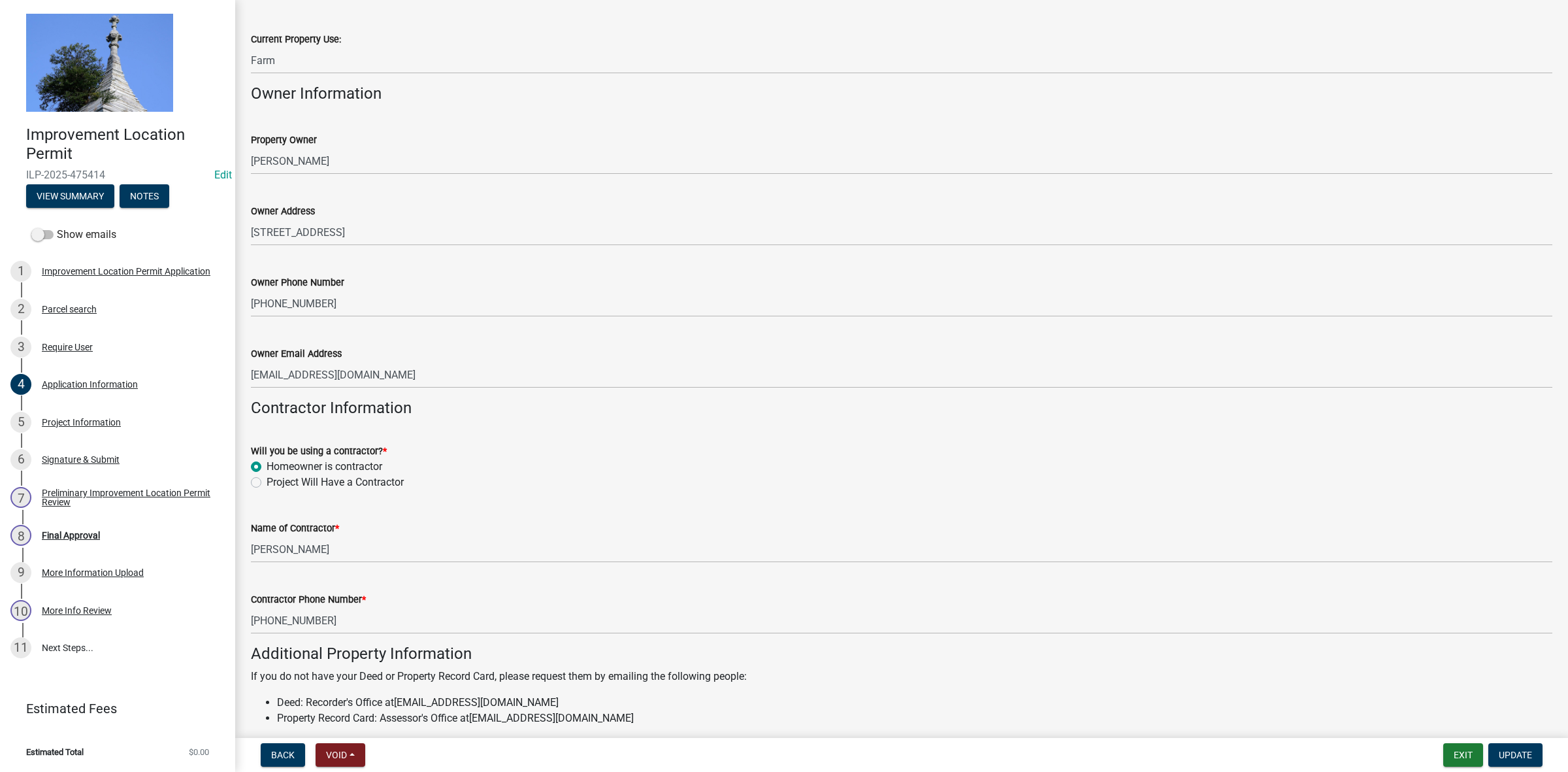
scroll to position [616, 0]
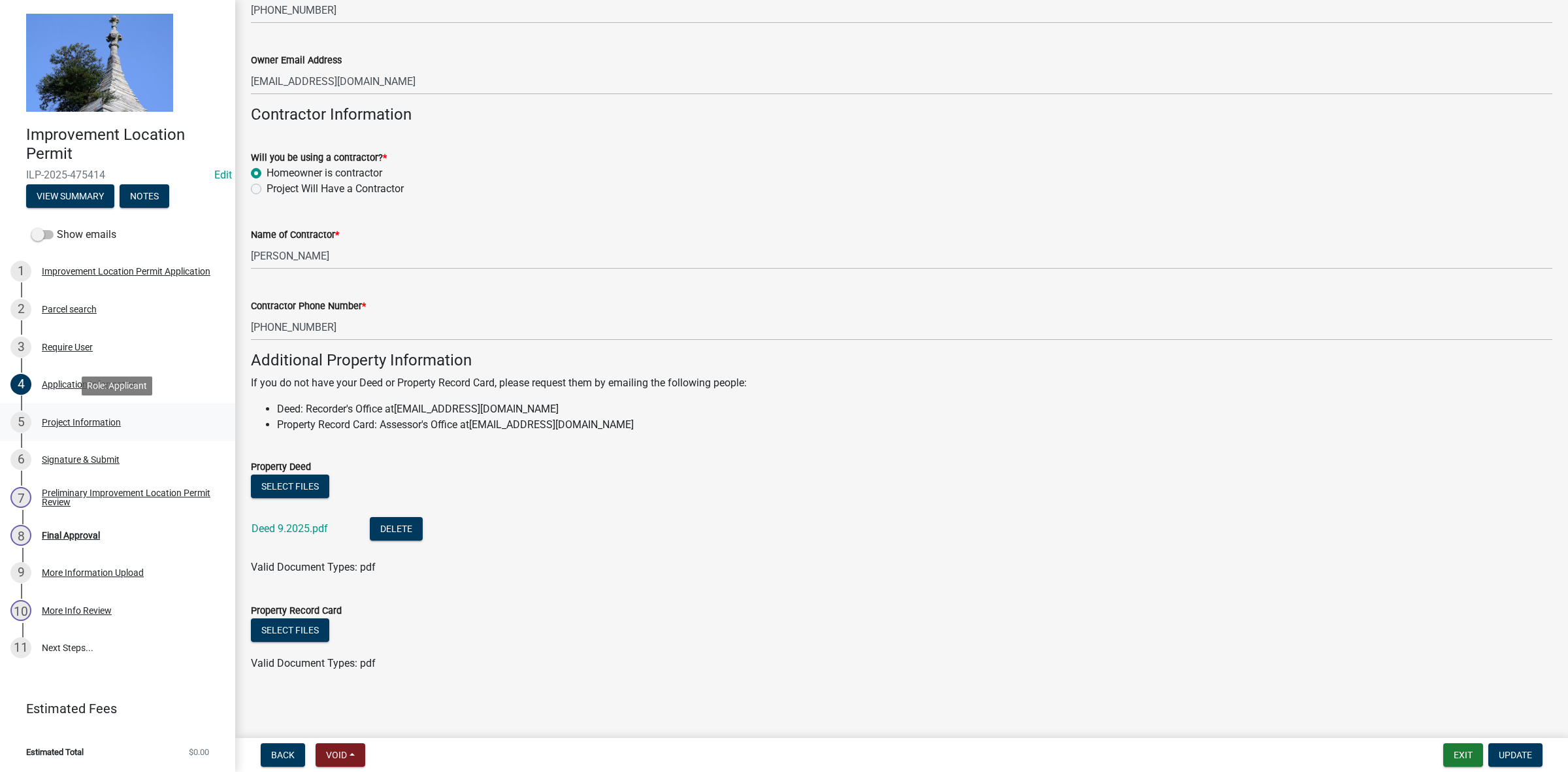
click at [105, 423] on div "Project Information" at bounding box center [81, 422] width 79 height 9
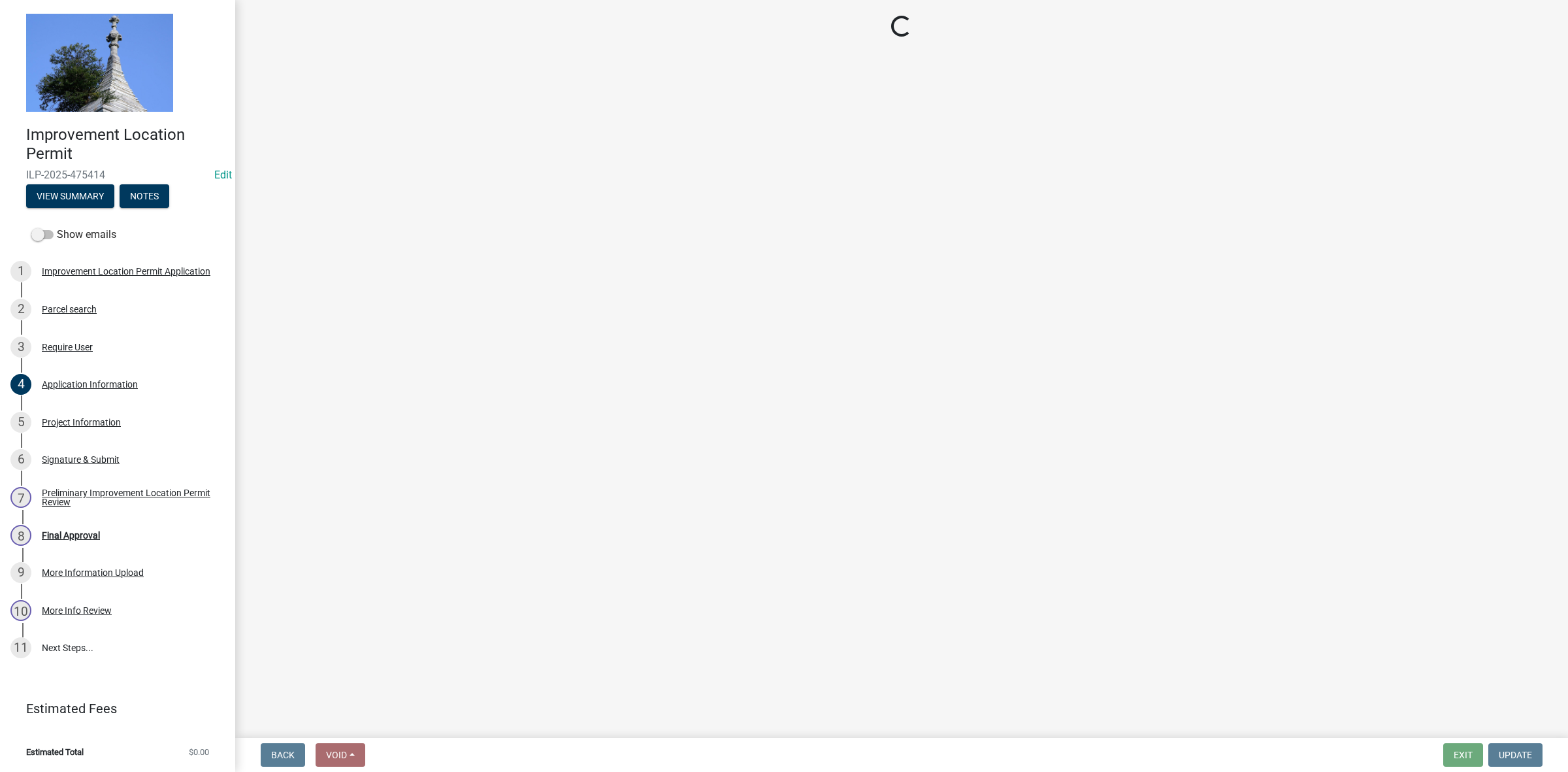
select select "dd9adb89-9a3c-4bc9-90d3-fd9cd60e52ec"
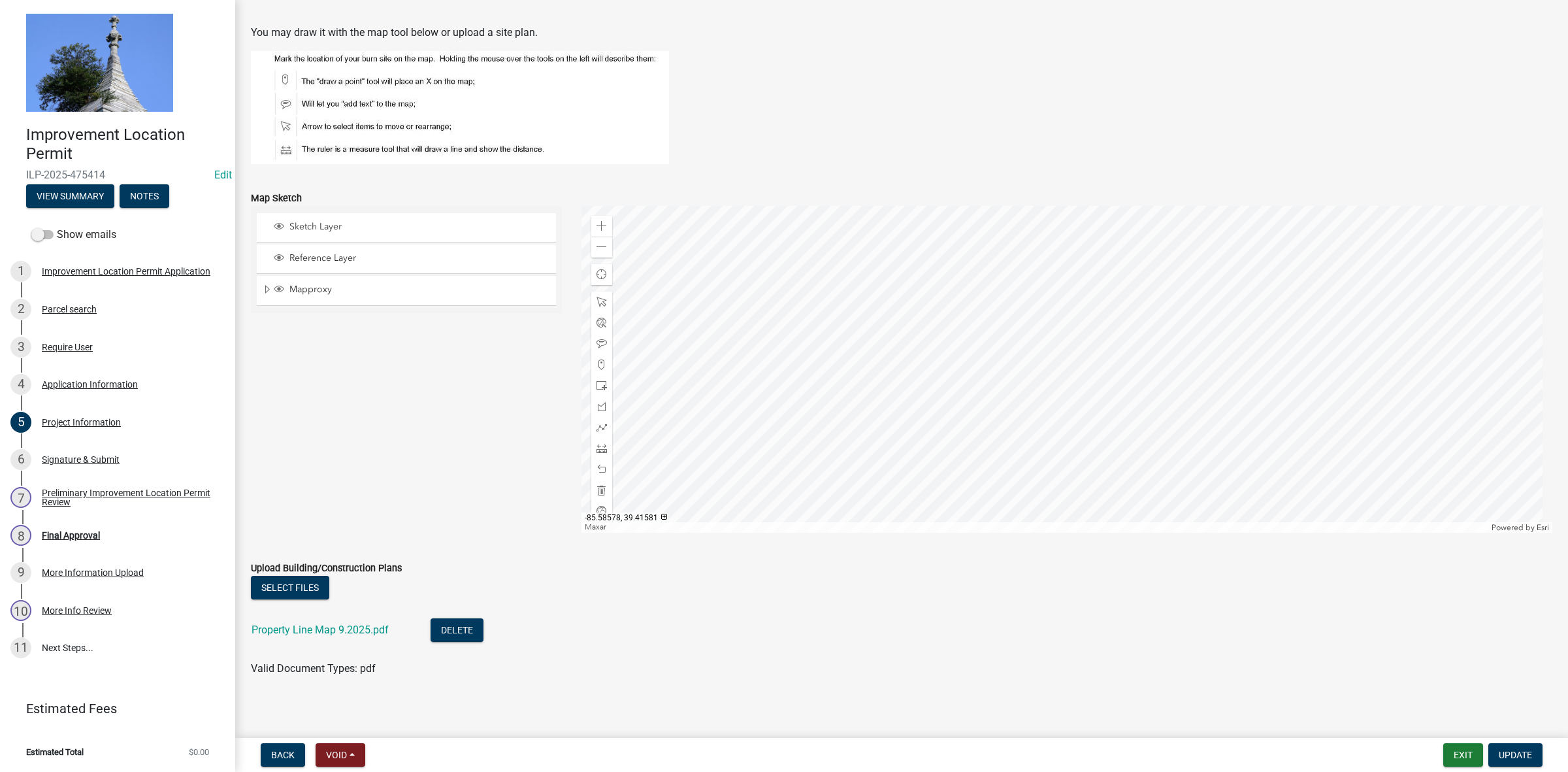
scroll to position [967, 0]
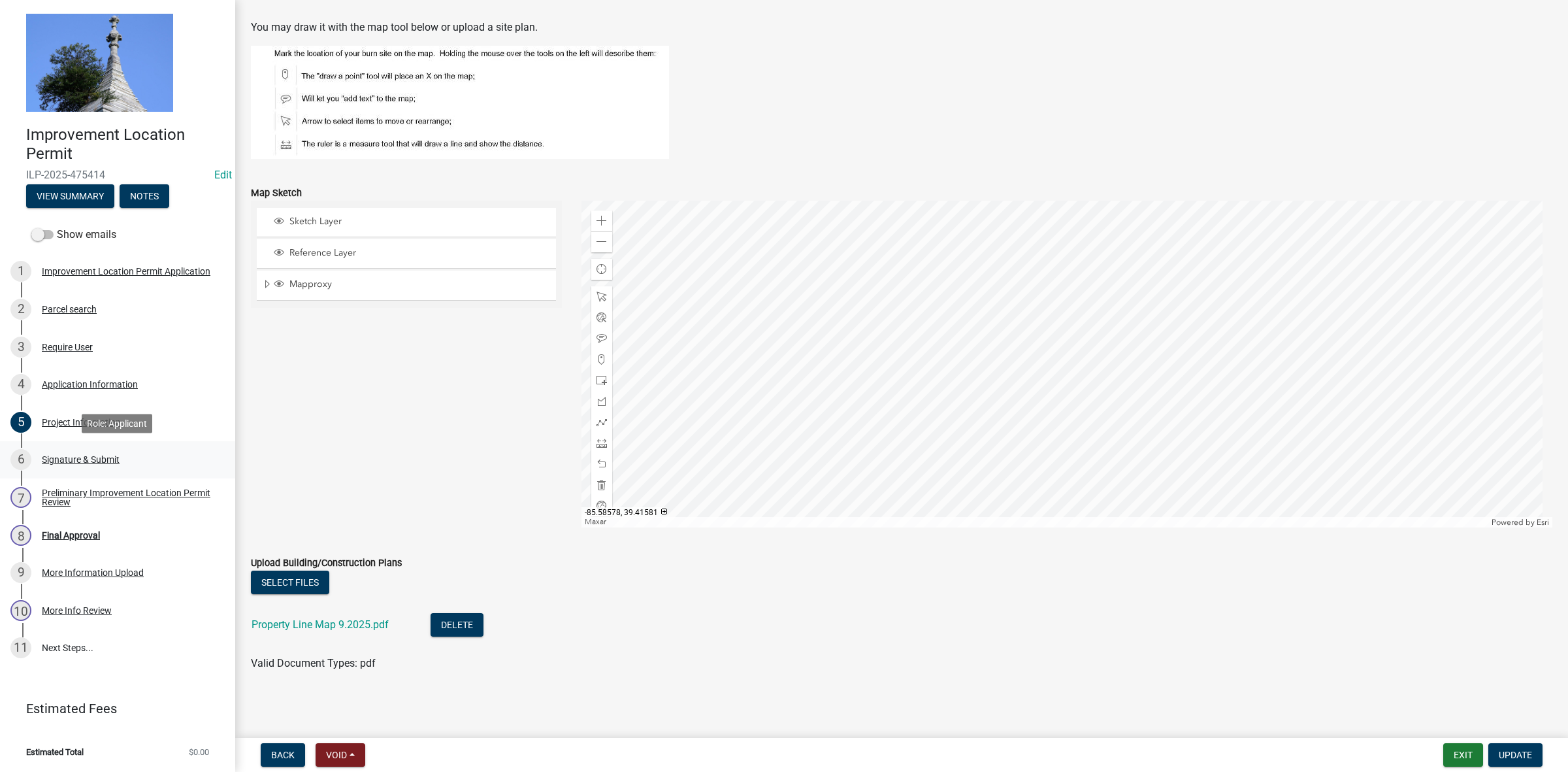
click at [86, 459] on div "Signature & Submit" at bounding box center [80, 459] width 77 height 9
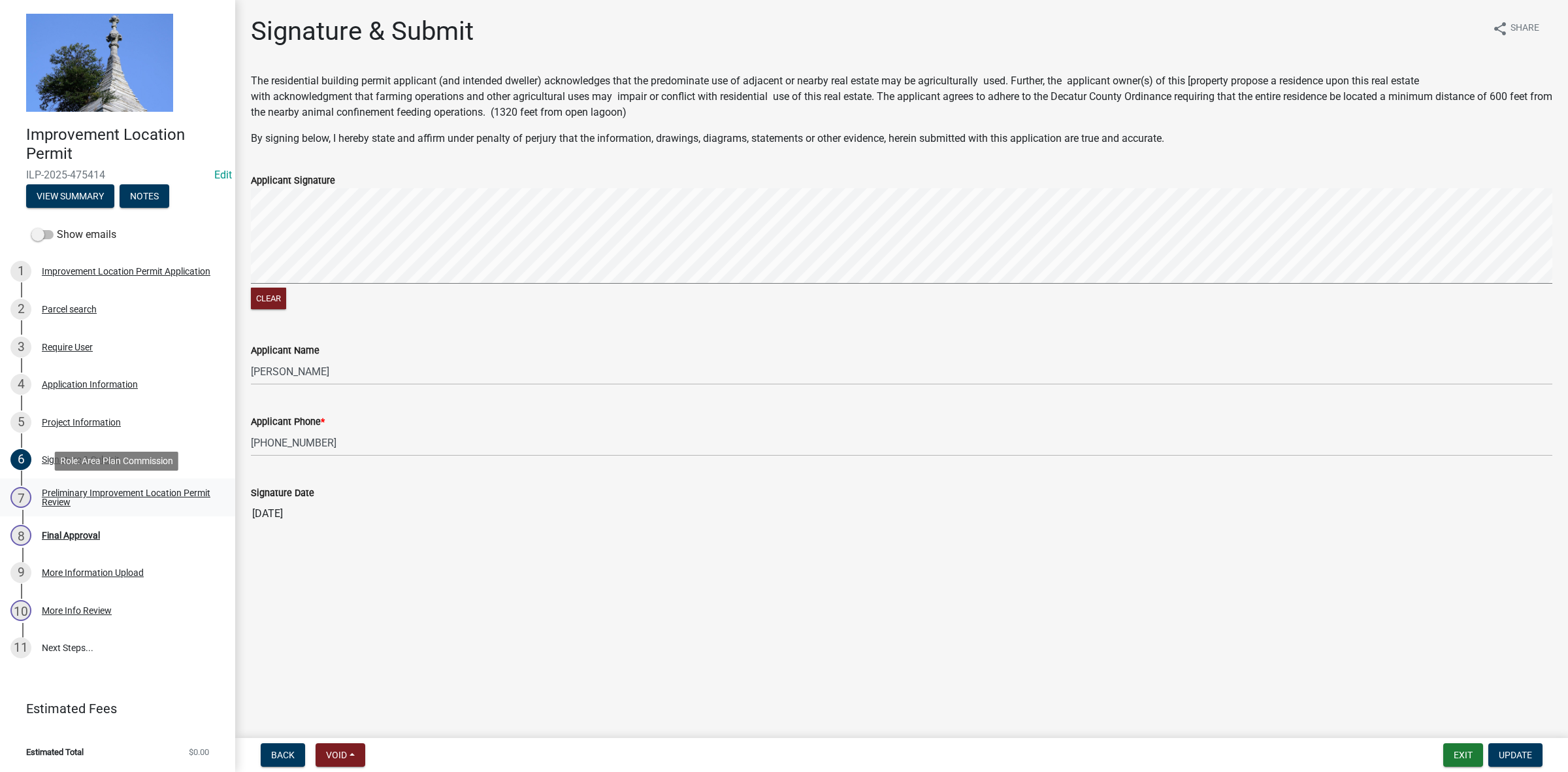
click at [90, 494] on div "Preliminary Improvement Location Permit Review" at bounding box center [127, 497] width 173 height 18
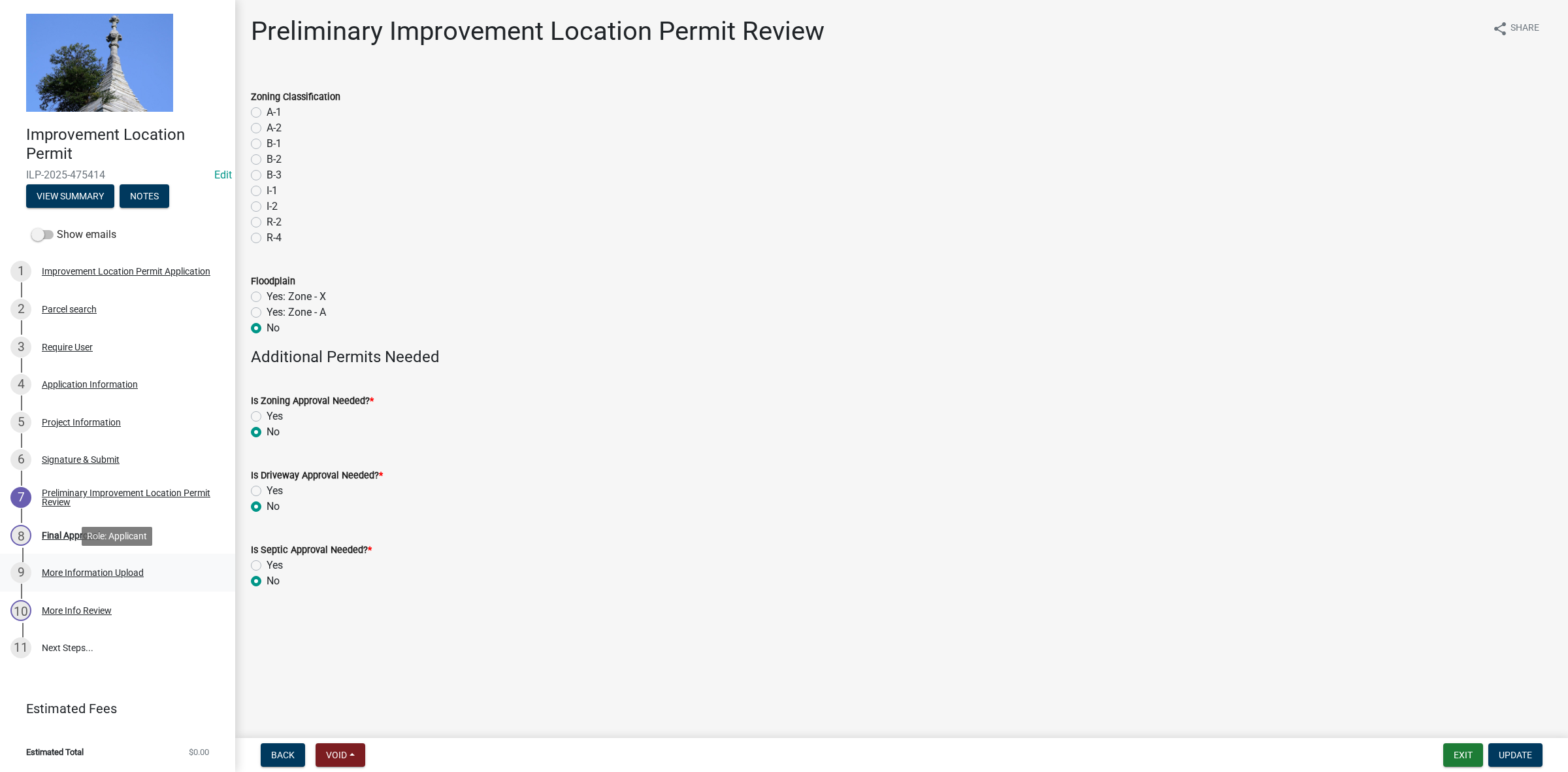
click at [110, 573] on div "More Information Upload" at bounding box center [92, 572] width 102 height 9
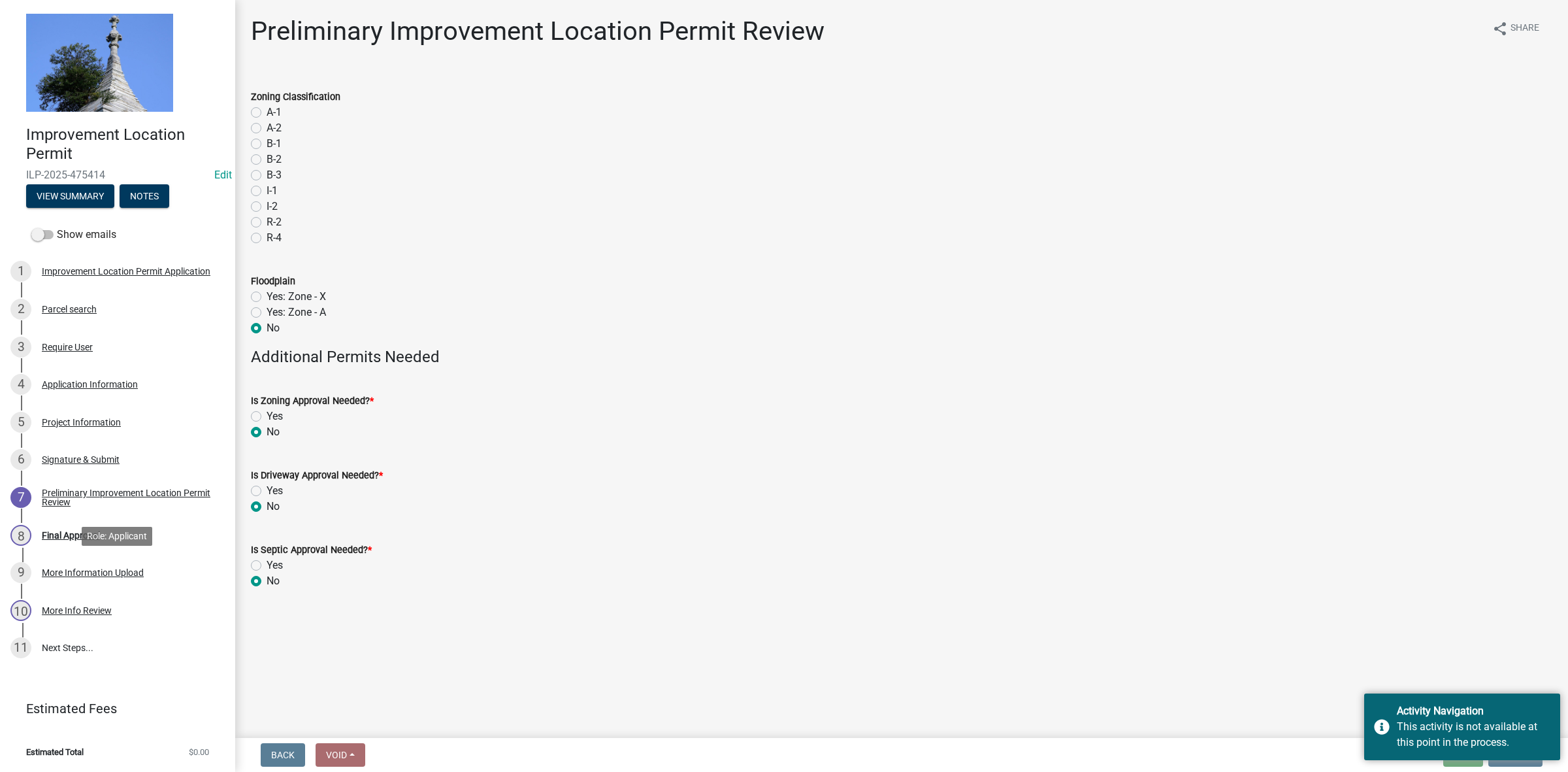
click at [80, 569] on div "More Information Upload" at bounding box center [92, 572] width 102 height 9
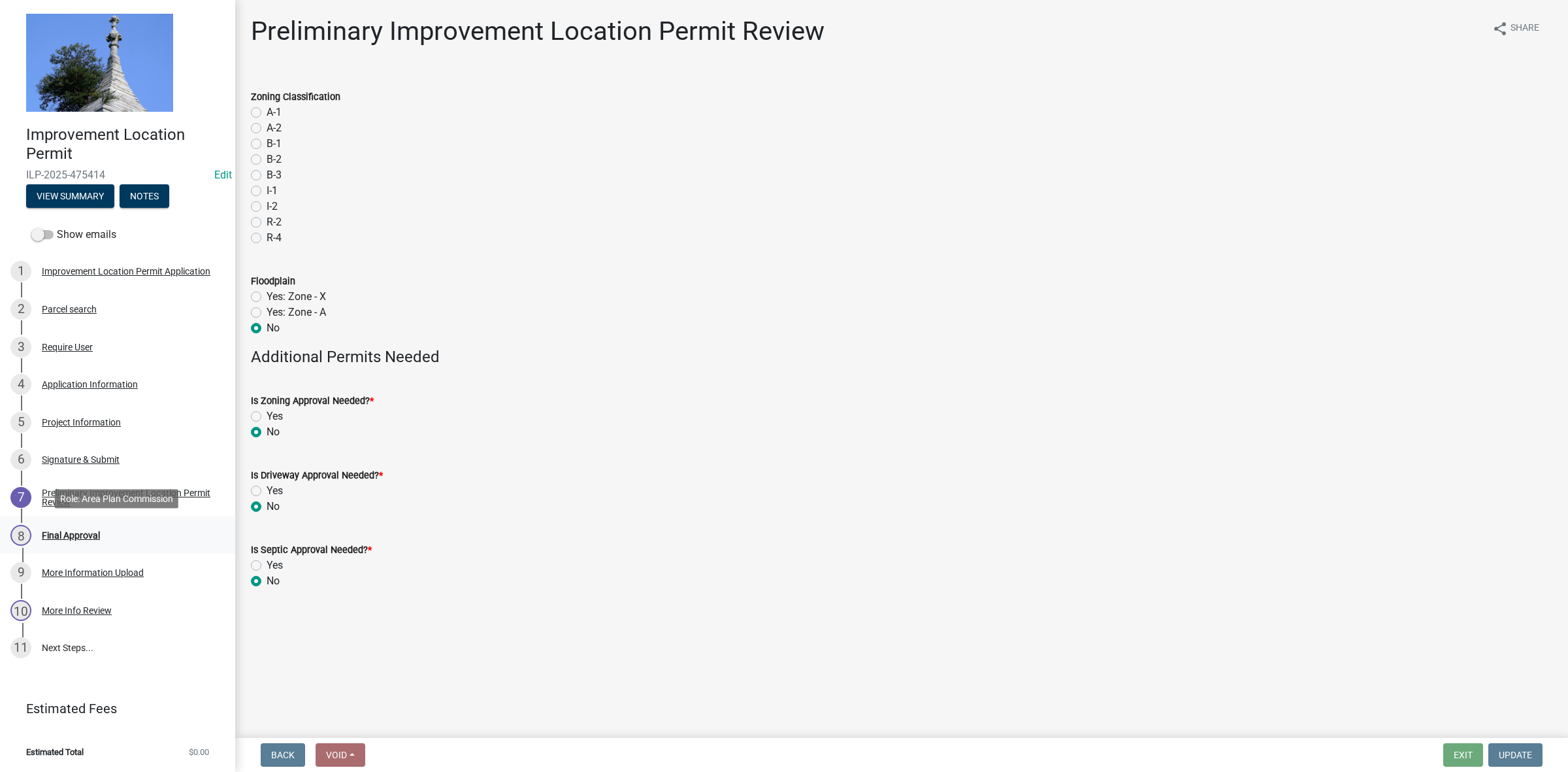
click at [83, 533] on div "Final Approval" at bounding box center [70, 535] width 58 height 9
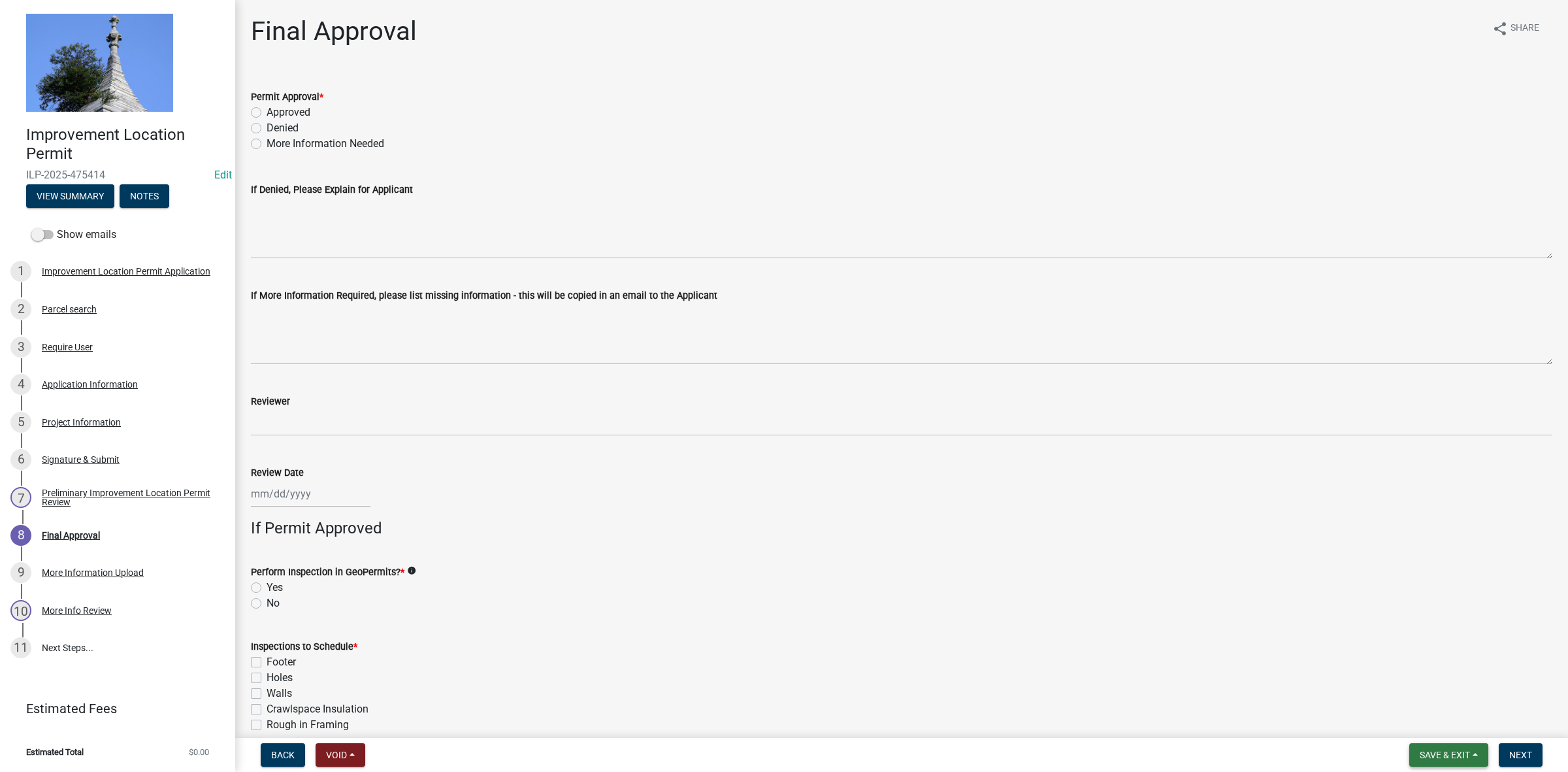
click at [1442, 748] on button "Save & Exit" at bounding box center [1448, 754] width 79 height 23
click at [1436, 713] on button "Save & Exit" at bounding box center [1436, 721] width 104 height 32
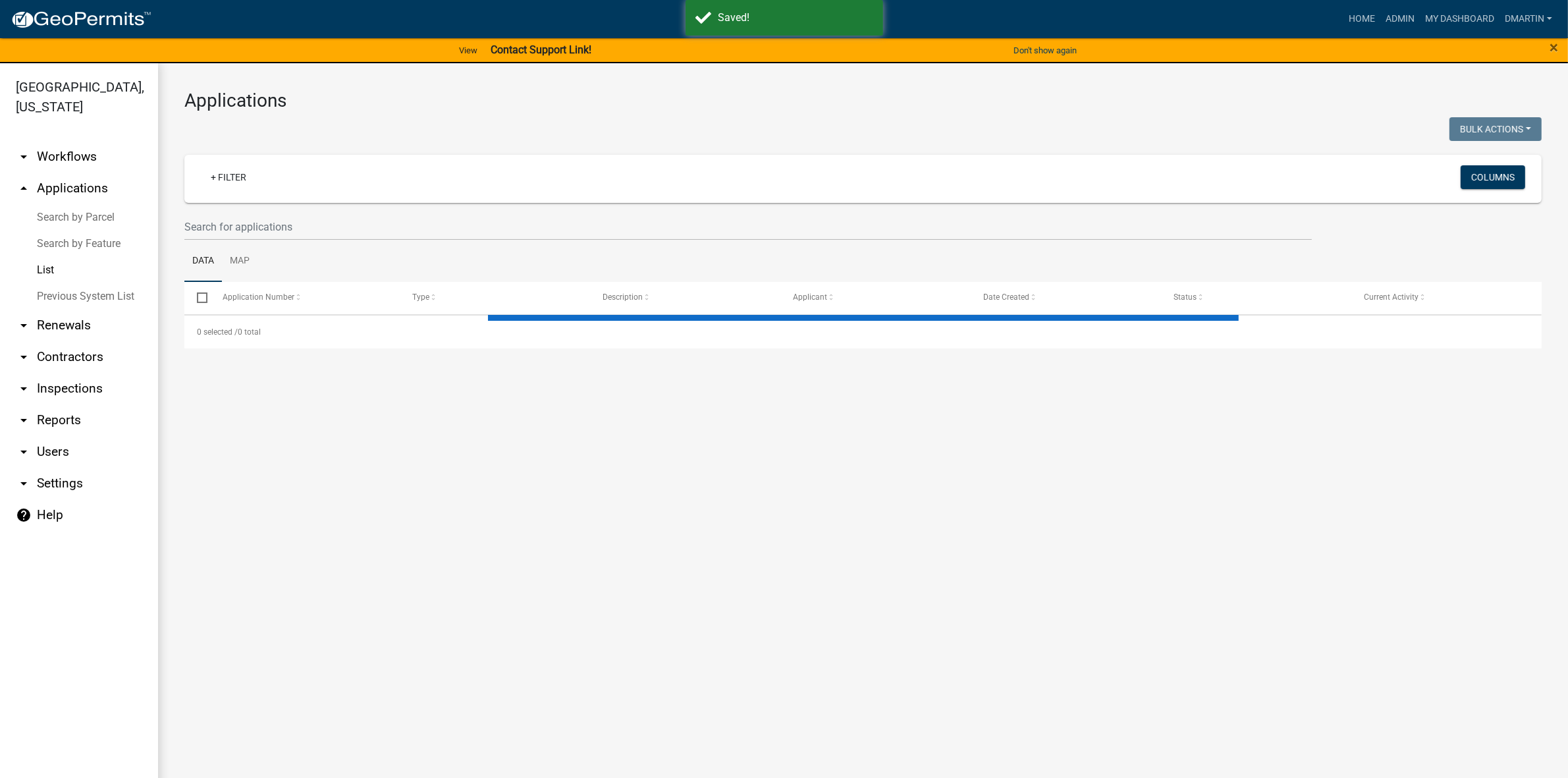
select select "3: 100"
